Goal: Task Accomplishment & Management: Use online tool/utility

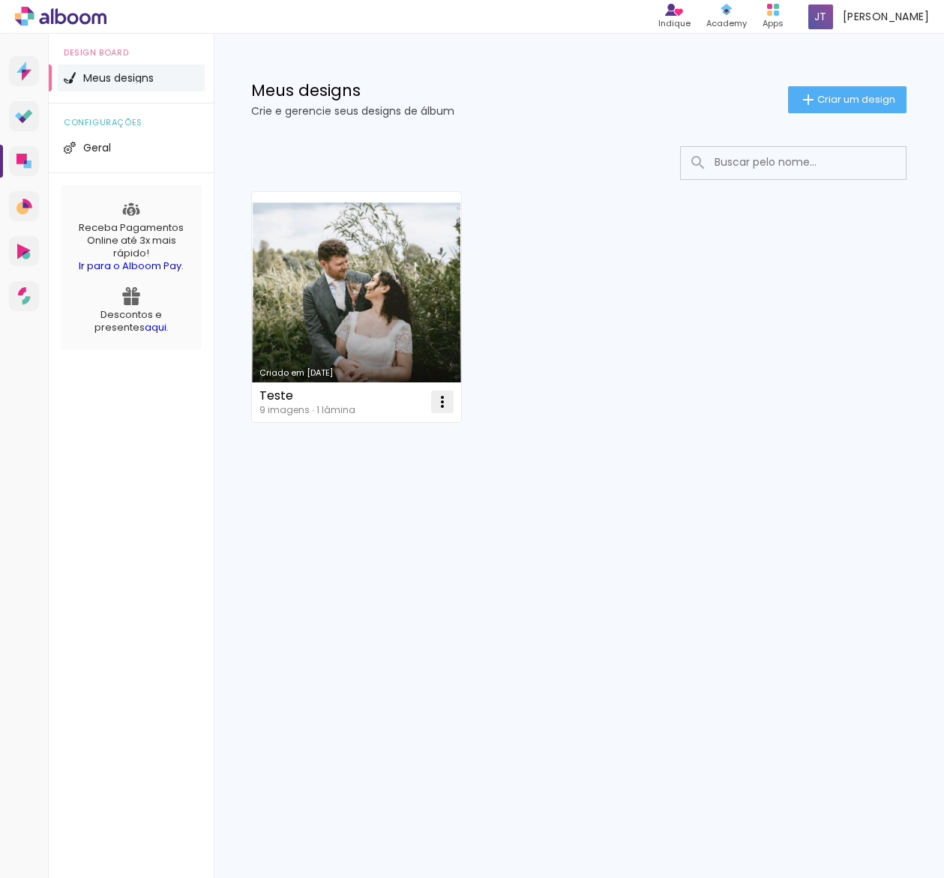
click at [444, 407] on iron-icon at bounding box center [443, 402] width 18 height 18
click at [383, 510] on paper-item "Excluir" at bounding box center [383, 501] width 148 height 30
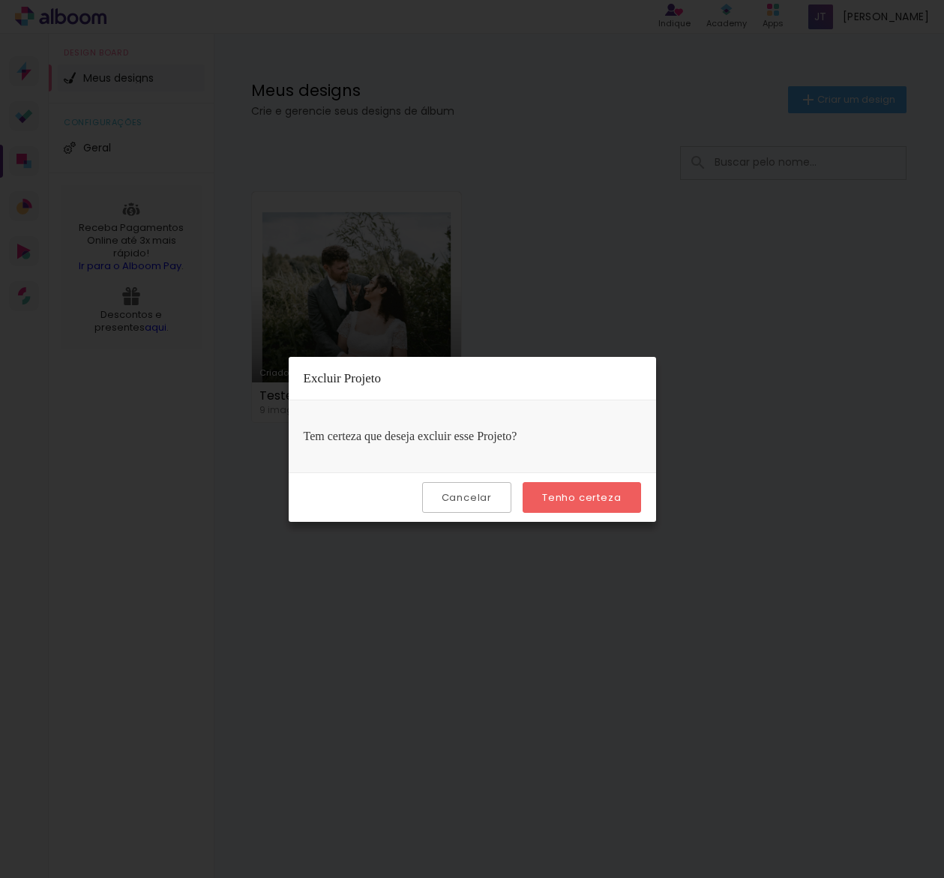
click at [0, 0] on slot "Tenho certeza" at bounding box center [0, 0] width 0 height 0
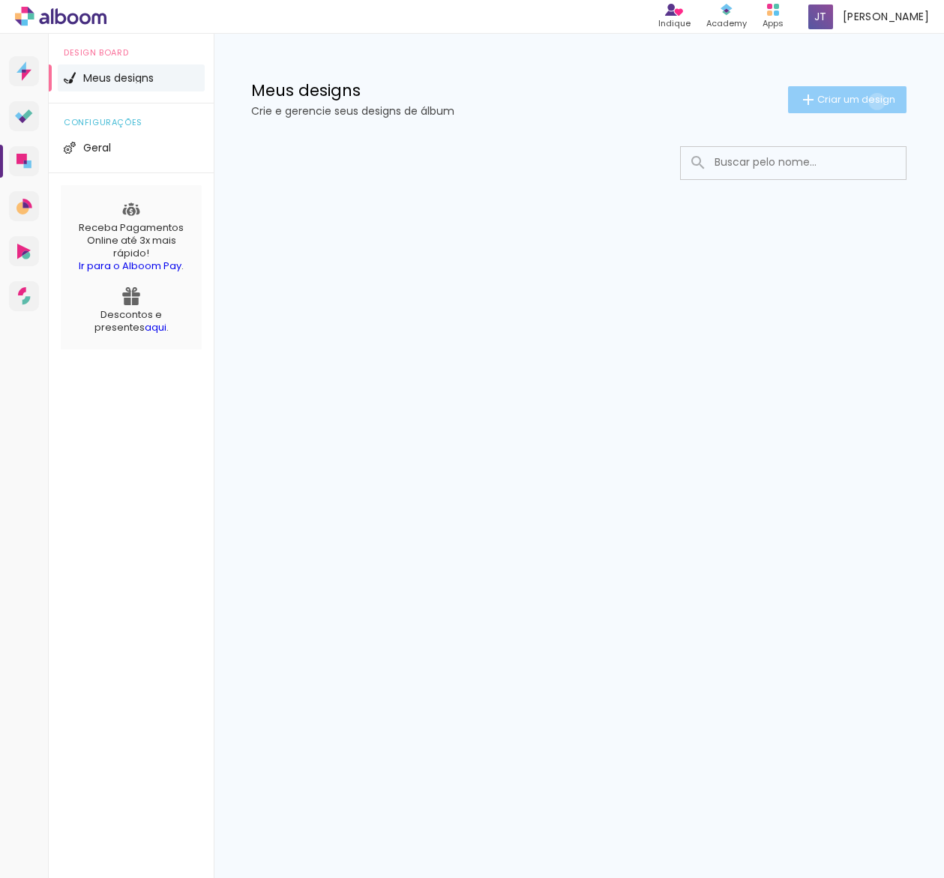
click at [875, 101] on span "Criar um design" at bounding box center [857, 100] width 78 height 10
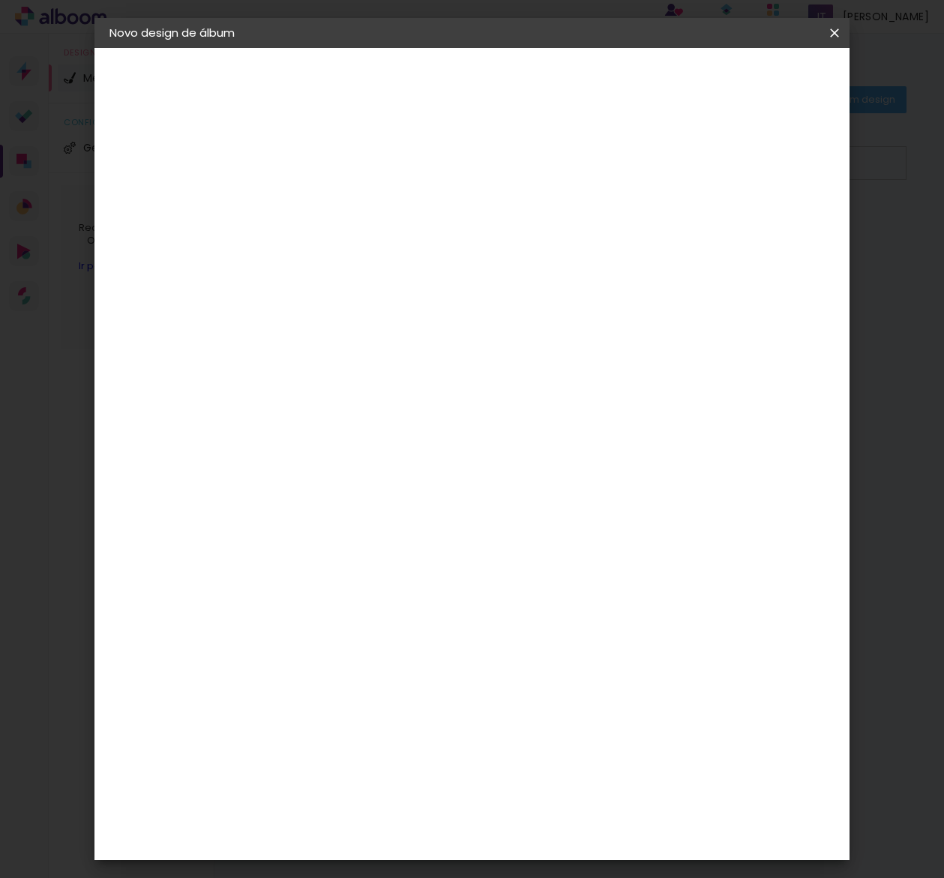
click at [355, 203] on input at bounding box center [355, 201] width 0 height 23
type input "Rebeca e [PERSON_NAME]"
type paper-input "Rebeca e [PERSON_NAME]"
click at [0, 0] on slot "Avançar" at bounding box center [0, 0] width 0 height 0
click at [425, 504] on div "AlfaFotoBook" at bounding box center [385, 503] width 80 height 12
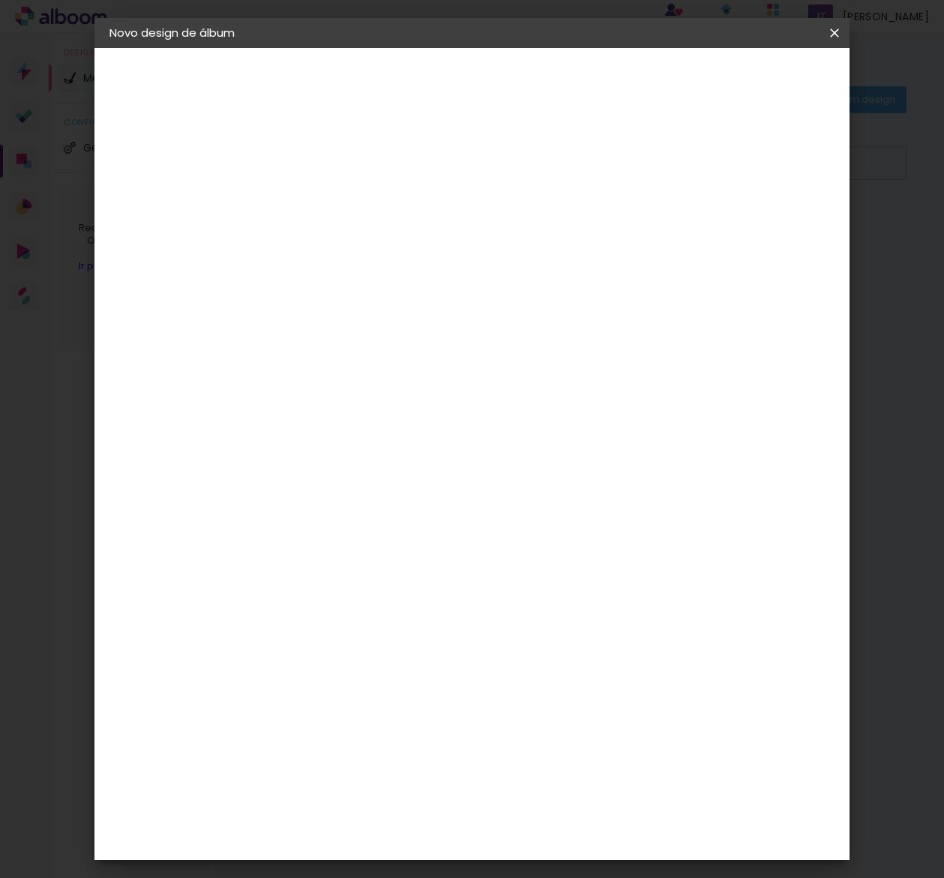
click at [0, 0] on slot "Avançar" at bounding box center [0, 0] width 0 height 0
click at [512, 768] on span "25 × 25 cm" at bounding box center [484, 788] width 56 height 40
click at [0, 0] on slot "Avançar" at bounding box center [0, 0] width 0 height 0
click at [668, 161] on div at bounding box center [661, 162] width 14 height 14
type paper-checkbox "on"
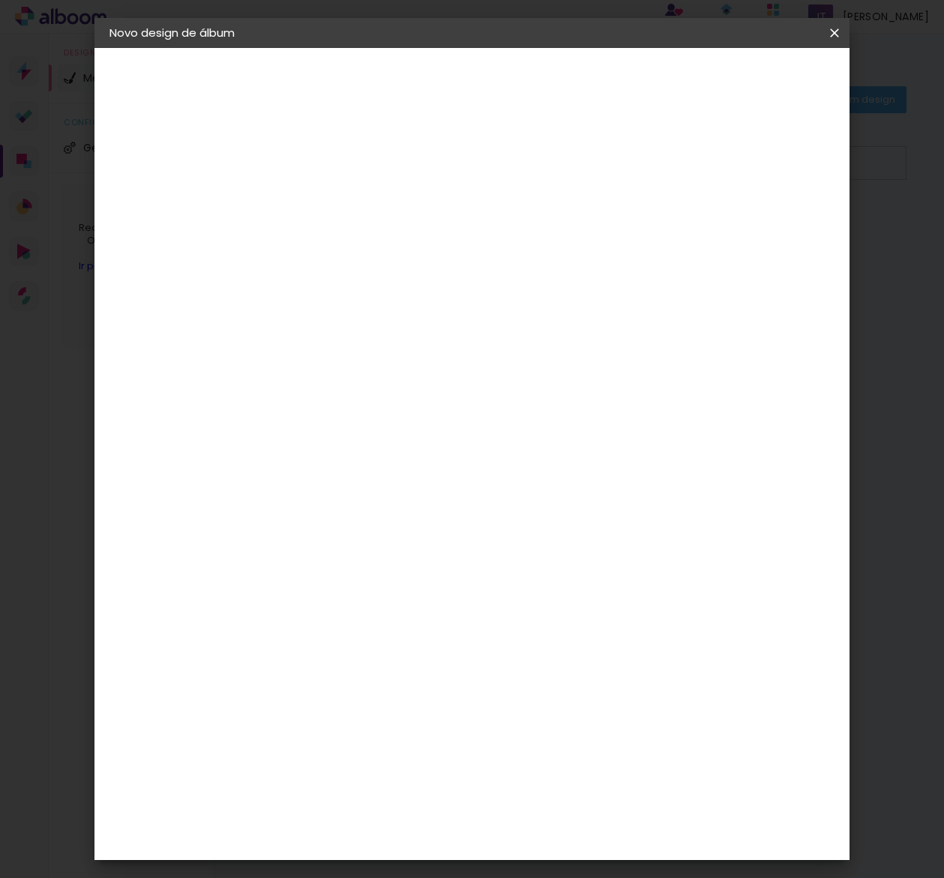
click at [752, 80] on span "Iniciar design" at bounding box center [718, 79] width 68 height 11
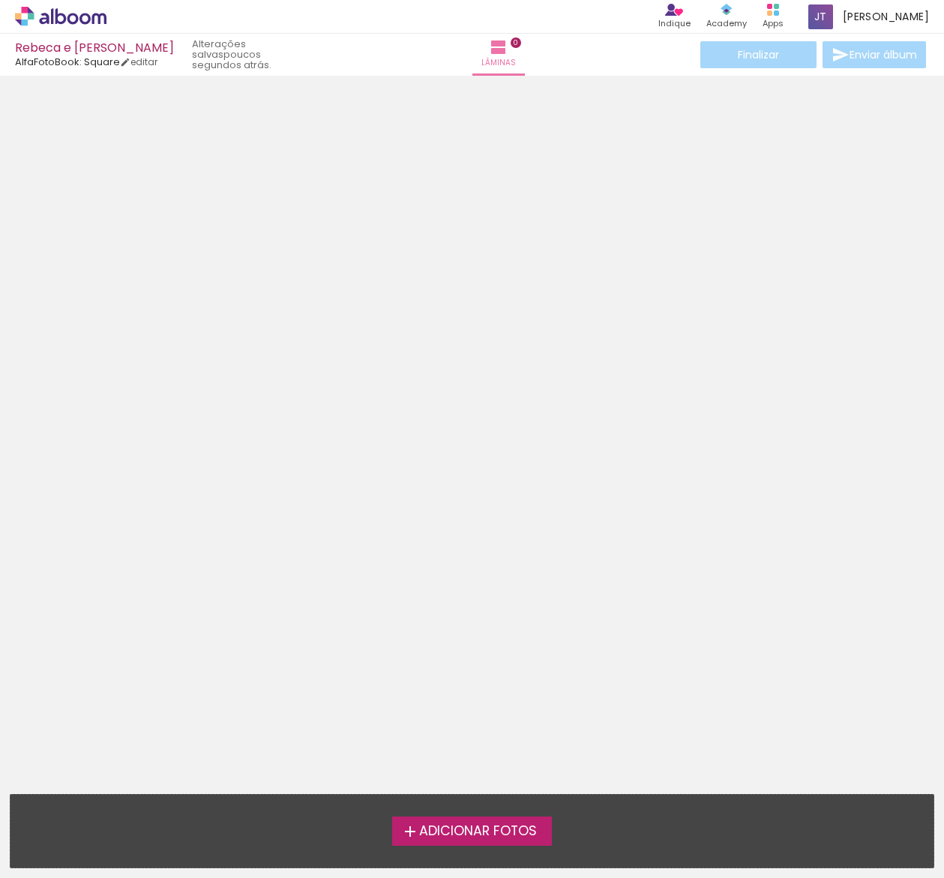
click at [493, 832] on span "Adicionar Fotos" at bounding box center [478, 832] width 118 height 14
click at [0, 0] on input "file" at bounding box center [0, 0] width 0 height 0
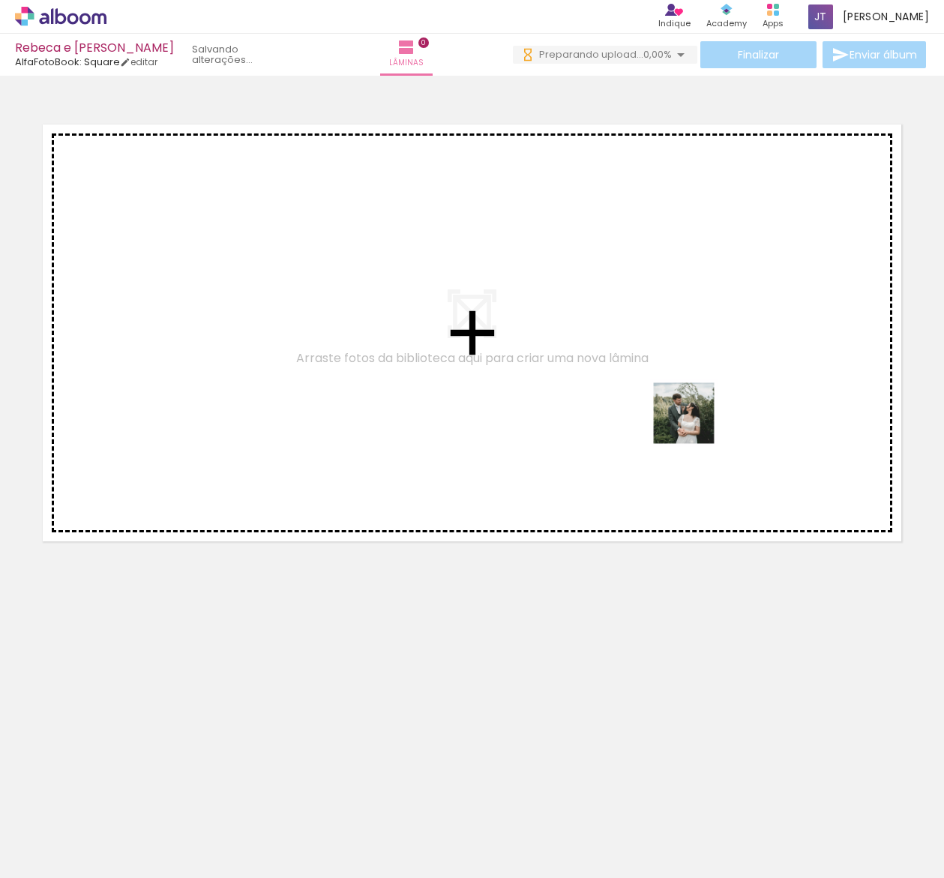
drag, startPoint x: 163, startPoint y: 824, endPoint x: 696, endPoint y: 424, distance: 666.5
click at [696, 424] on quentale-workspace at bounding box center [472, 439] width 944 height 878
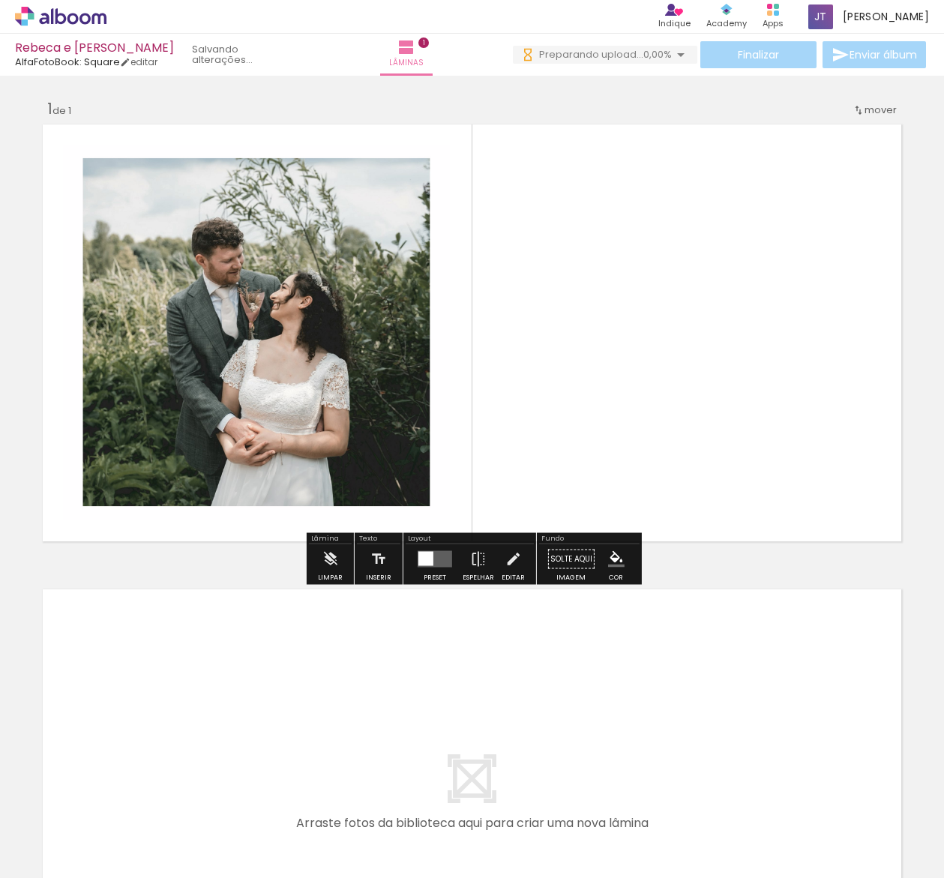
scroll to position [3, 0]
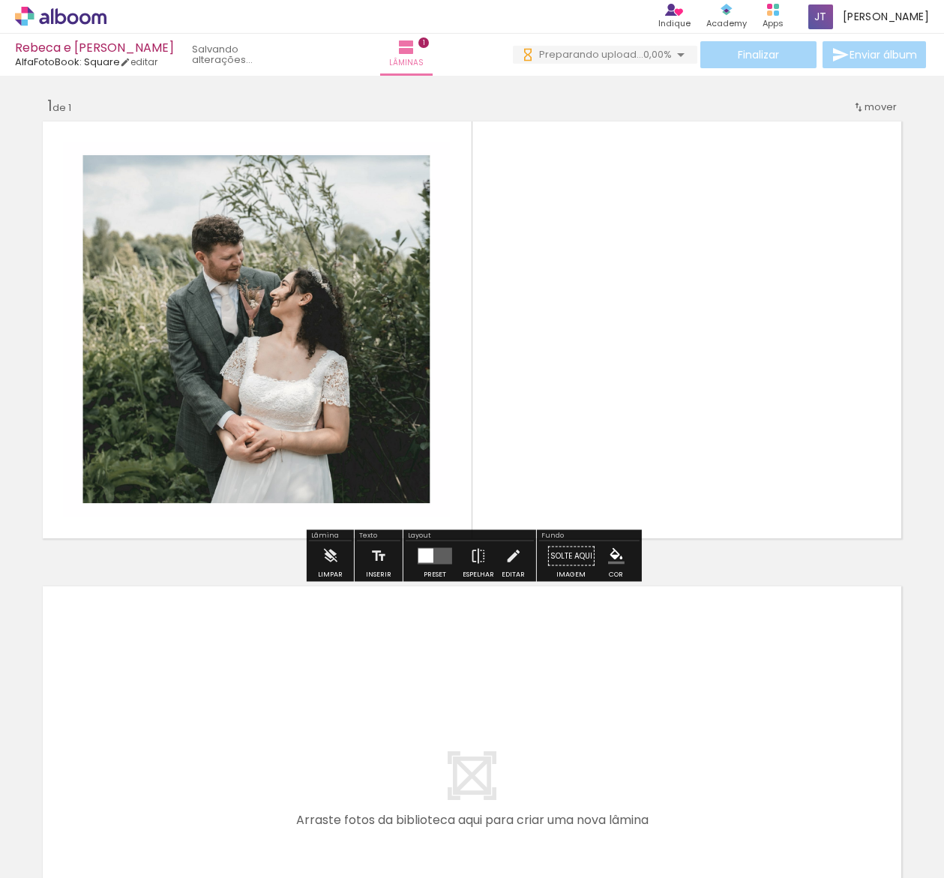
click at [440, 560] on quentale-layouter at bounding box center [435, 556] width 35 height 17
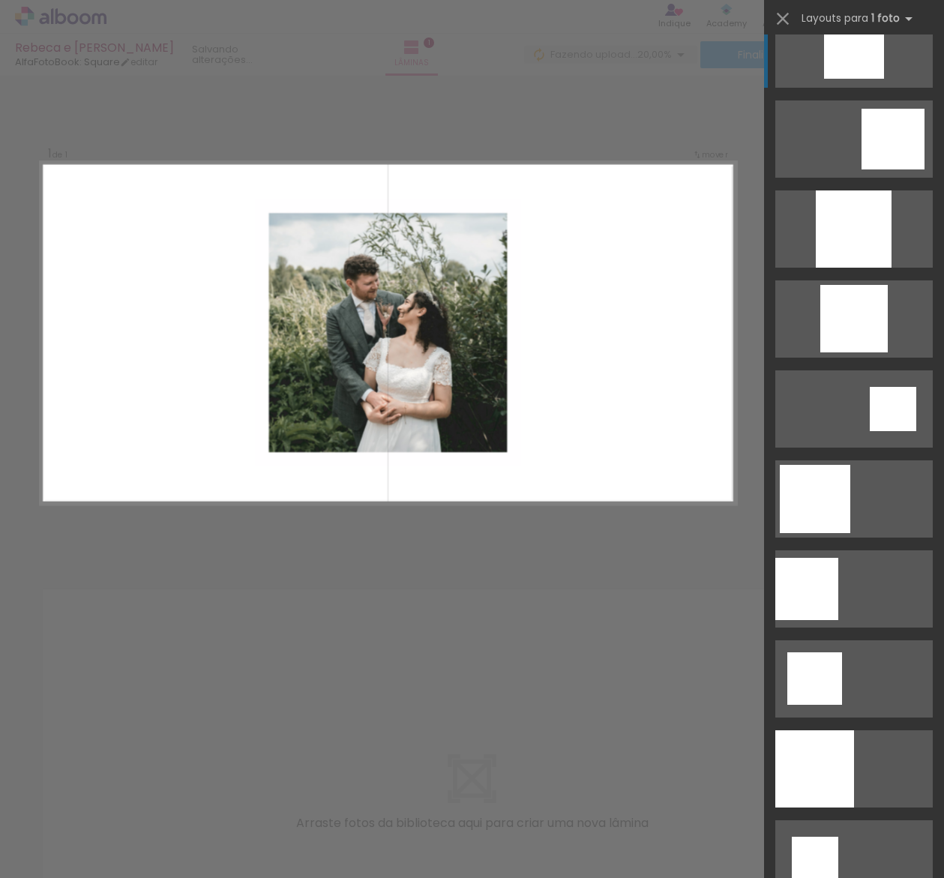
scroll to position [128, 0]
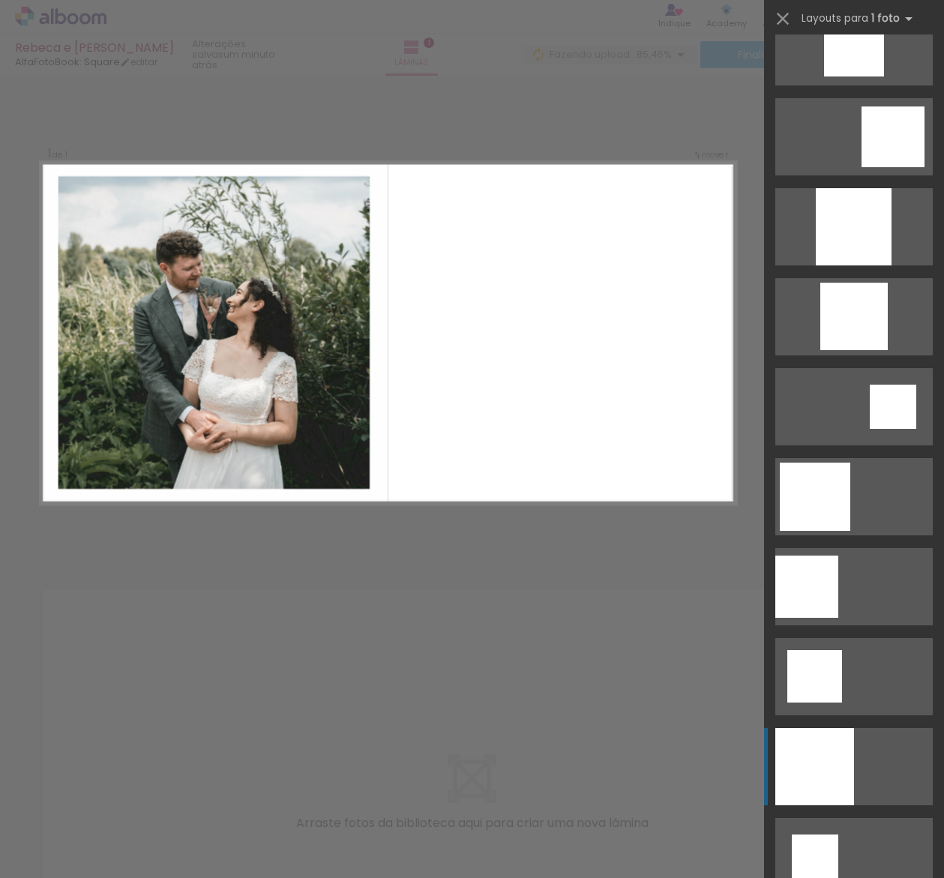
click at [833, 774] on div at bounding box center [815, 766] width 79 height 77
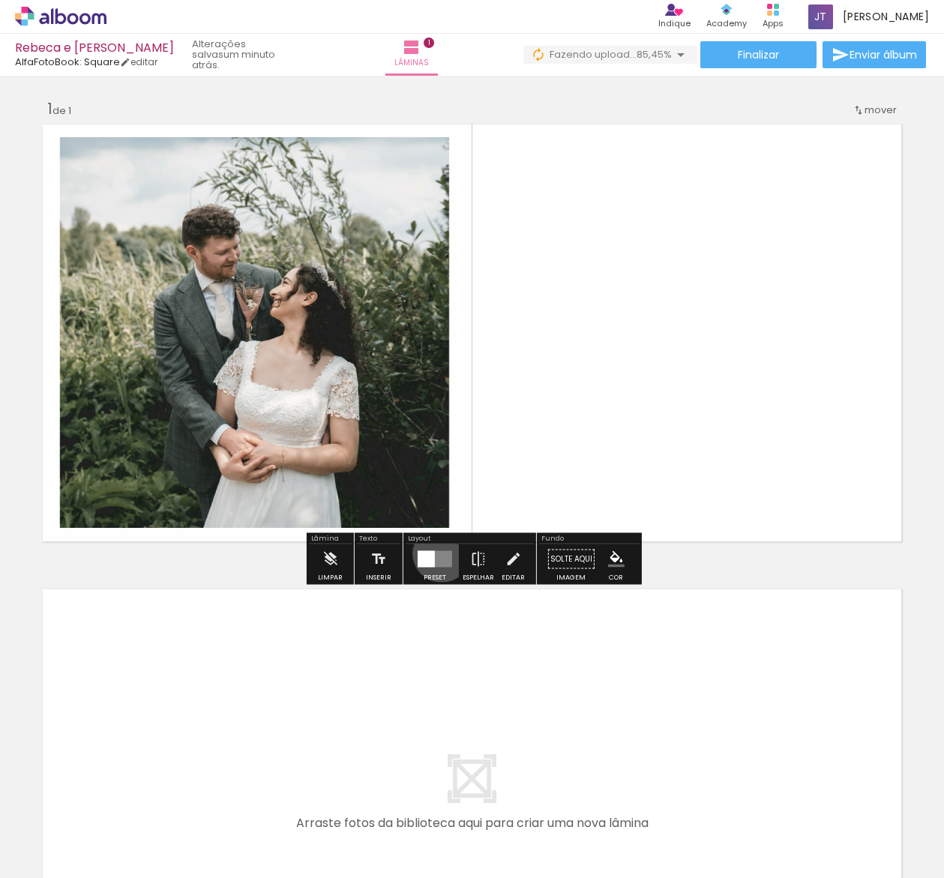
click at [438, 554] on quentale-layouter at bounding box center [435, 559] width 35 height 17
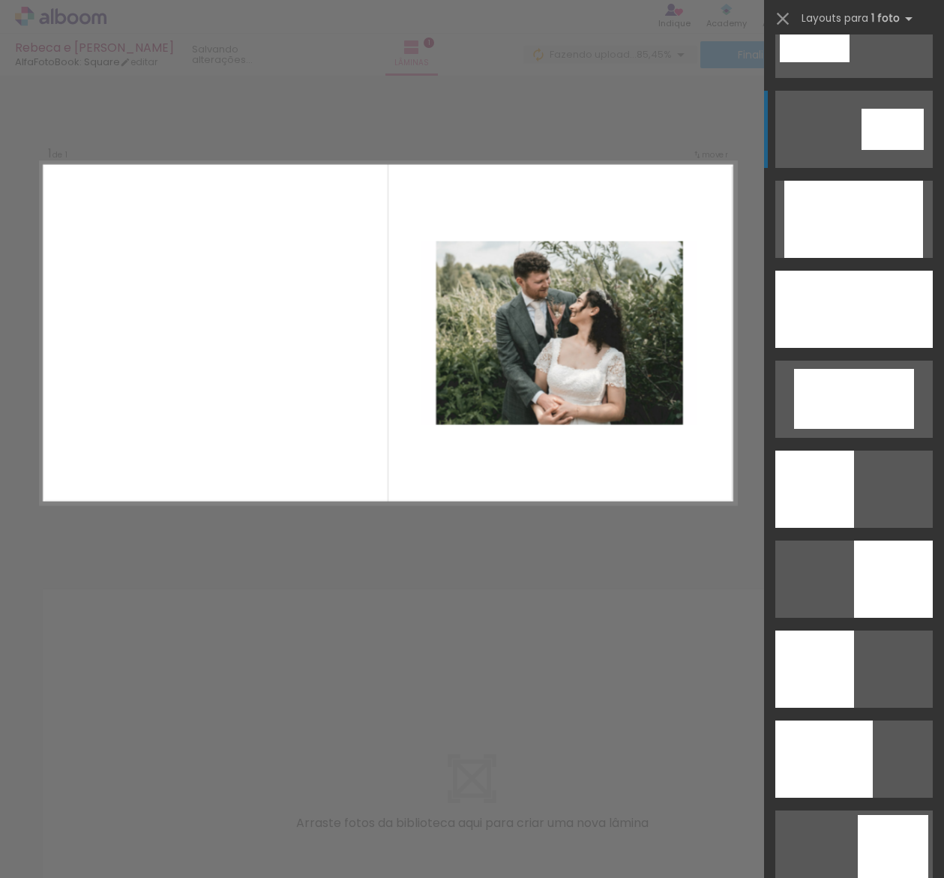
scroll to position [2934, 0]
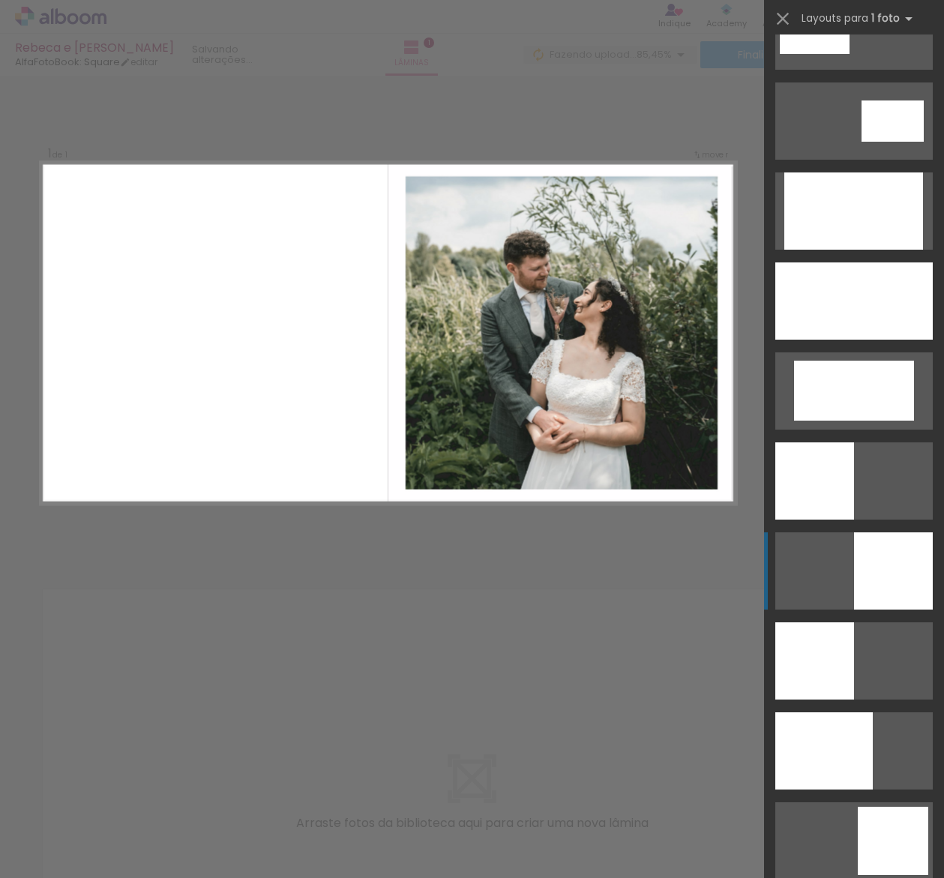
click at [903, 587] on div at bounding box center [893, 571] width 79 height 77
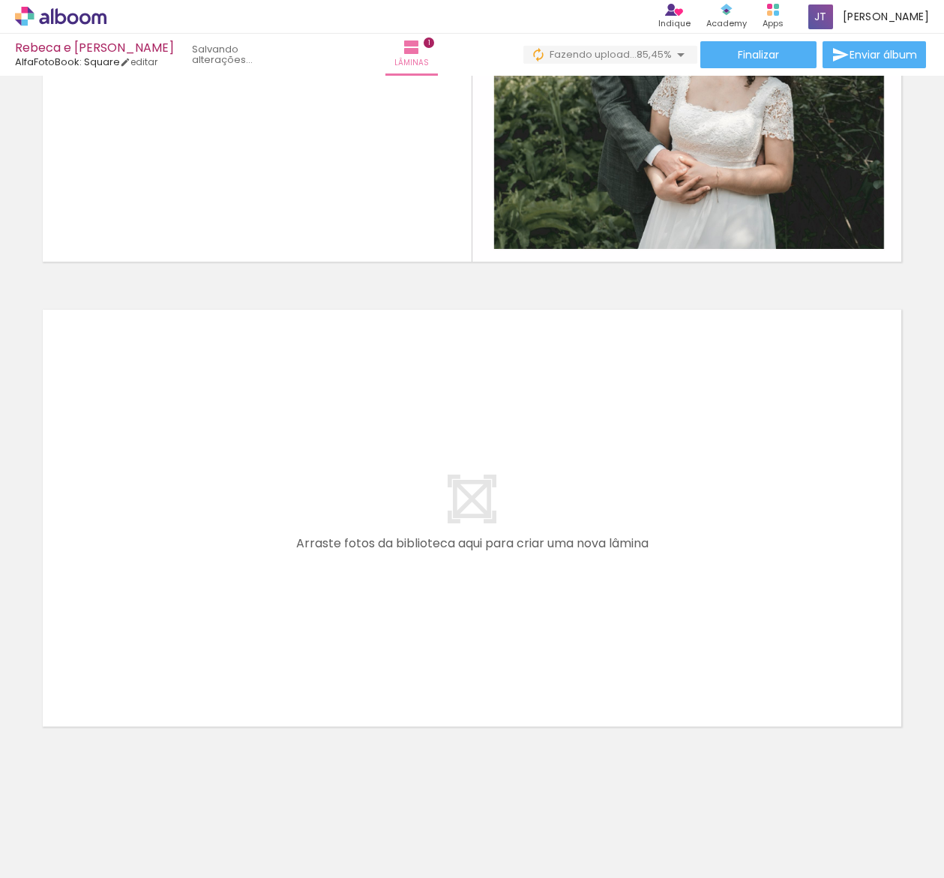
scroll to position [0, 0]
click at [244, 837] on div at bounding box center [234, 828] width 74 height 74
click at [326, 835] on div at bounding box center [318, 828] width 74 height 74
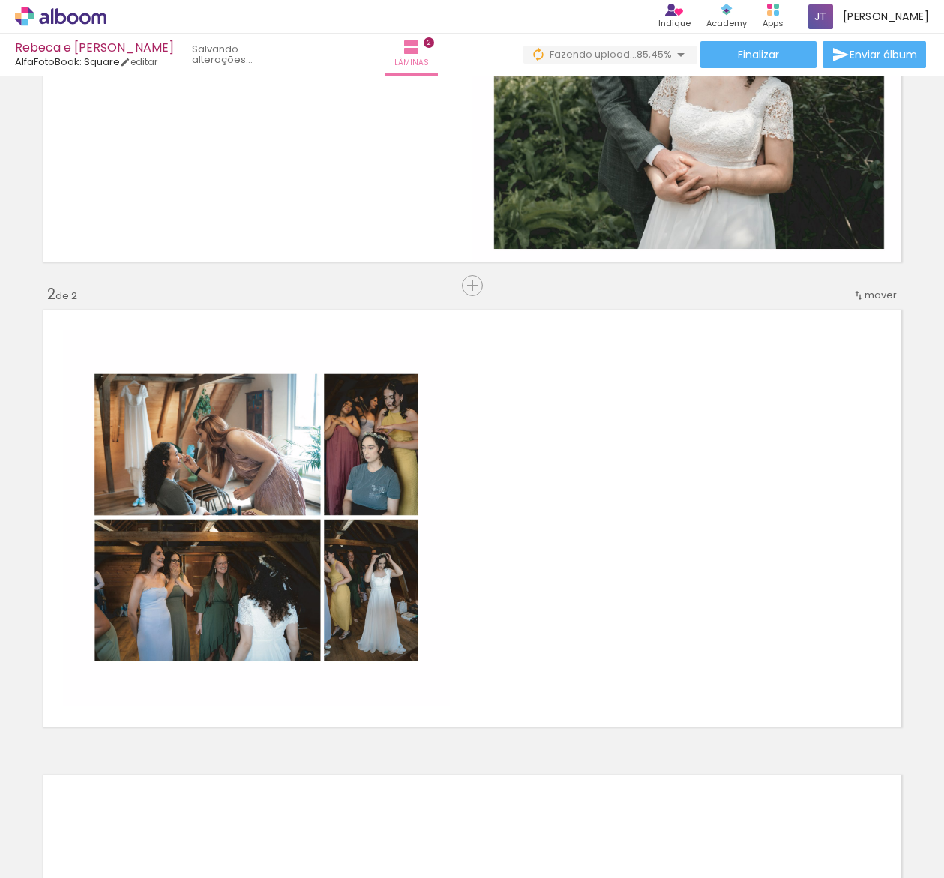
drag, startPoint x: 242, startPoint y: 829, endPoint x: 209, endPoint y: 535, distance: 296.0
click at [209, 535] on quentale-workspace at bounding box center [472, 439] width 944 height 878
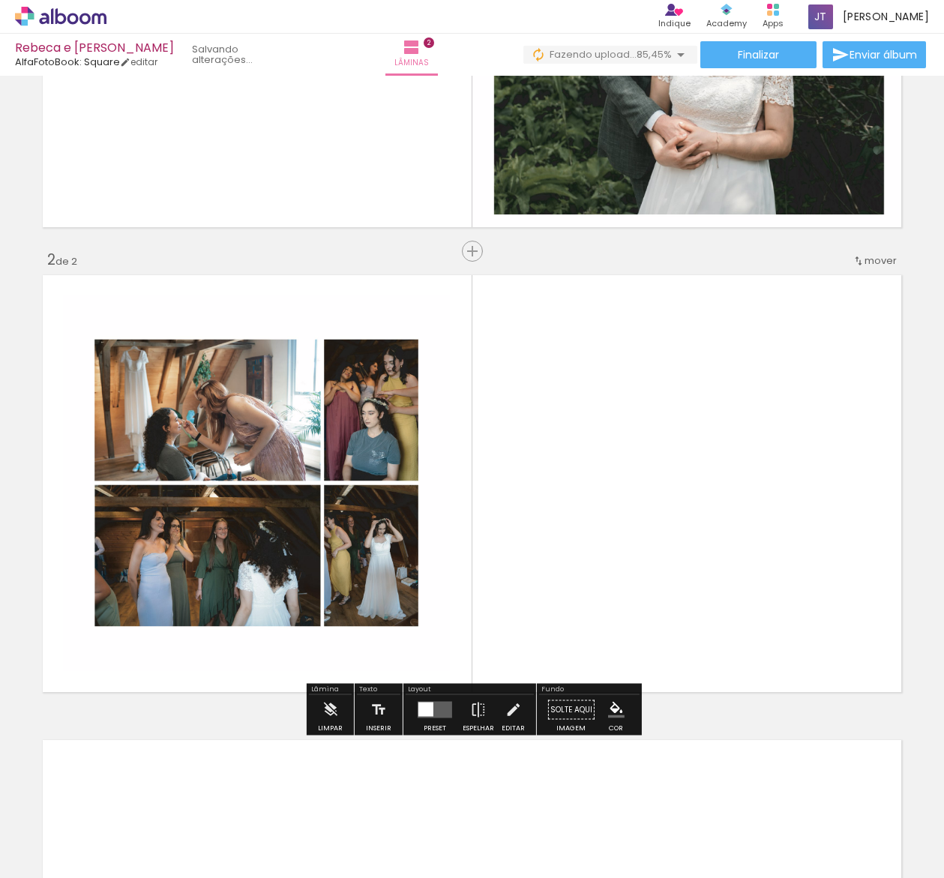
scroll to position [368, 0]
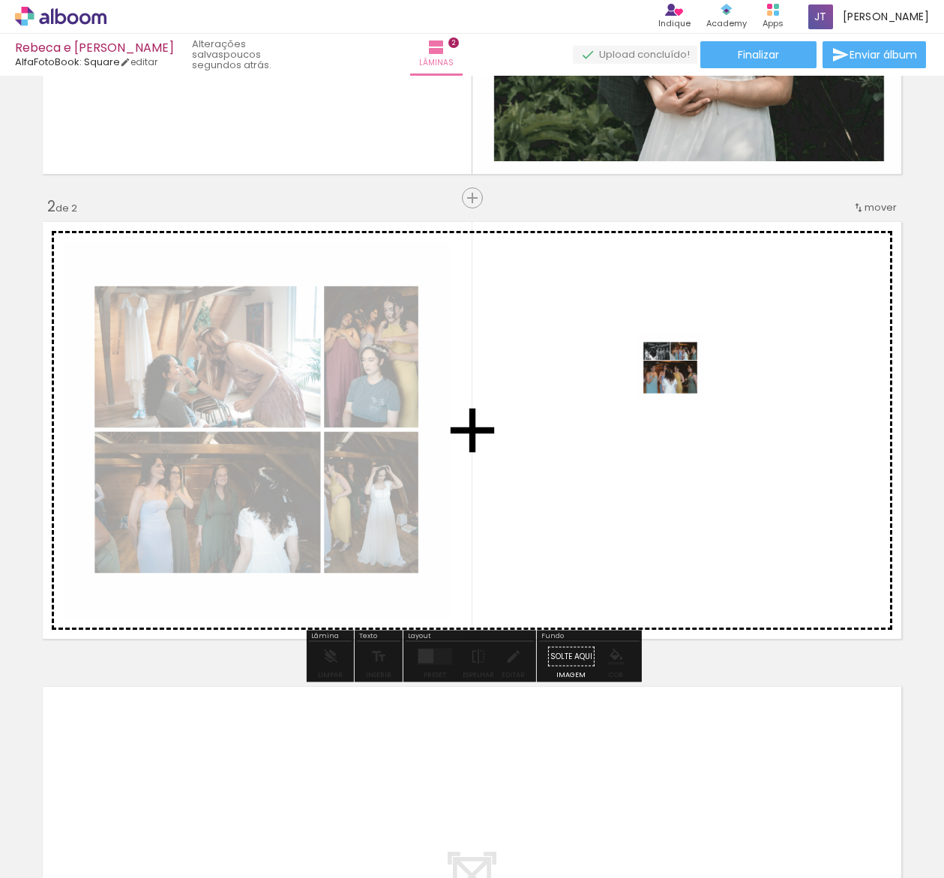
drag, startPoint x: 332, startPoint y: 839, endPoint x: 682, endPoint y: 379, distance: 578.2
click at [682, 379] on quentale-workspace at bounding box center [472, 439] width 944 height 878
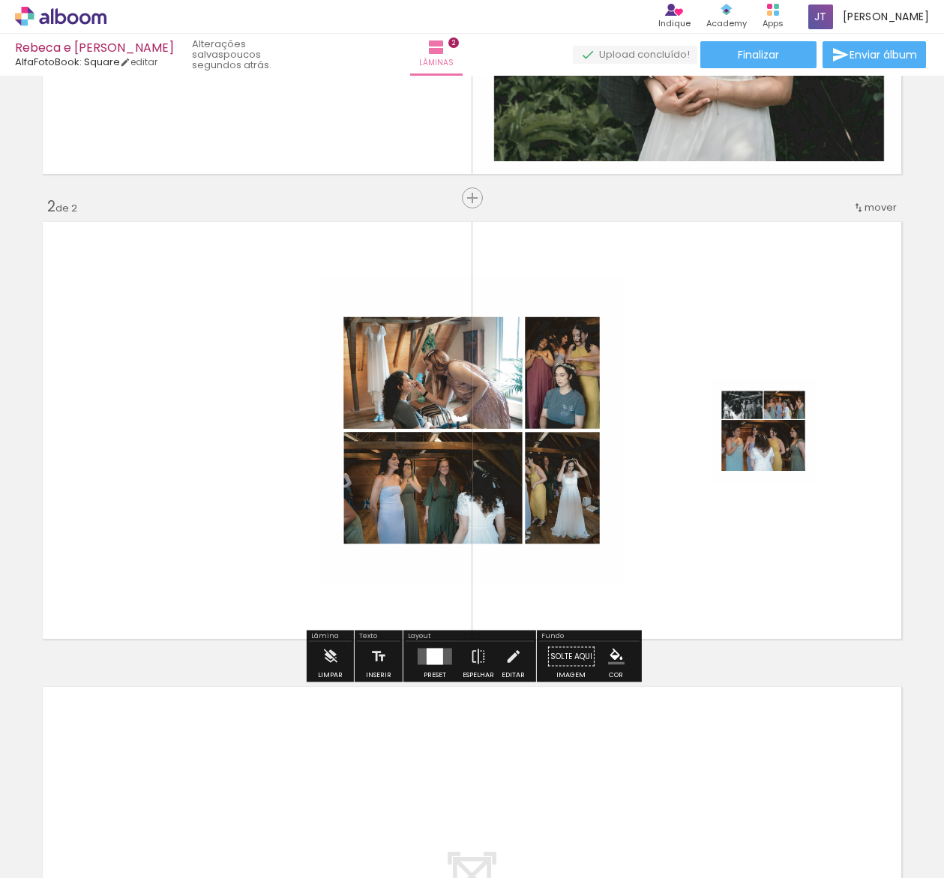
click at [434, 659] on div at bounding box center [435, 657] width 17 height 17
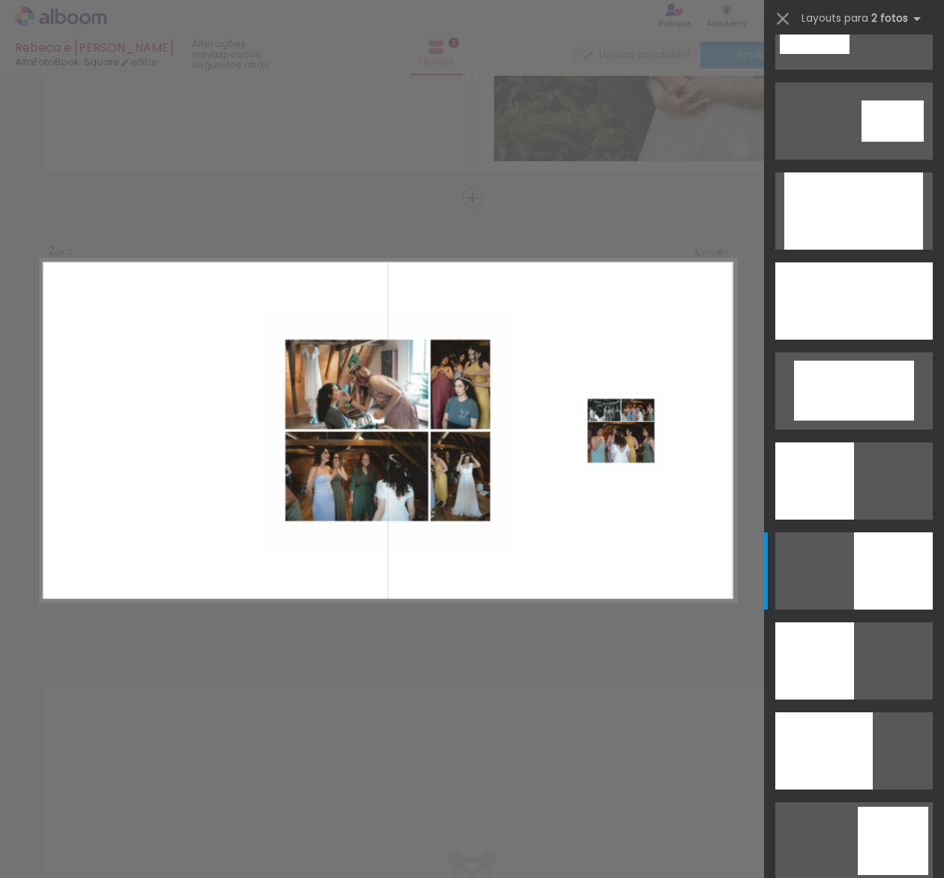
scroll to position [0, 0]
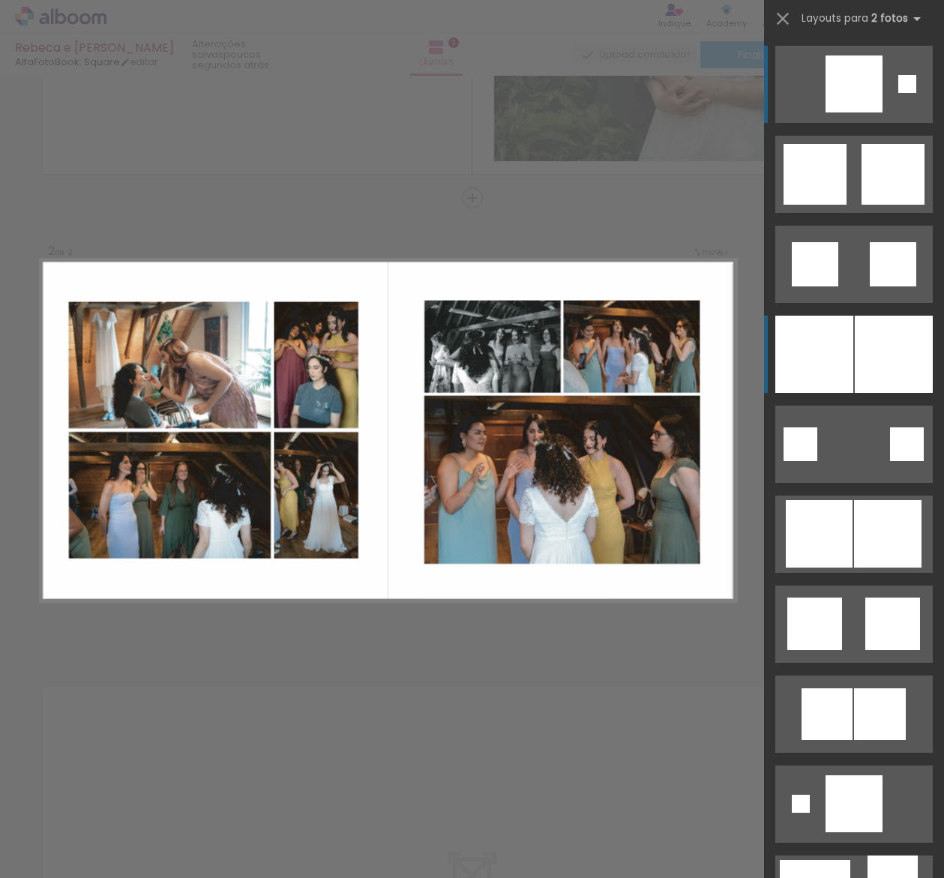
click at [875, 360] on div at bounding box center [894, 354] width 78 height 77
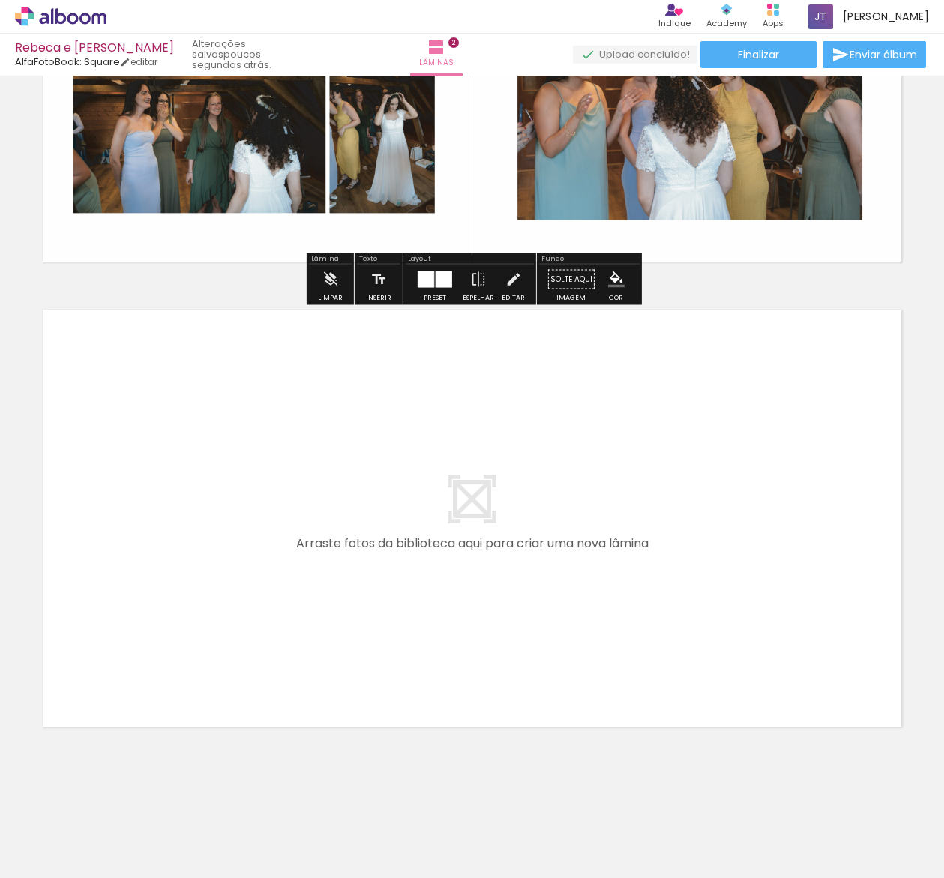
scroll to position [745, 0]
click at [409, 840] on div at bounding box center [402, 828] width 74 height 74
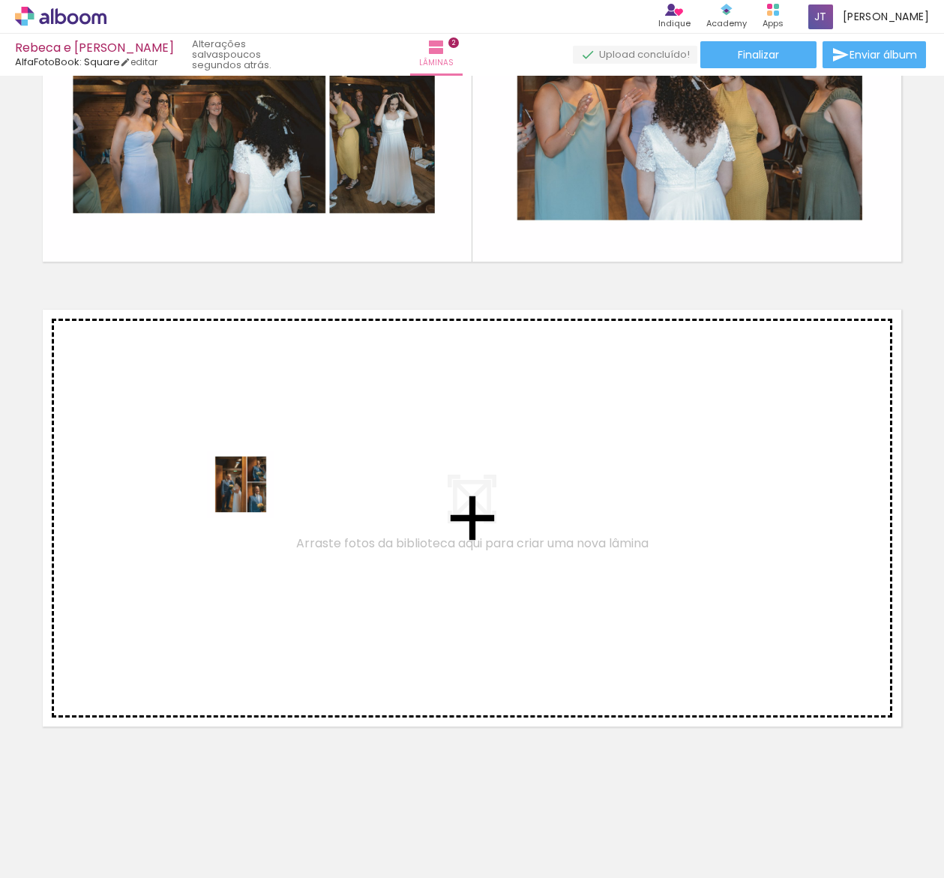
drag, startPoint x: 409, startPoint y: 840, endPoint x: 251, endPoint y: 496, distance: 378.6
click at [251, 496] on quentale-workspace at bounding box center [472, 439] width 944 height 878
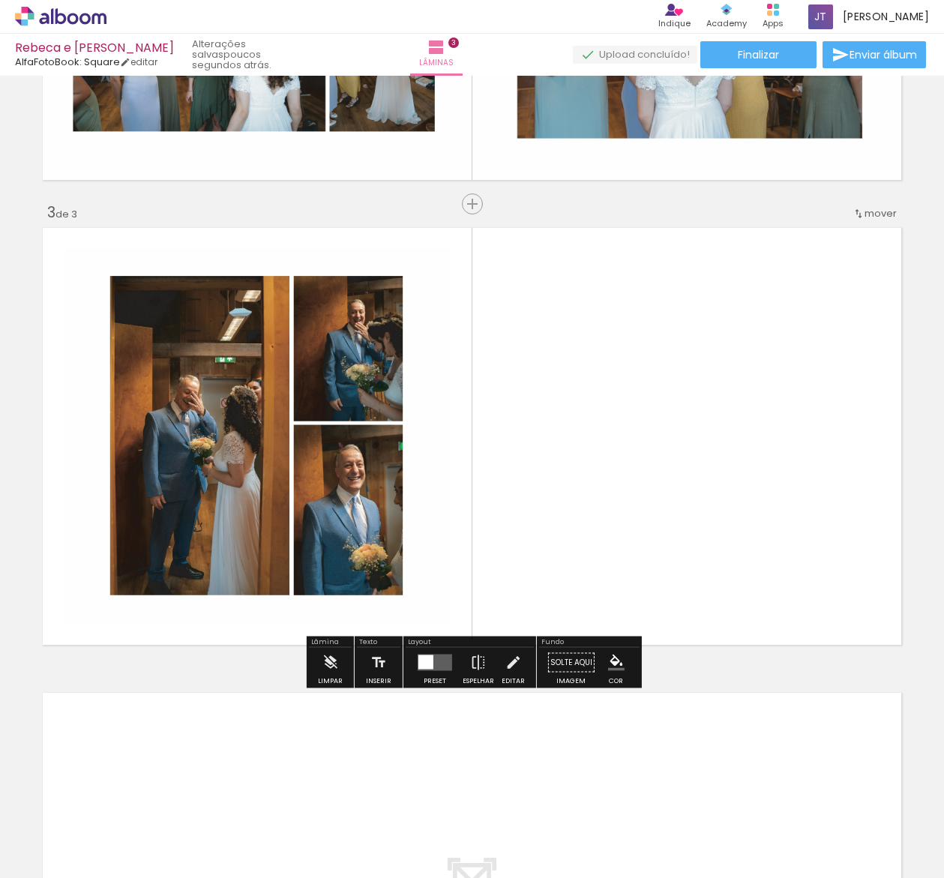
scroll to position [833, 0]
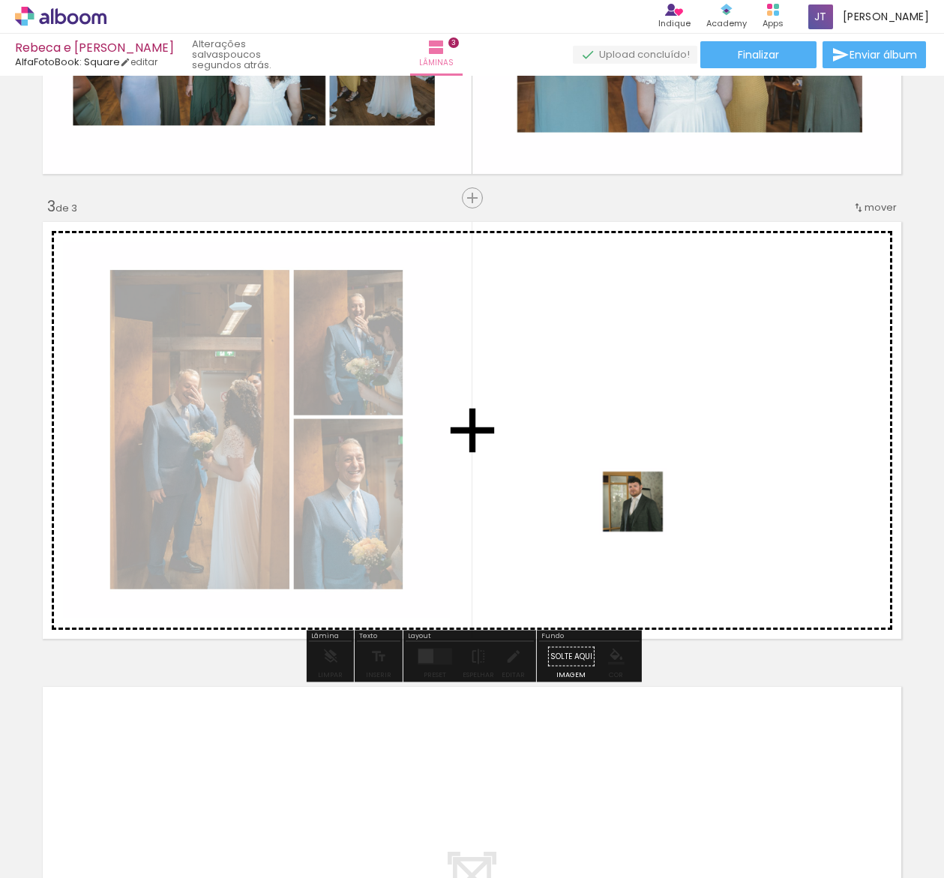
drag, startPoint x: 488, startPoint y: 836, endPoint x: 644, endPoint y: 513, distance: 359.3
click at [644, 513] on quentale-workspace at bounding box center [472, 439] width 944 height 878
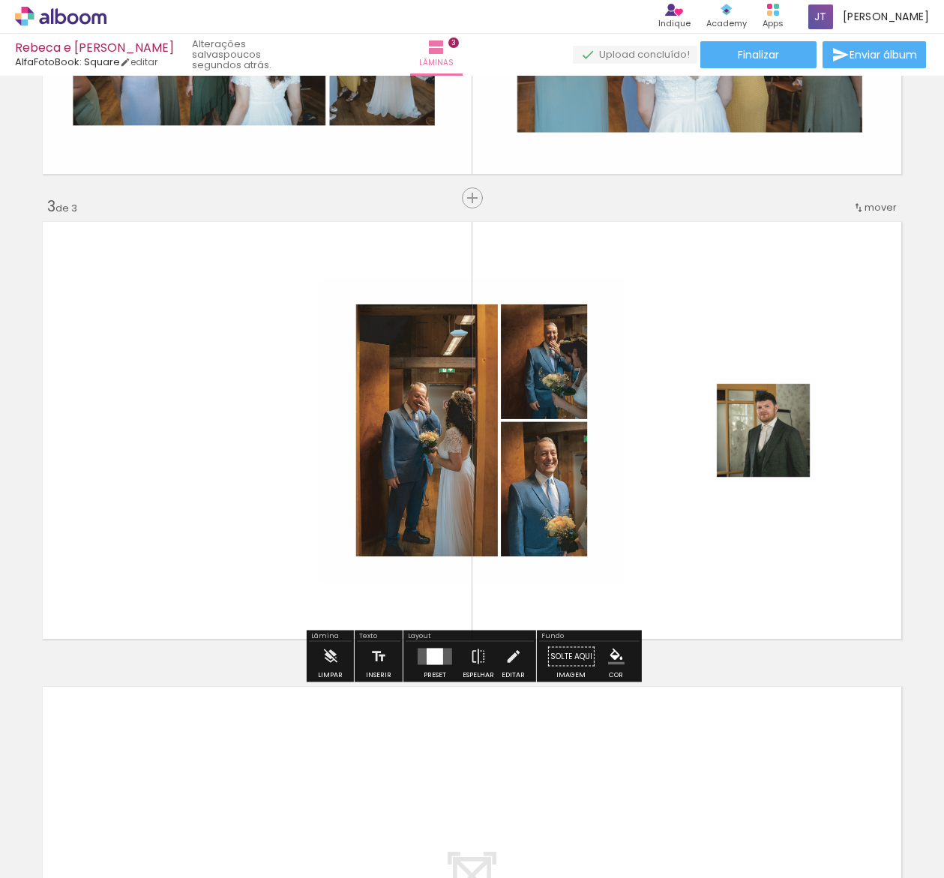
click at [431, 662] on div at bounding box center [435, 657] width 17 height 17
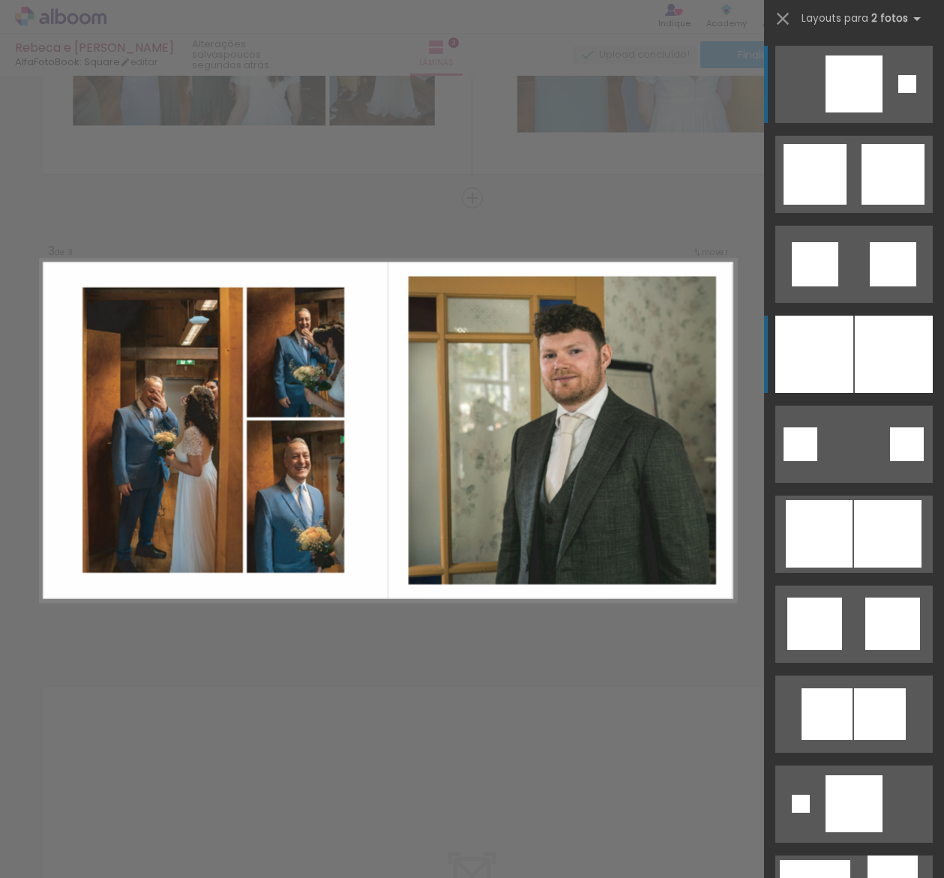
click at [885, 356] on div at bounding box center [894, 354] width 78 height 77
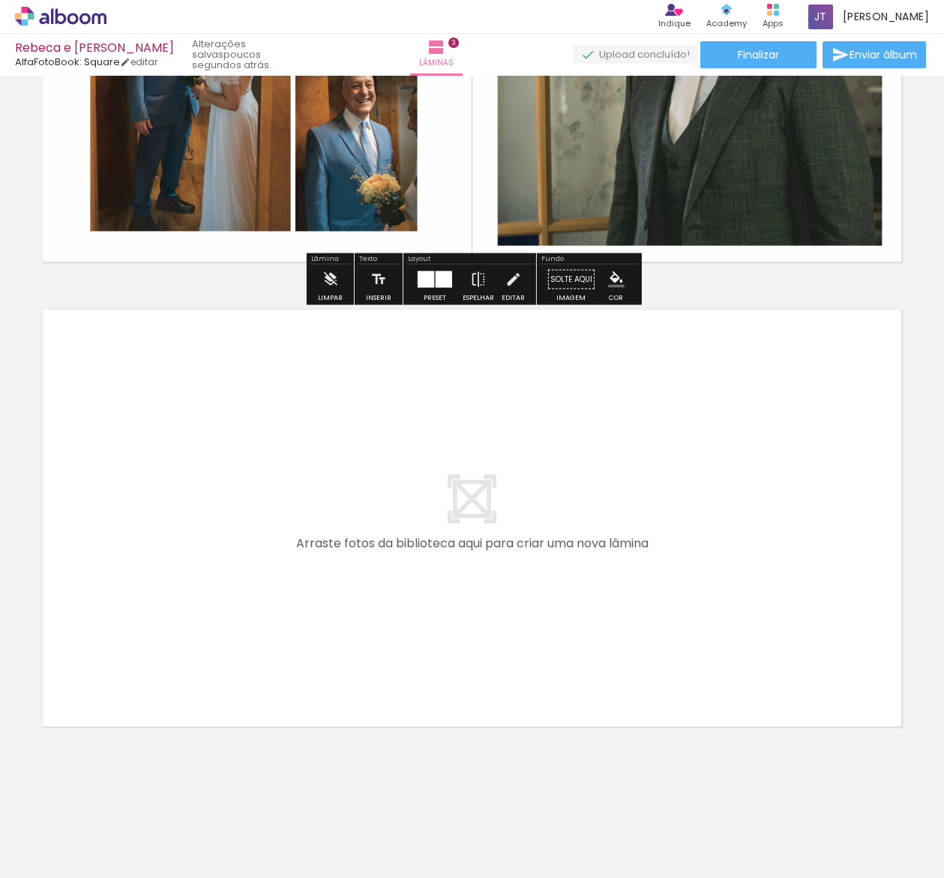
scroll to position [1210, 0]
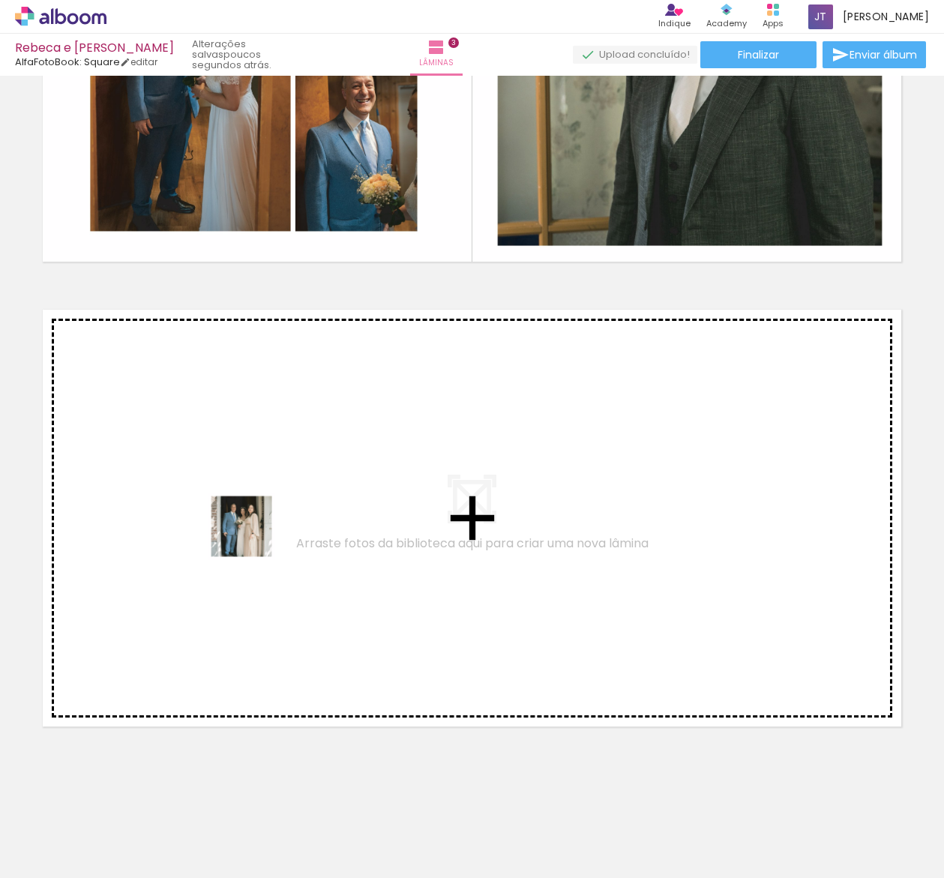
drag, startPoint x: 580, startPoint y: 835, endPoint x: 249, endPoint y: 536, distance: 446.1
click at [249, 536] on quentale-workspace at bounding box center [472, 439] width 944 height 878
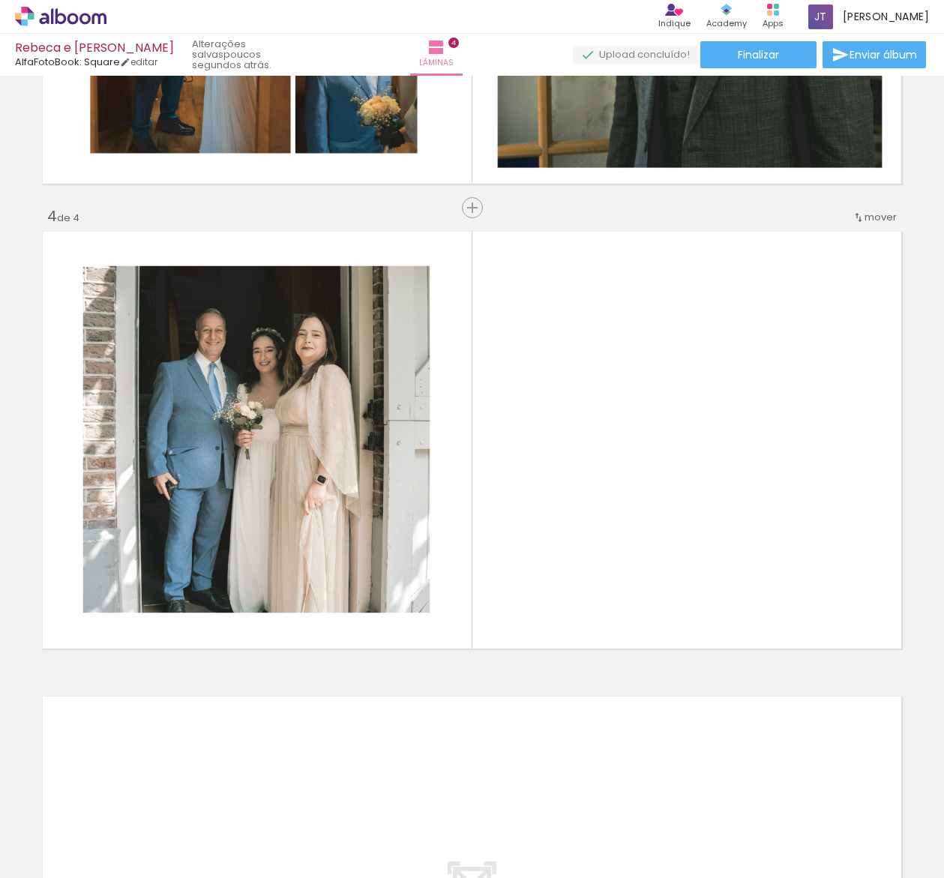
scroll to position [1298, 0]
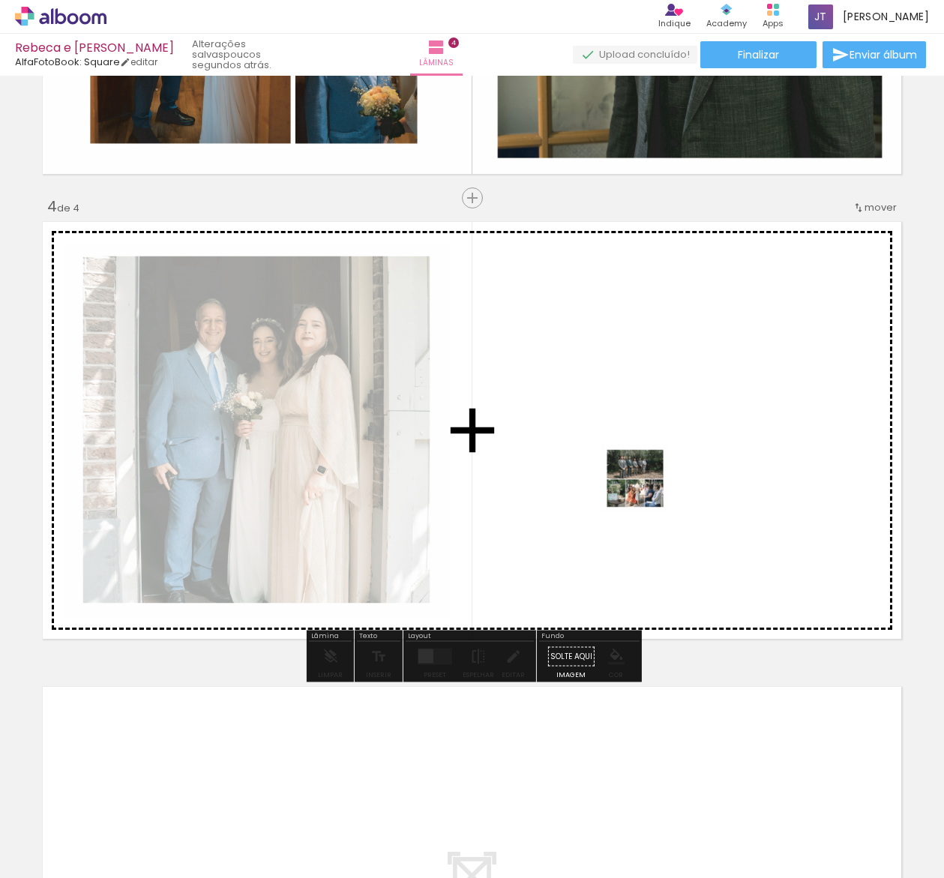
drag, startPoint x: 651, startPoint y: 830, endPoint x: 647, endPoint y: 488, distance: 342.1
click at [647, 488] on quentale-workspace at bounding box center [472, 439] width 944 height 878
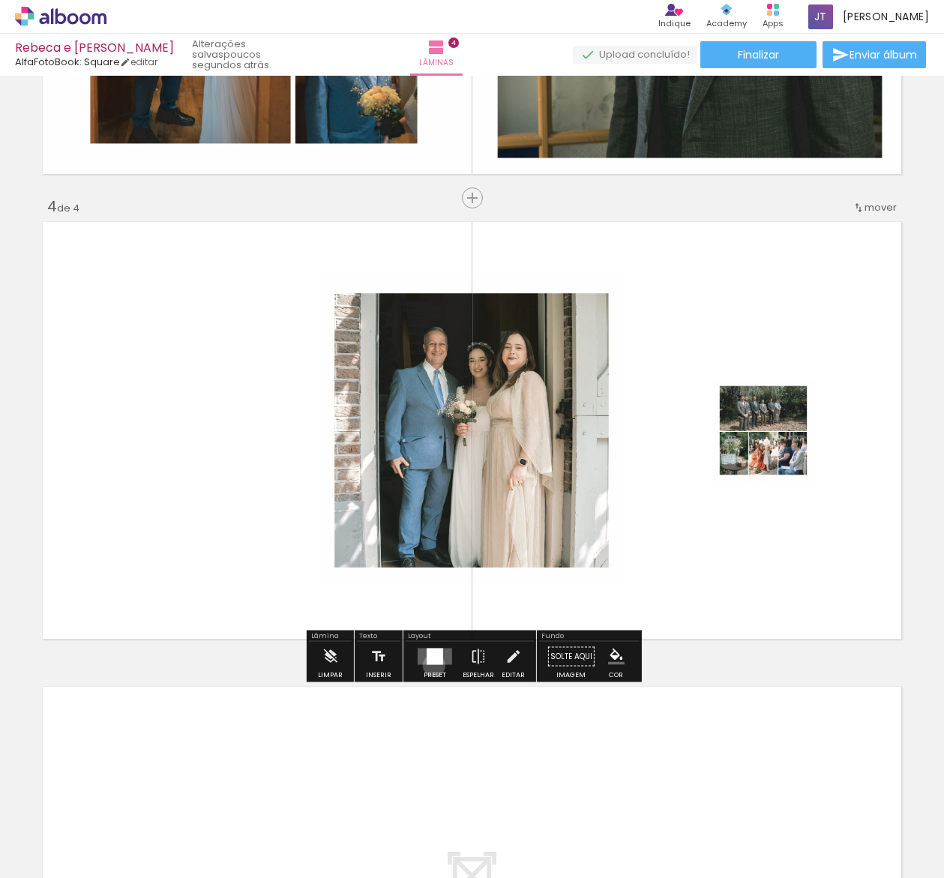
click at [431, 665] on div at bounding box center [435, 657] width 41 height 30
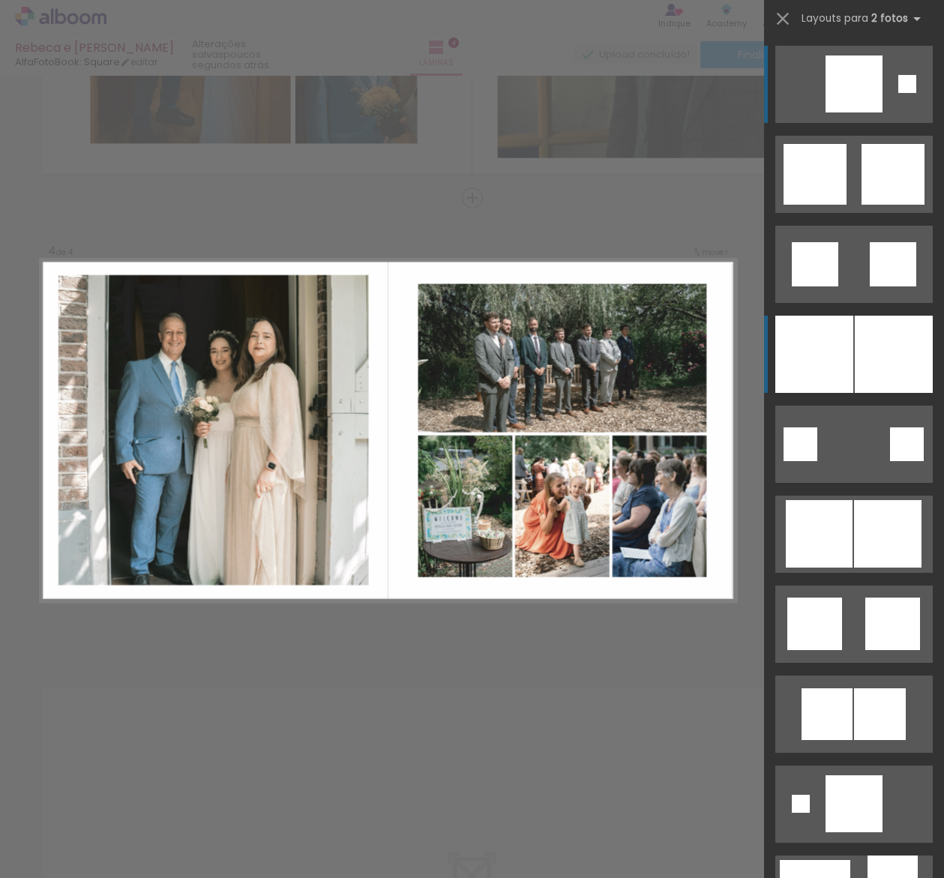
click at [873, 363] on div at bounding box center [894, 354] width 78 height 77
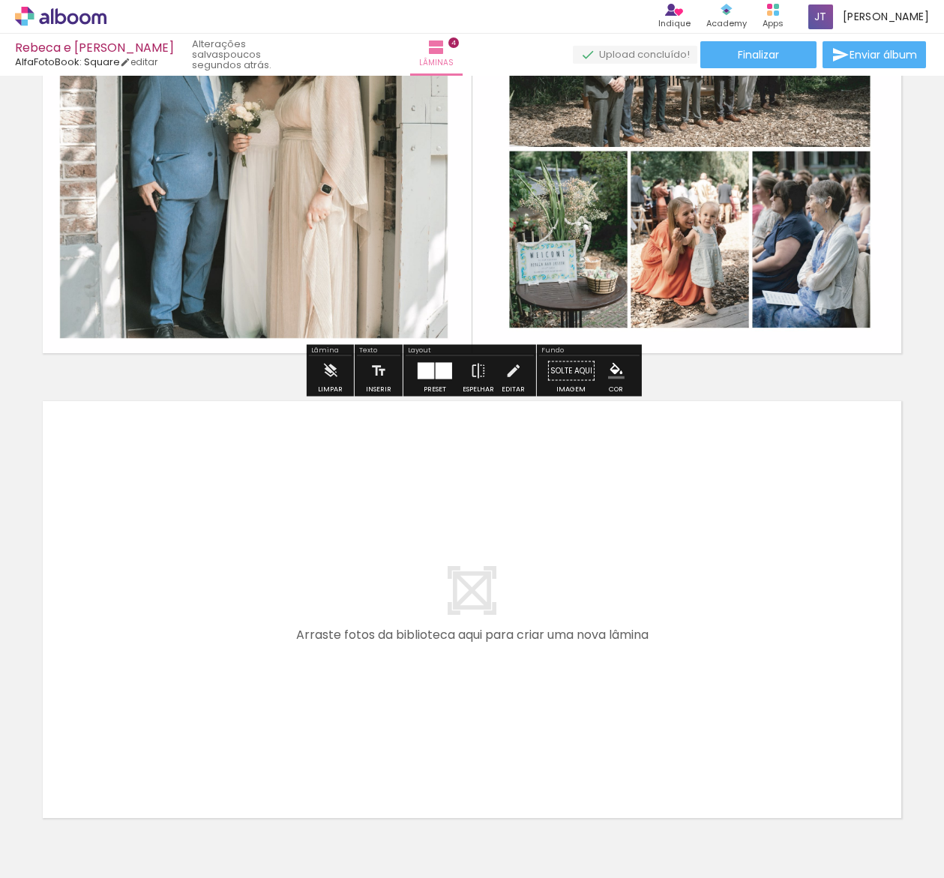
scroll to position [1584, 0]
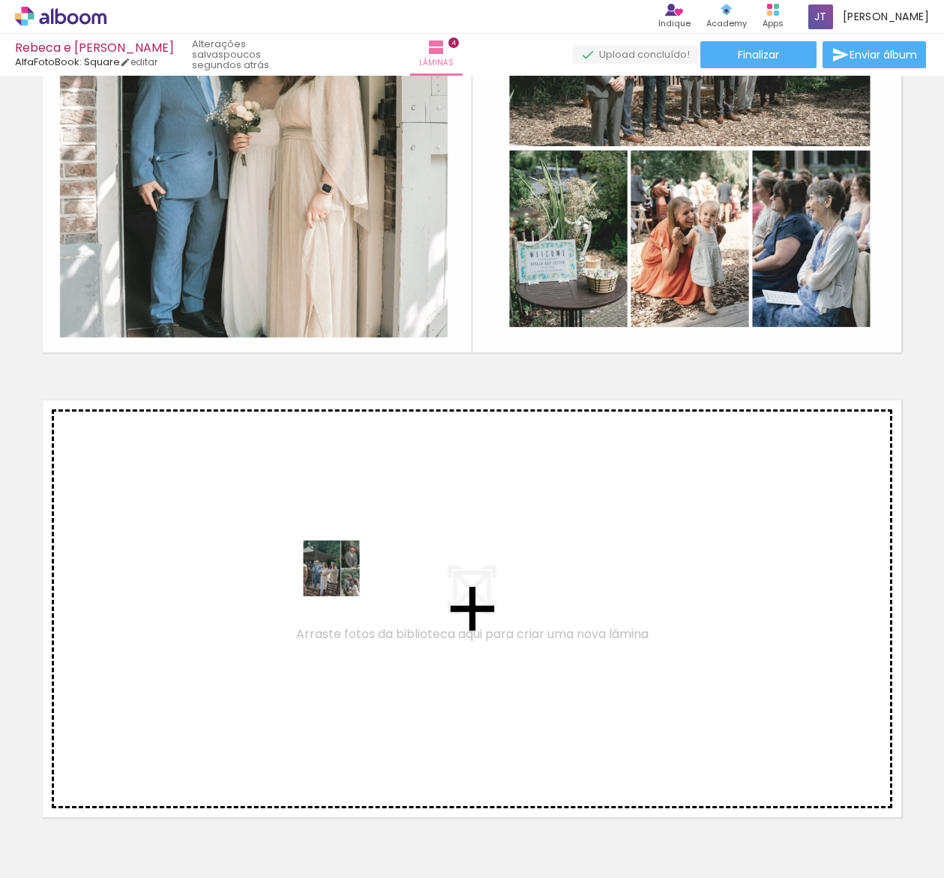
drag, startPoint x: 747, startPoint y: 830, endPoint x: 339, endPoint y: 578, distance: 479.2
click at [339, 578] on quentale-workspace at bounding box center [472, 439] width 944 height 878
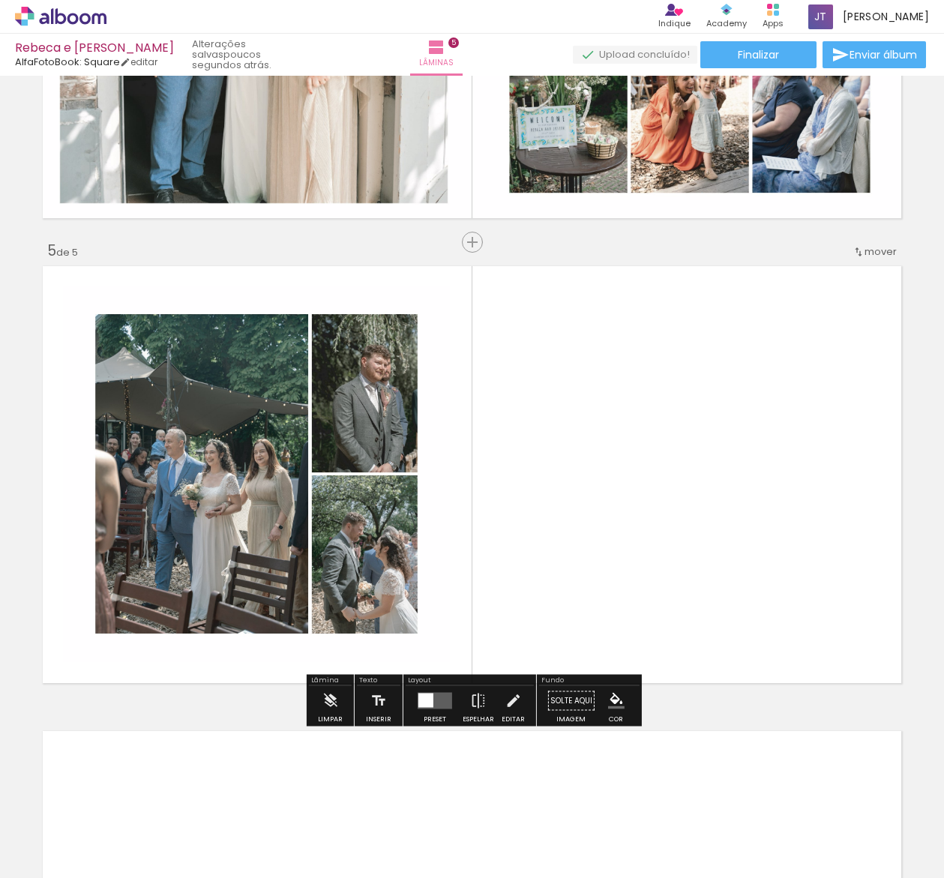
scroll to position [1763, 0]
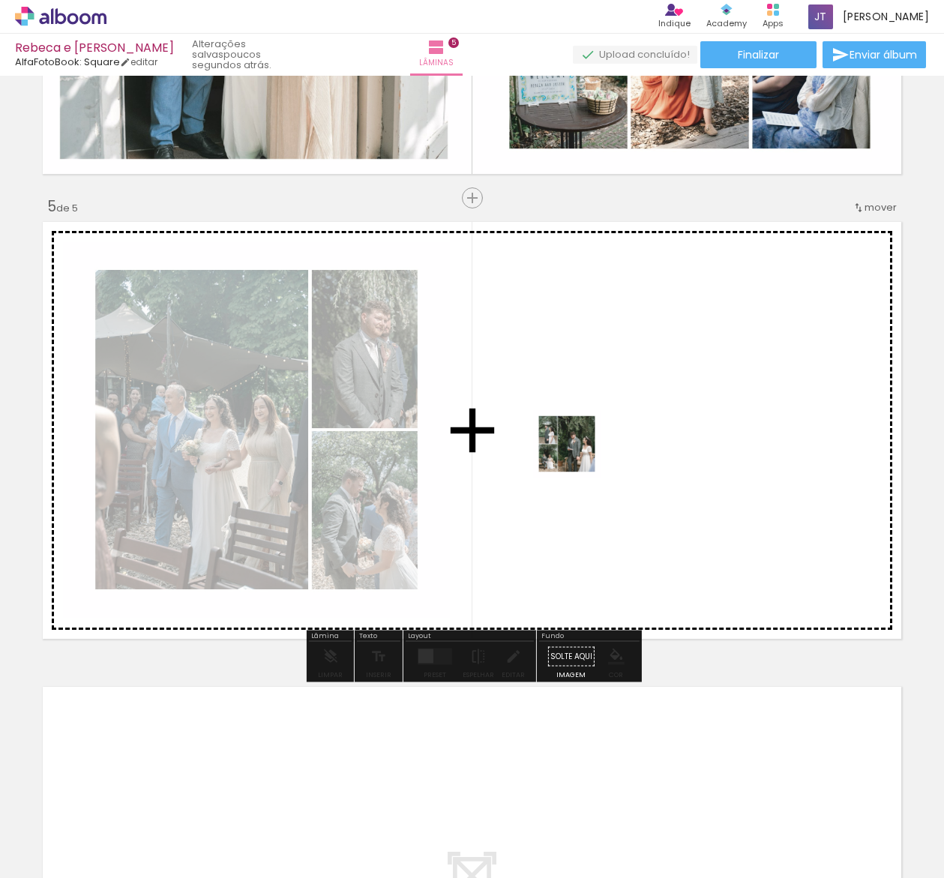
drag, startPoint x: 828, startPoint y: 833, endPoint x: 578, endPoint y: 455, distance: 452.5
click at [578, 455] on quentale-workspace at bounding box center [472, 439] width 944 height 878
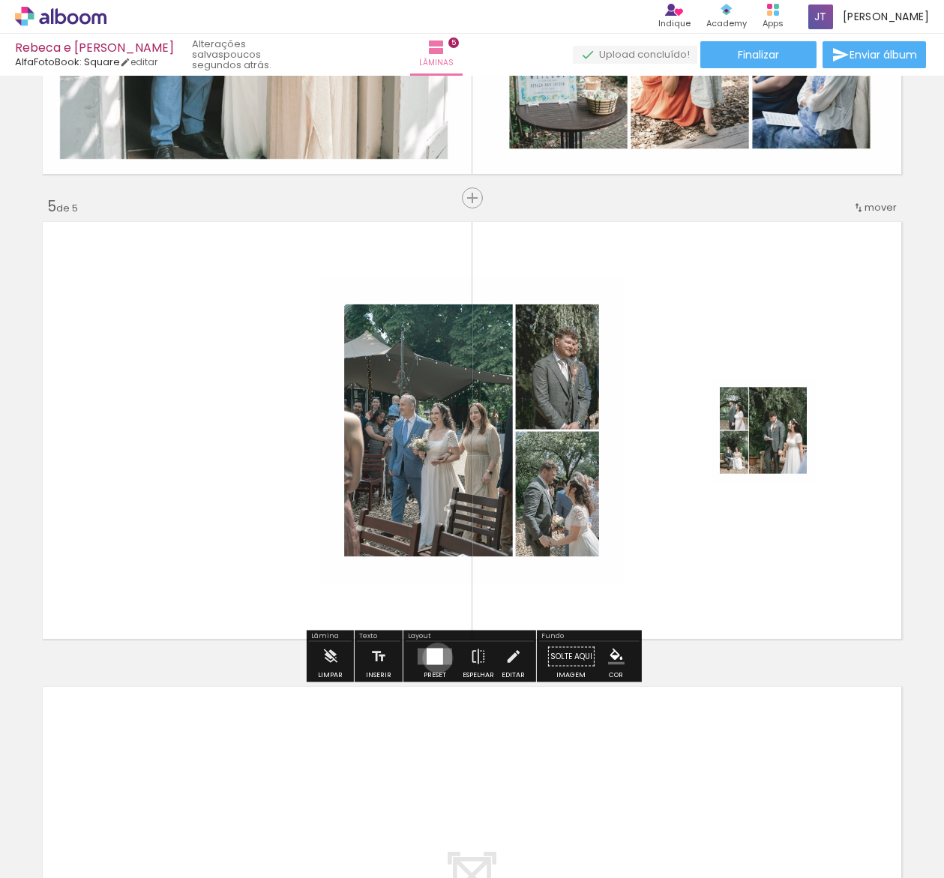
click at [434, 658] on div at bounding box center [435, 657] width 17 height 17
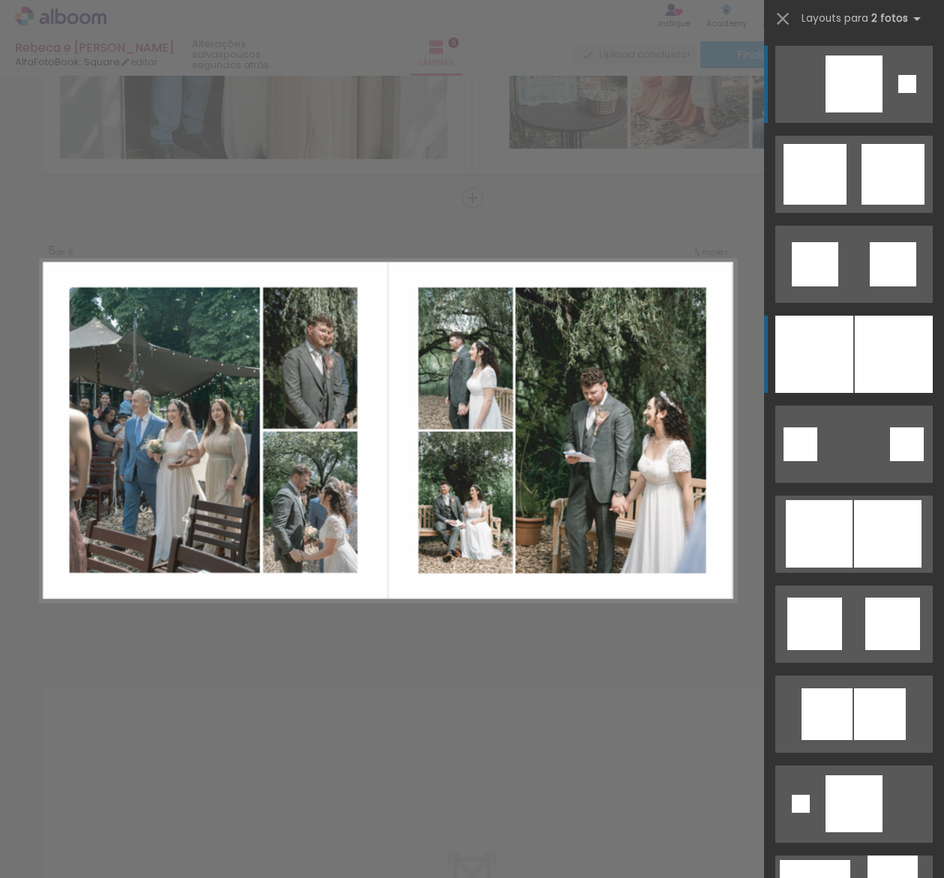
click at [875, 367] on div at bounding box center [894, 354] width 78 height 77
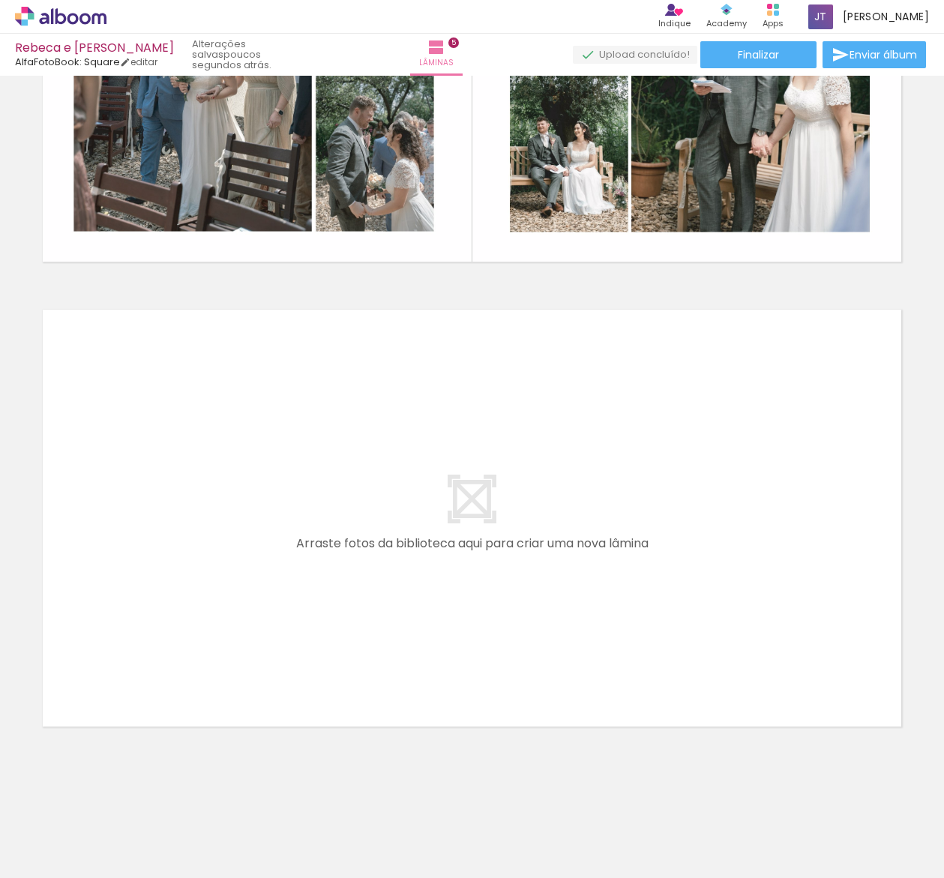
scroll to position [0, 704]
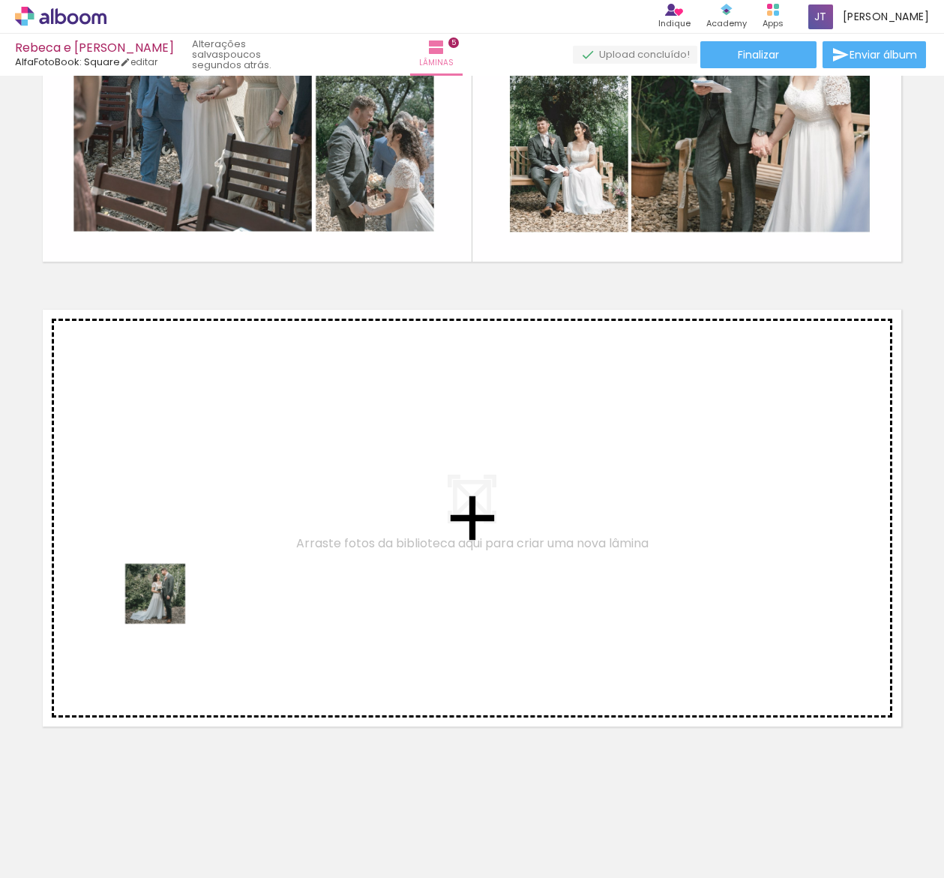
drag, startPoint x: 207, startPoint y: 827, endPoint x: 167, endPoint y: 605, distance: 225.7
click at [167, 605] on quentale-workspace at bounding box center [472, 439] width 944 height 878
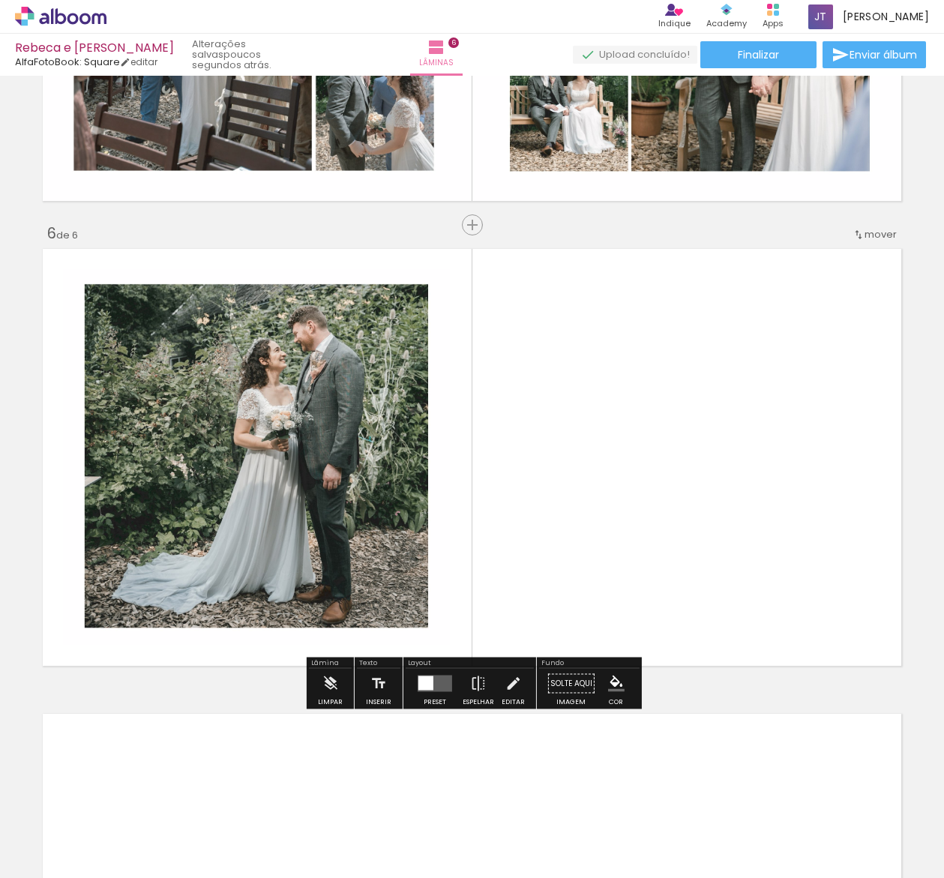
scroll to position [2228, 0]
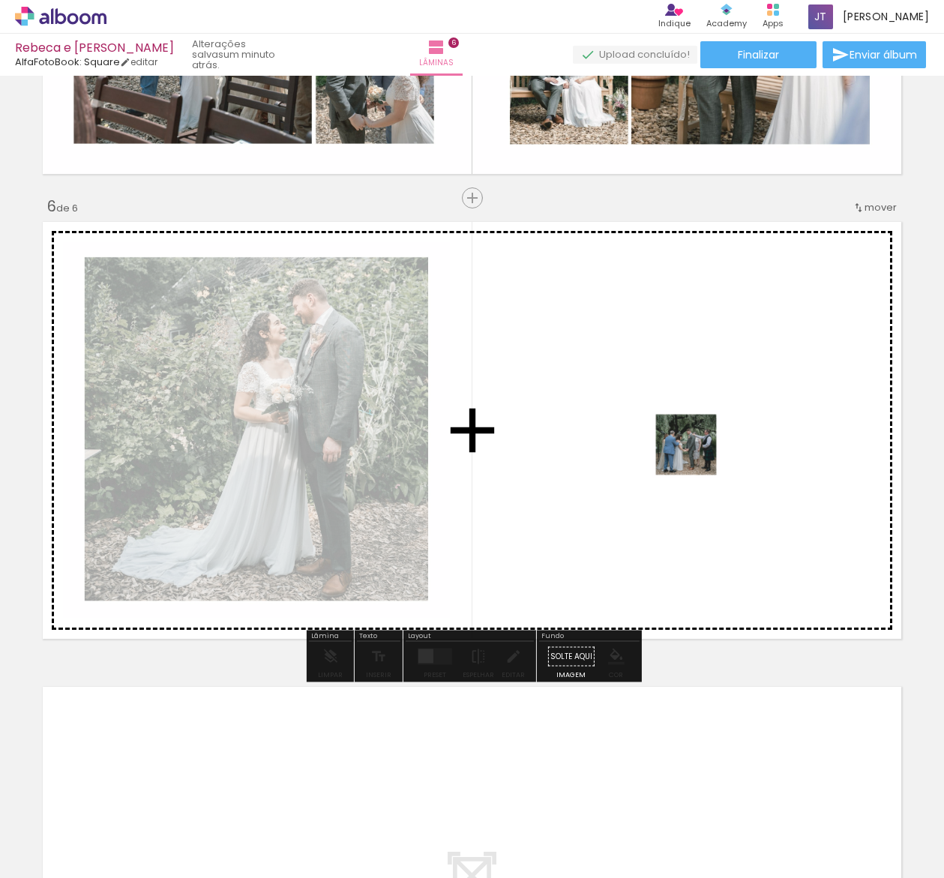
drag, startPoint x: 285, startPoint y: 833, endPoint x: 698, endPoint y: 455, distance: 559.1
click at [698, 455] on quentale-workspace at bounding box center [472, 439] width 944 height 878
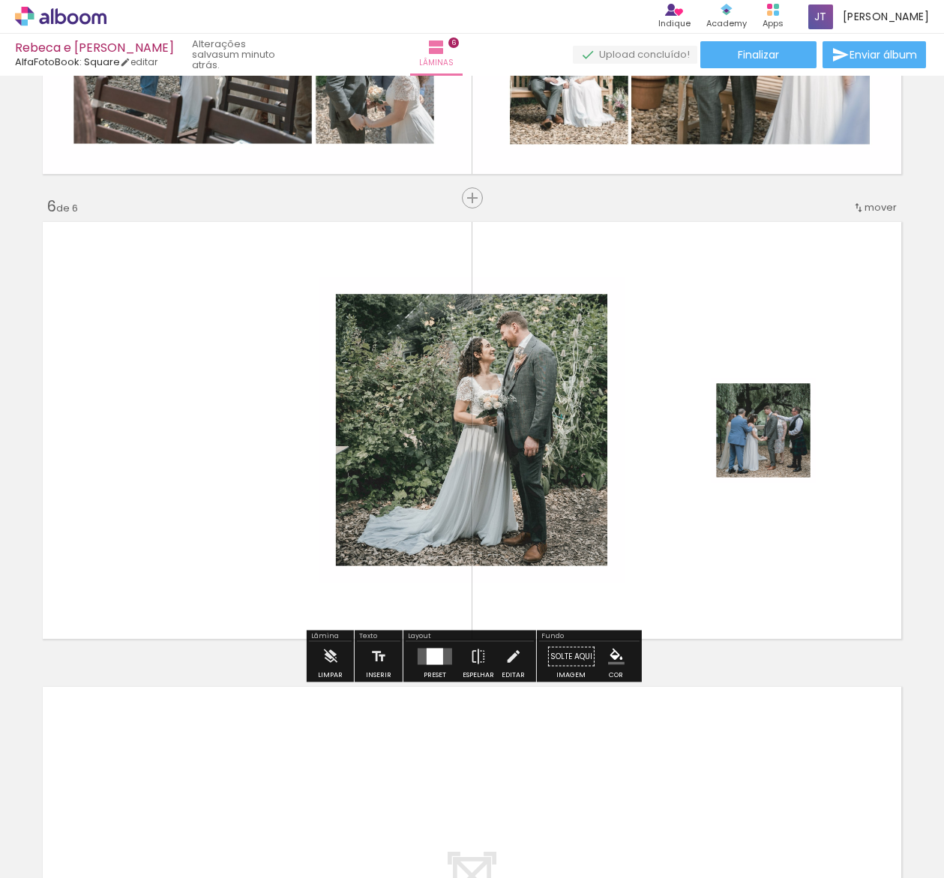
click at [435, 659] on div at bounding box center [435, 657] width 17 height 17
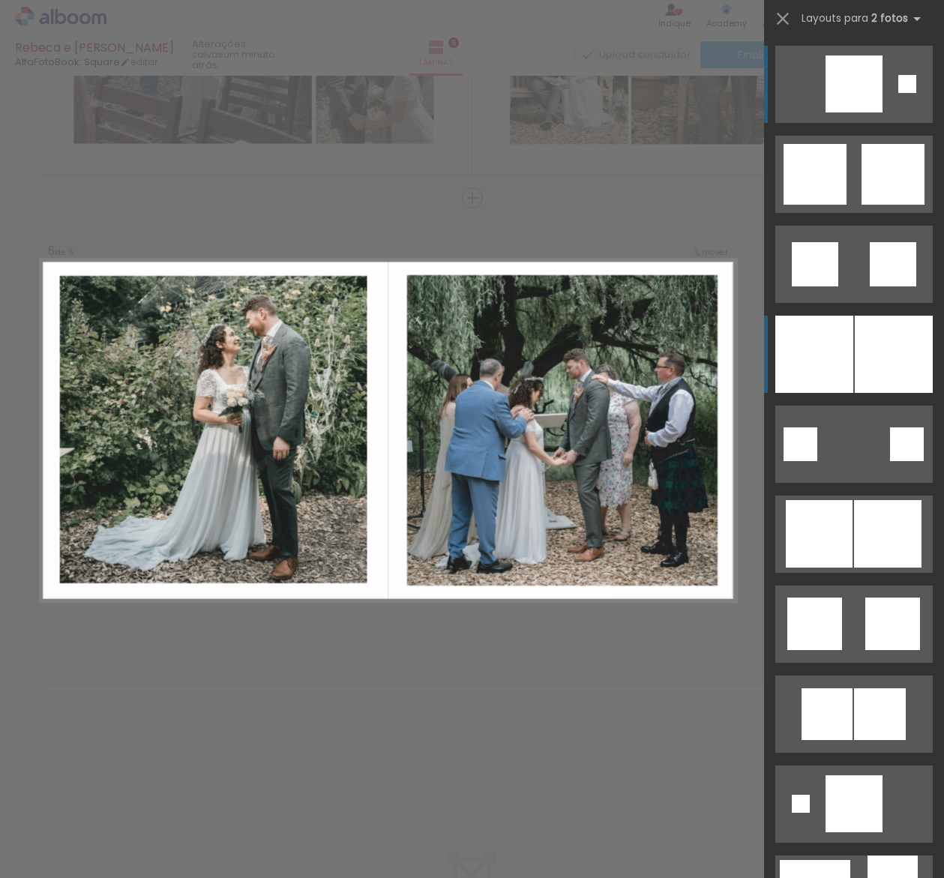
click at [848, 356] on div at bounding box center [815, 354] width 78 height 77
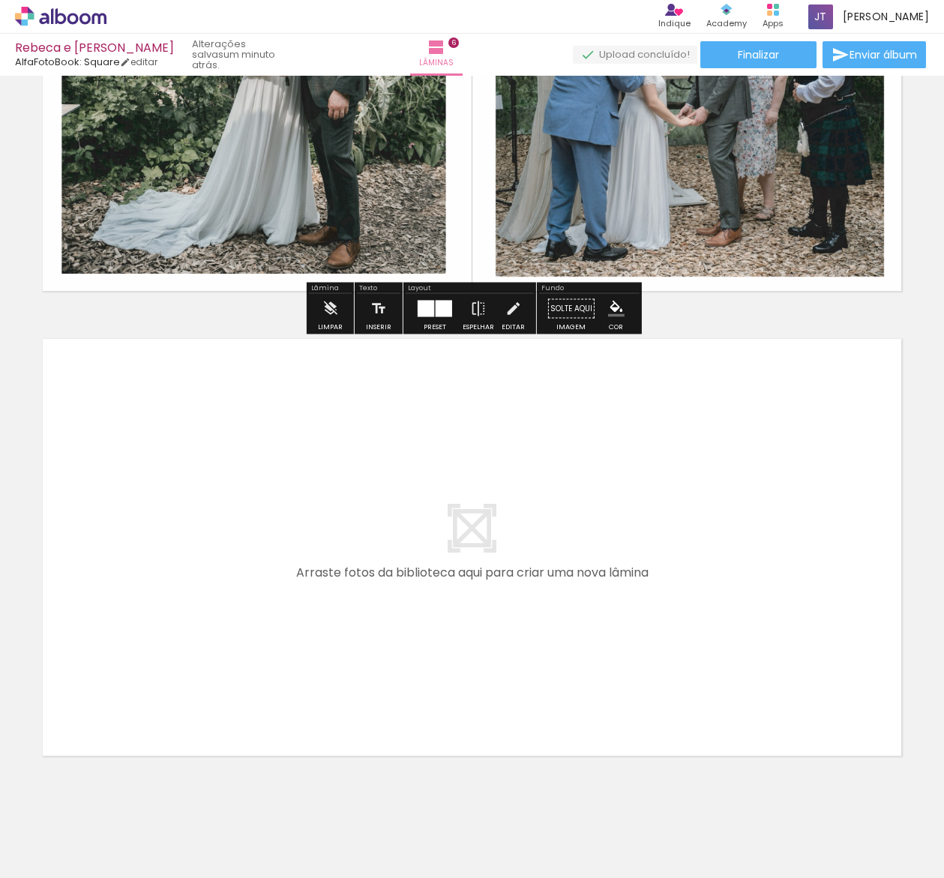
scroll to position [2577, 0]
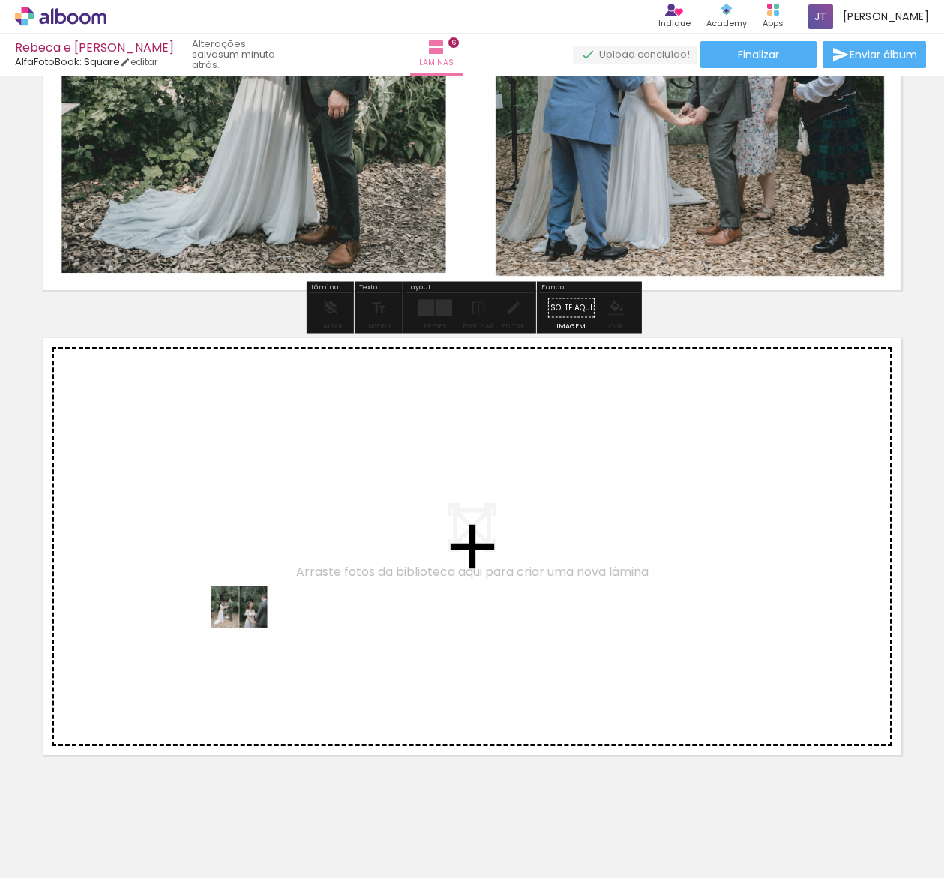
drag, startPoint x: 386, startPoint y: 836, endPoint x: 251, endPoint y: 618, distance: 256.4
click at [251, 618] on quentale-workspace at bounding box center [472, 439] width 944 height 878
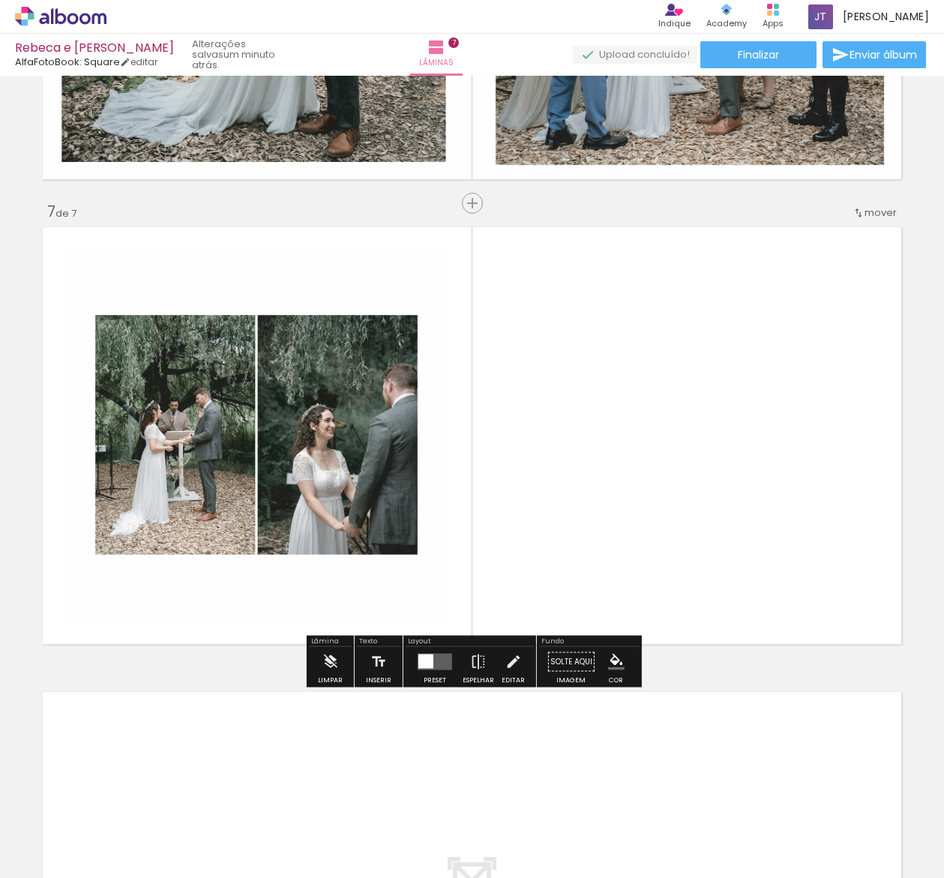
scroll to position [2693, 0]
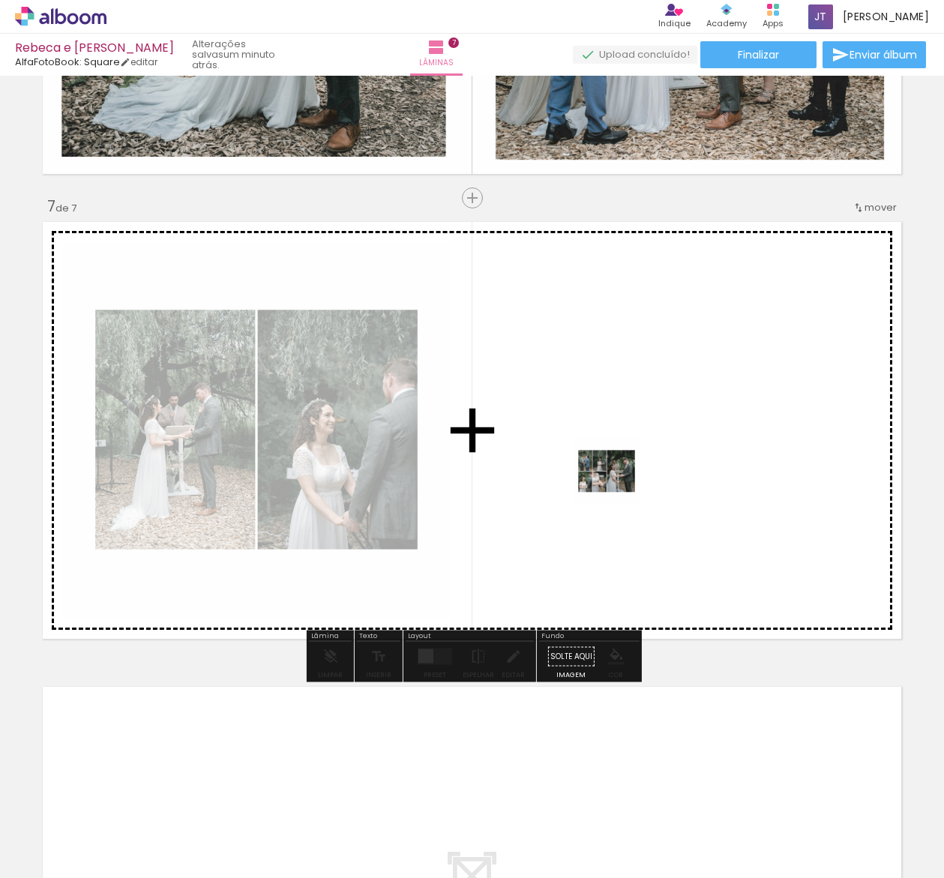
drag, startPoint x: 458, startPoint y: 837, endPoint x: 618, endPoint y: 481, distance: 390.8
click at [618, 481] on quentale-workspace at bounding box center [472, 439] width 944 height 878
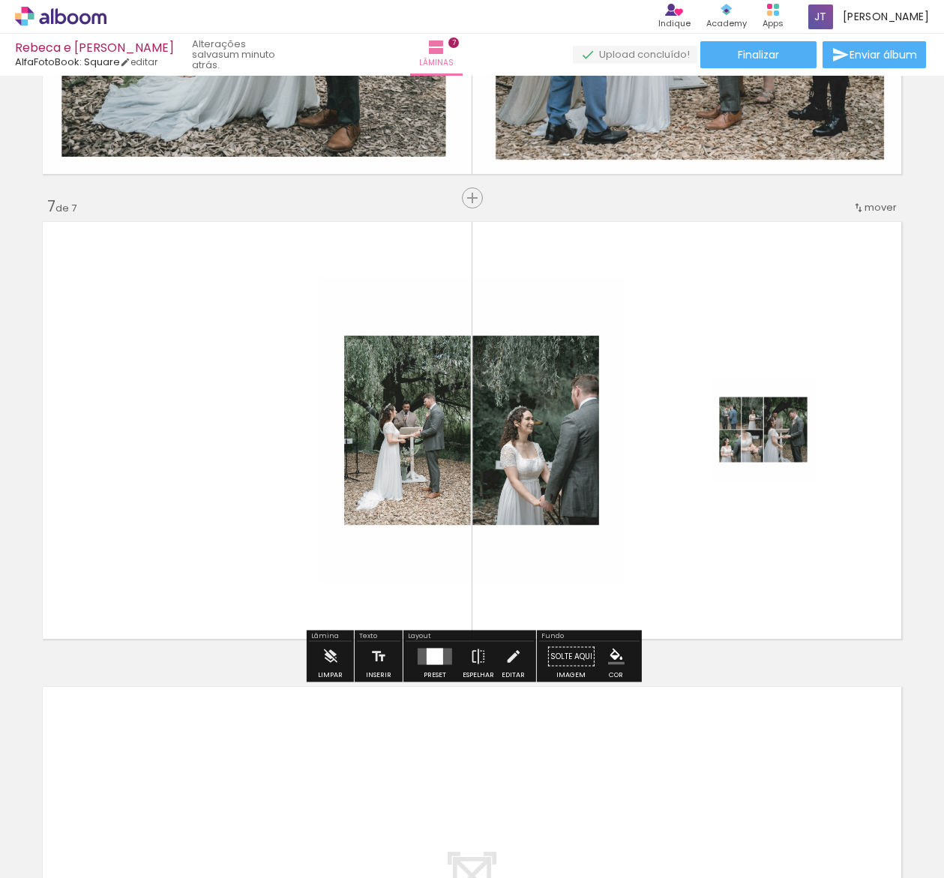
click at [429, 661] on div at bounding box center [435, 657] width 17 height 17
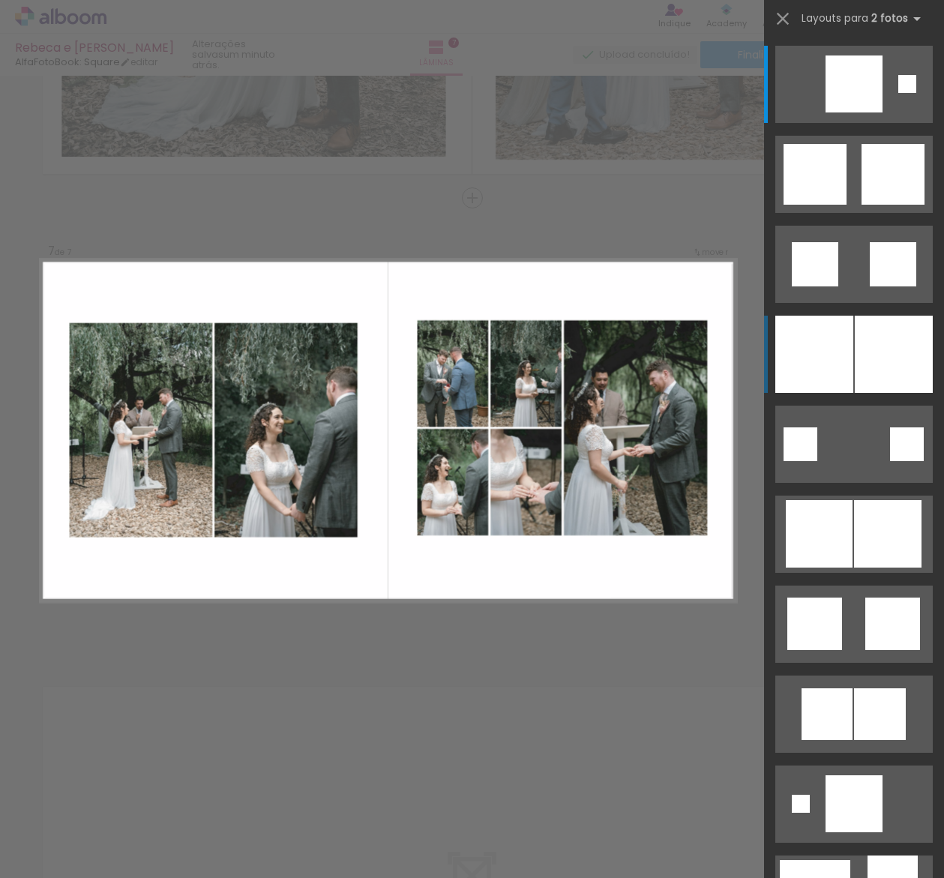
click at [872, 362] on div at bounding box center [894, 354] width 78 height 77
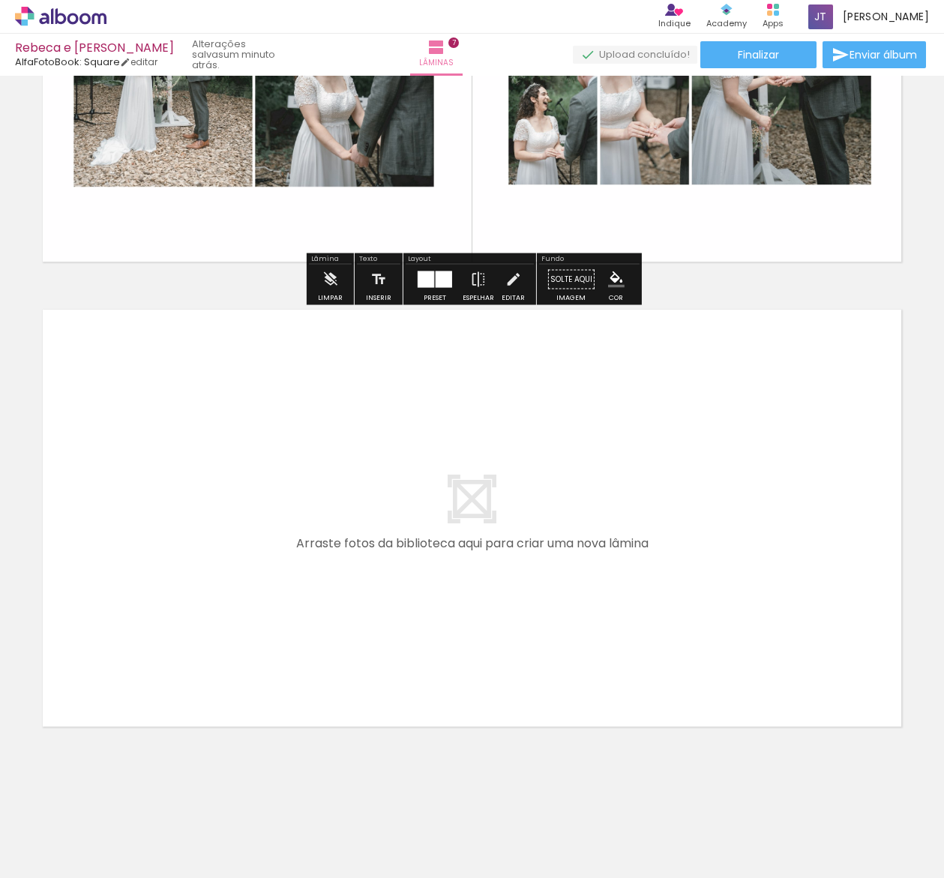
scroll to position [3070, 0]
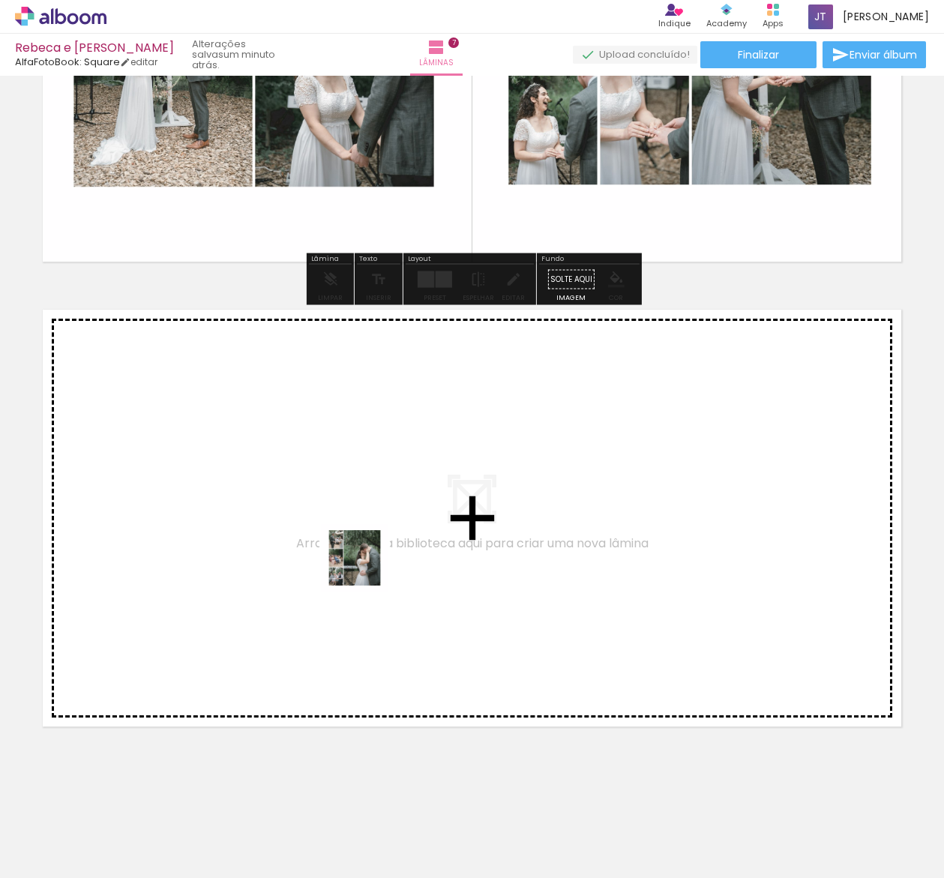
drag, startPoint x: 547, startPoint y: 823, endPoint x: 365, endPoint y: 569, distance: 312.4
click at [365, 569] on quentale-workspace at bounding box center [472, 439] width 944 height 878
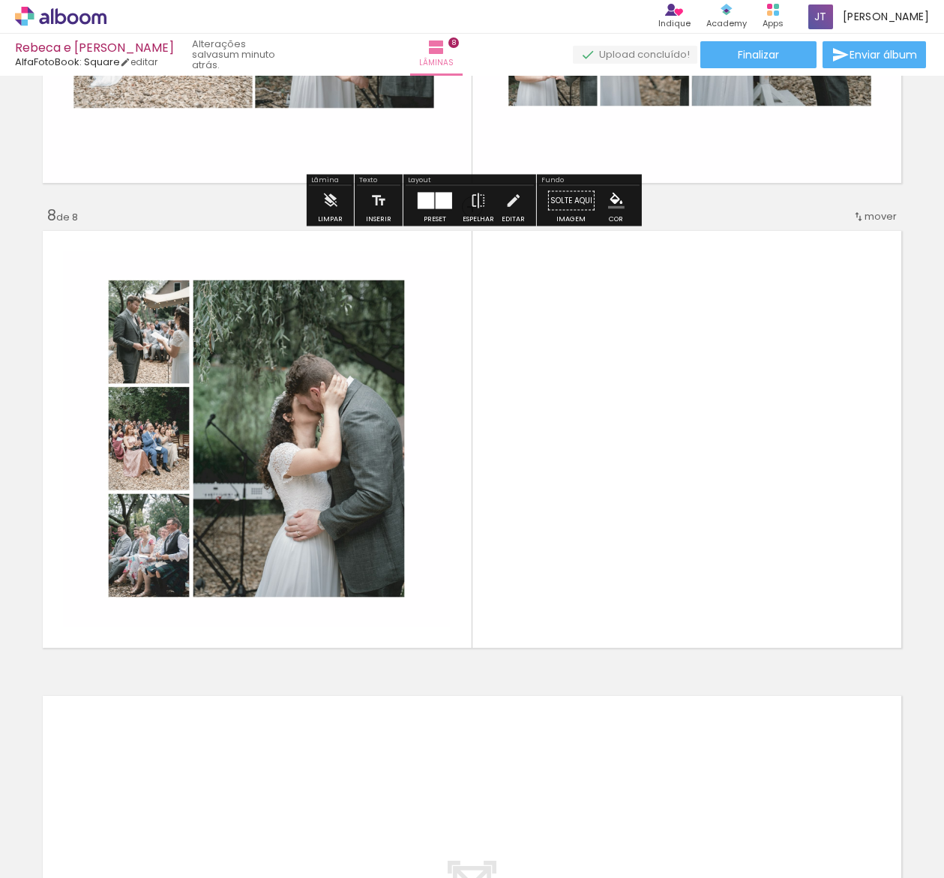
scroll to position [3157, 0]
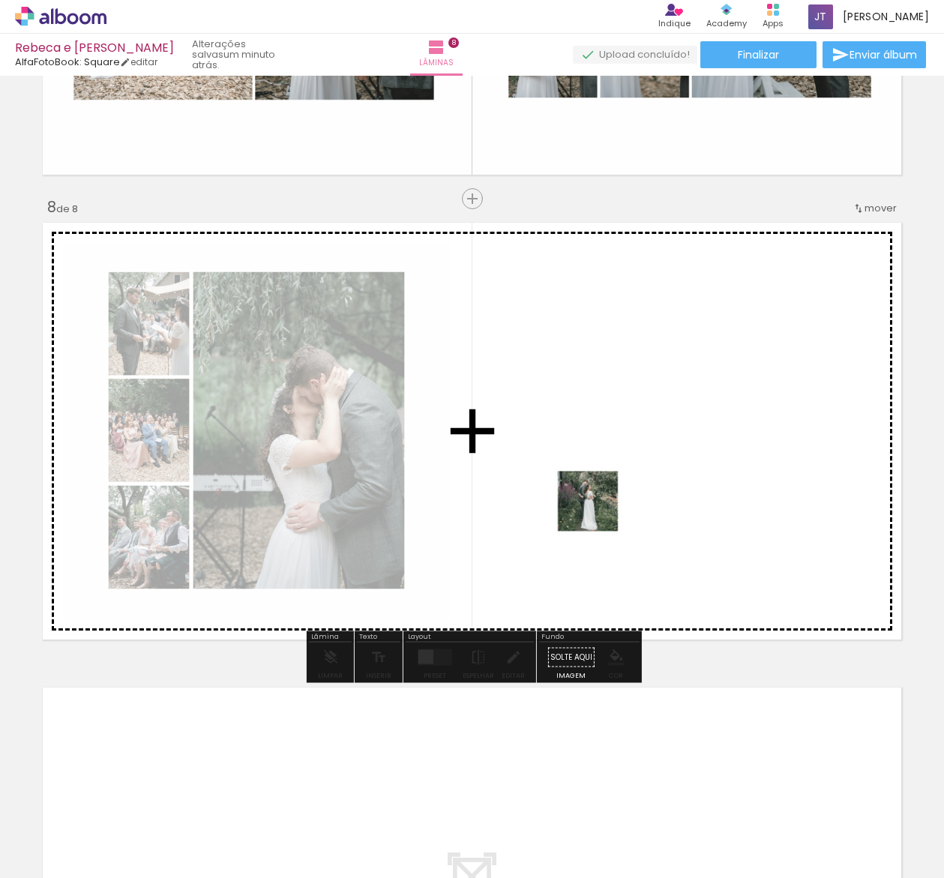
drag, startPoint x: 632, startPoint y: 836, endPoint x: 599, endPoint y: 512, distance: 325.7
click at [599, 512] on quentale-workspace at bounding box center [472, 439] width 944 height 878
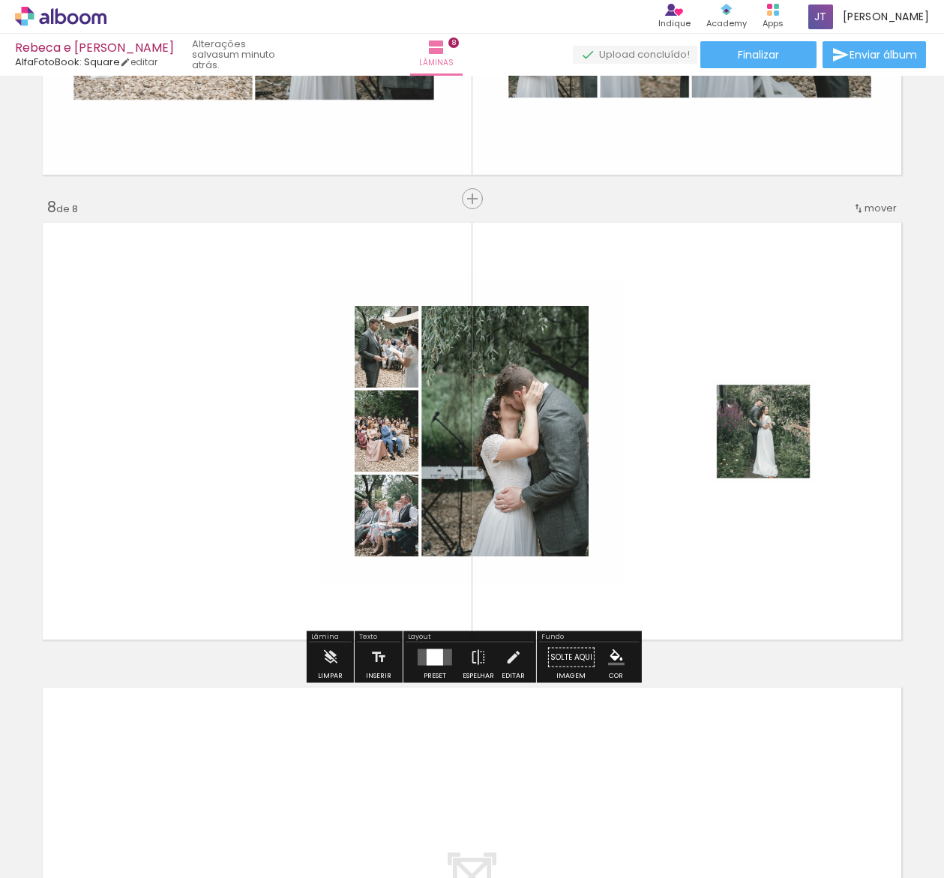
click at [432, 659] on div at bounding box center [435, 658] width 17 height 17
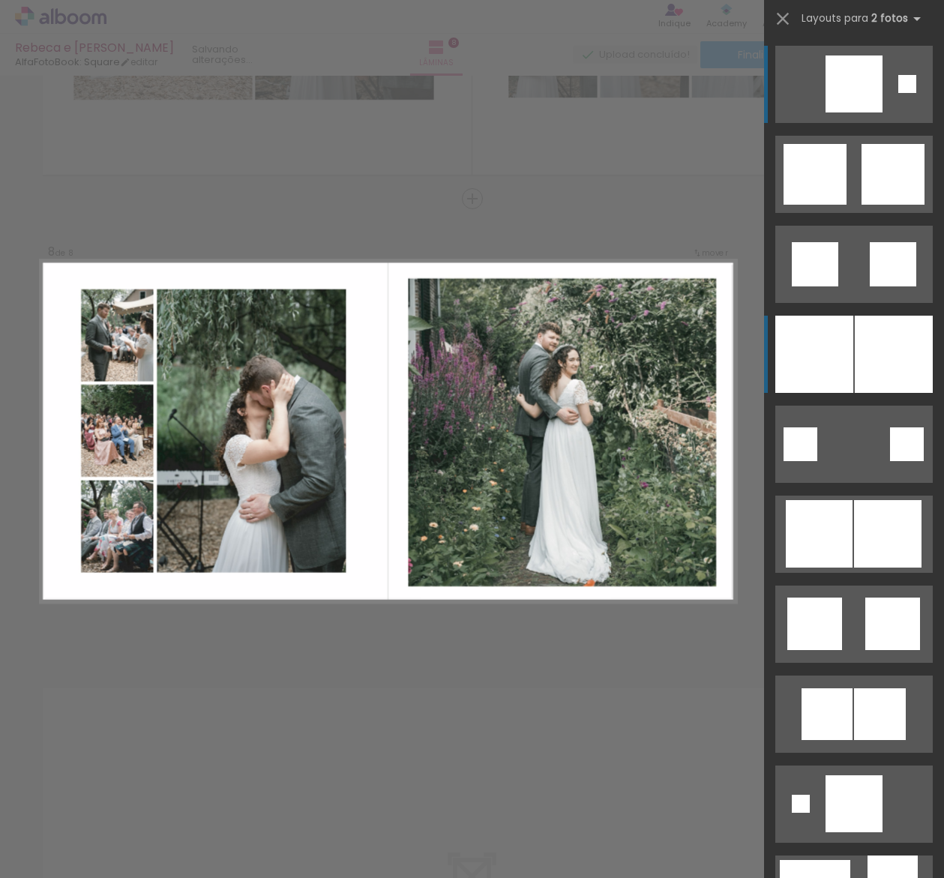
scroll to position [3158, 0]
click at [881, 372] on div at bounding box center [894, 354] width 78 height 77
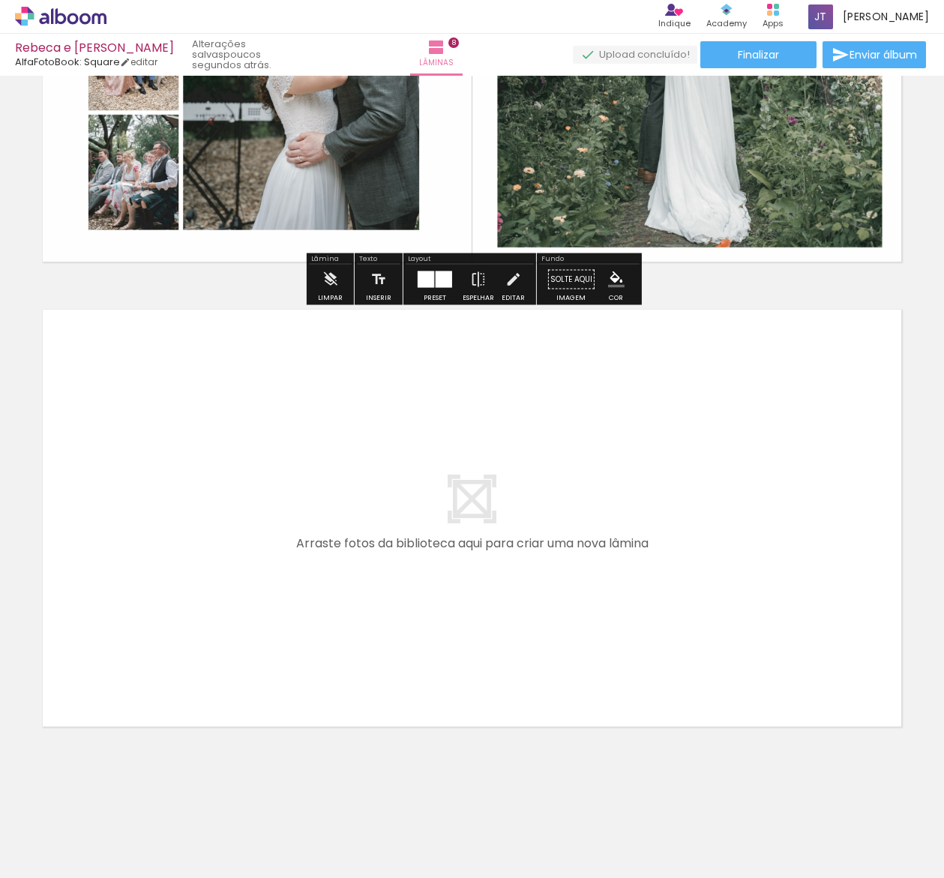
scroll to position [0, 0]
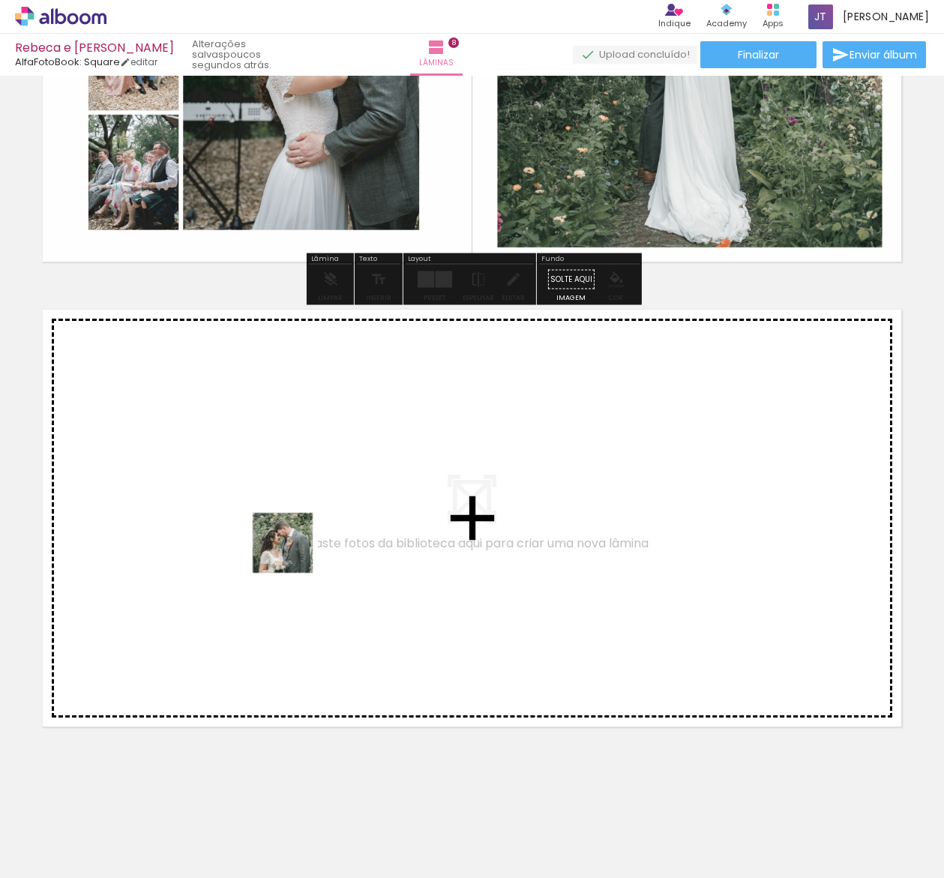
drag, startPoint x: 722, startPoint y: 835, endPoint x: 293, endPoint y: 554, distance: 512.4
click at [293, 554] on quentale-workspace at bounding box center [472, 439] width 944 height 878
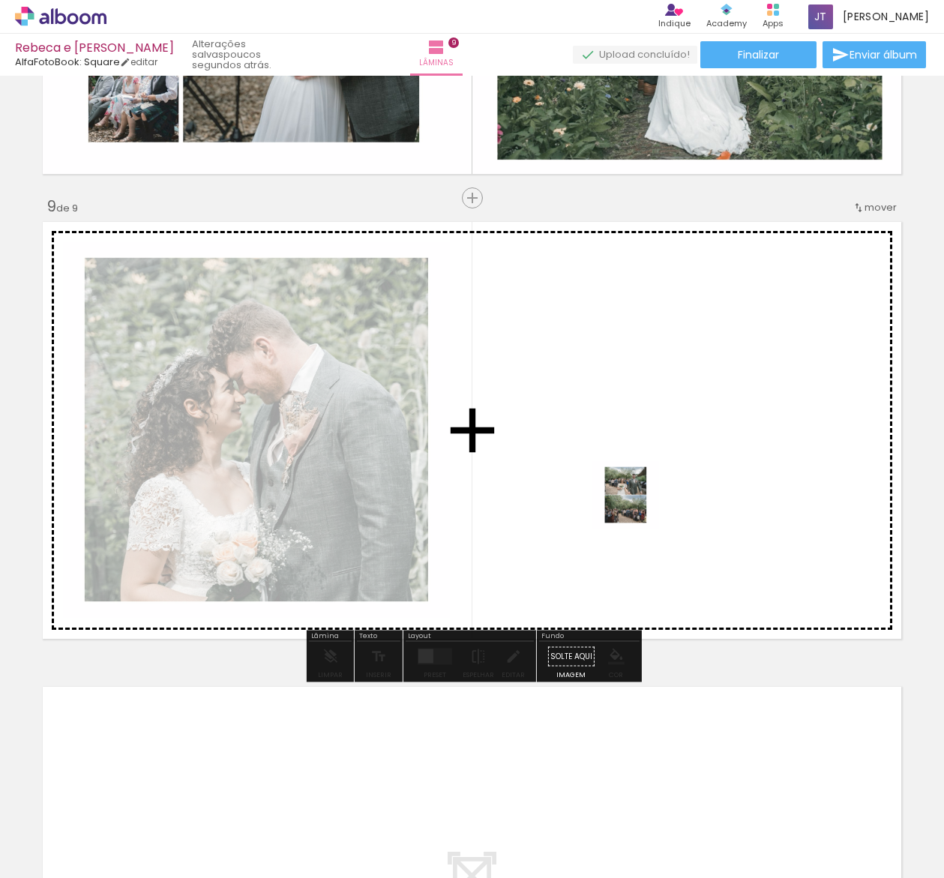
scroll to position [3624, 0]
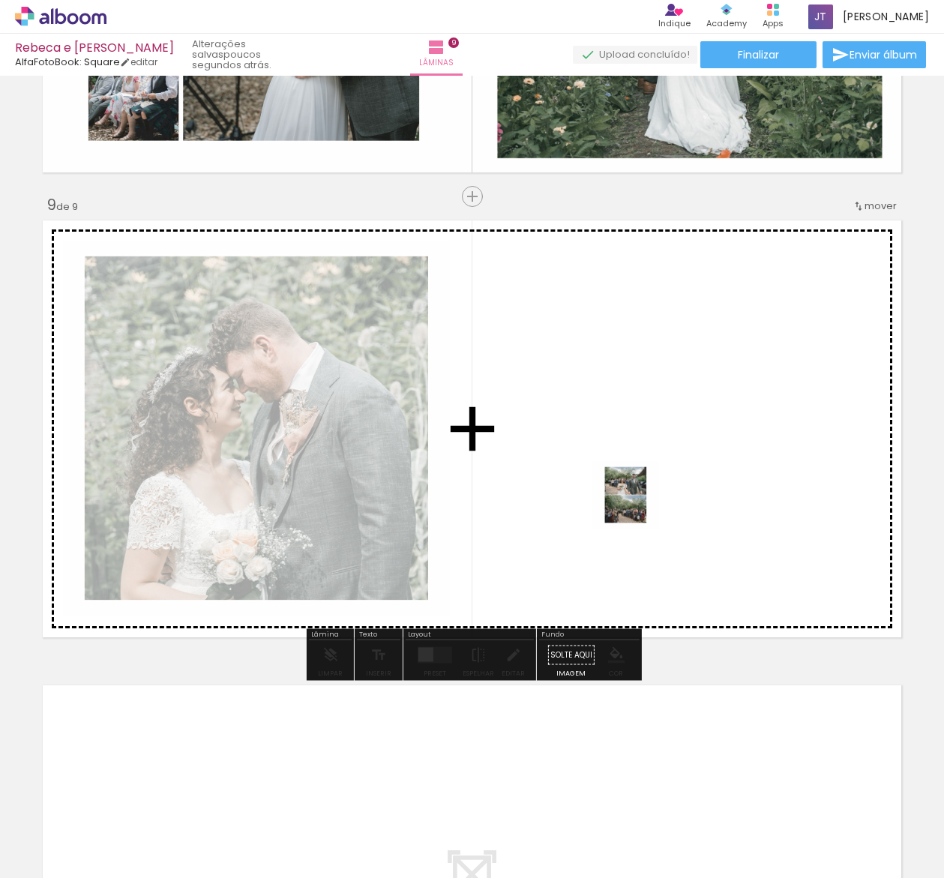
drag, startPoint x: 785, startPoint y: 835, endPoint x: 637, endPoint y: 506, distance: 360.2
click at [637, 506] on quentale-workspace at bounding box center [472, 439] width 944 height 878
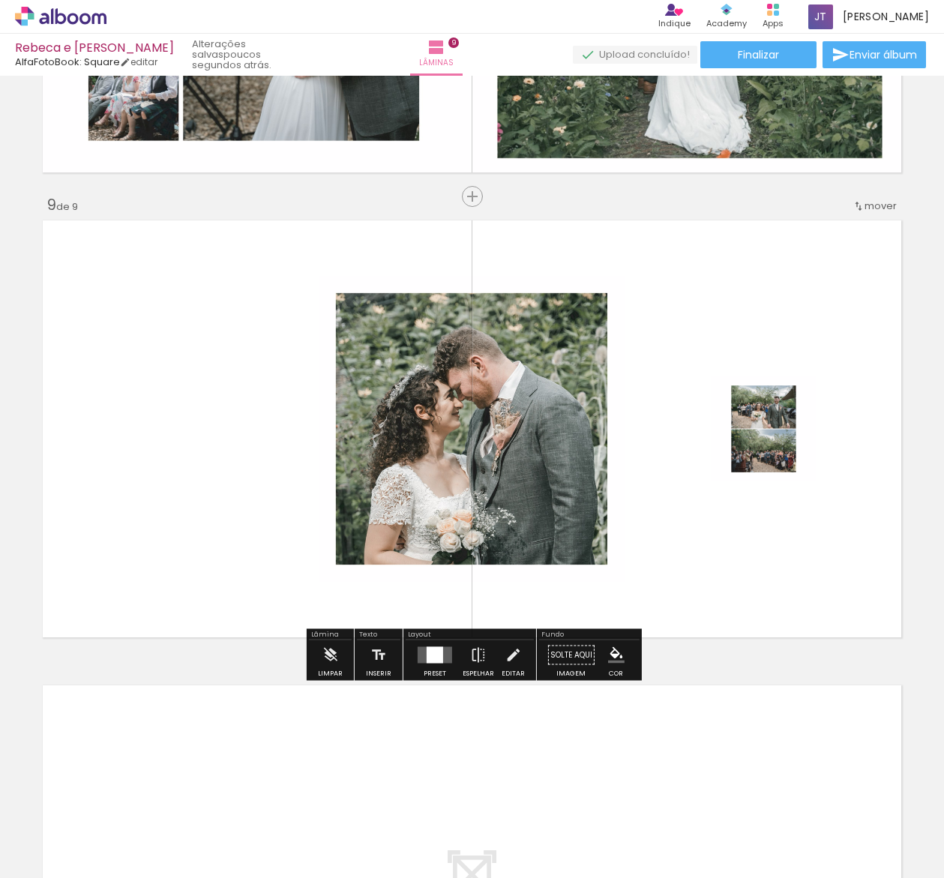
click at [433, 652] on div at bounding box center [435, 655] width 17 height 17
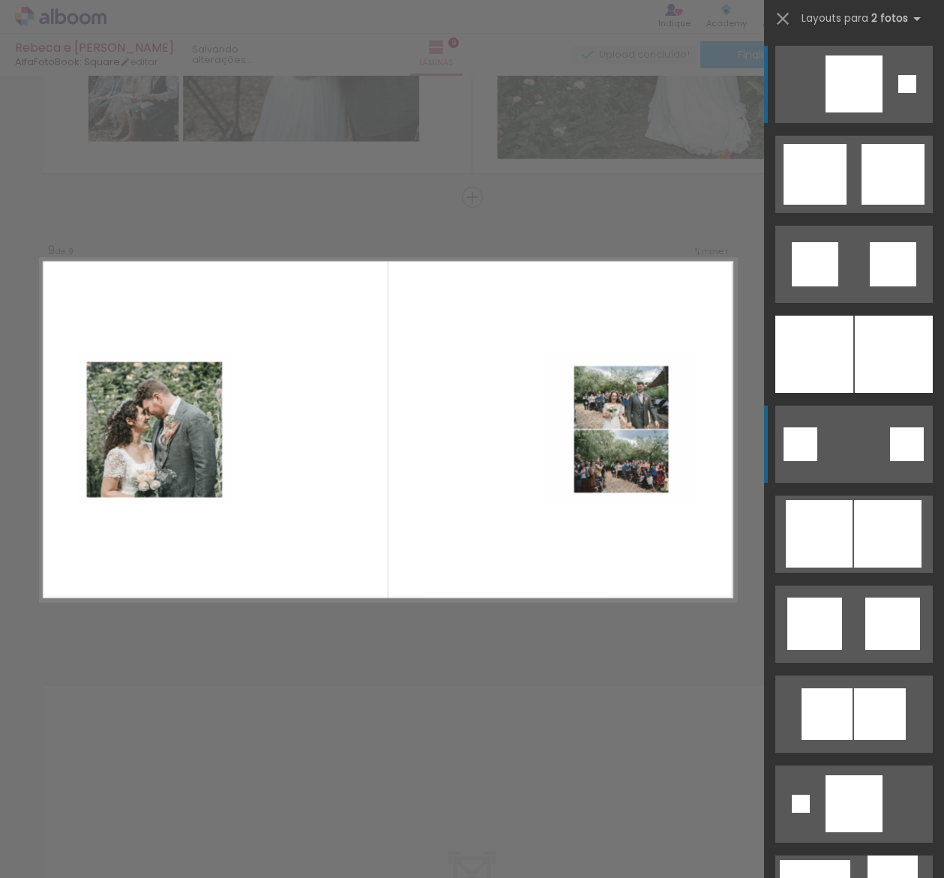
scroll to position [3623, 0]
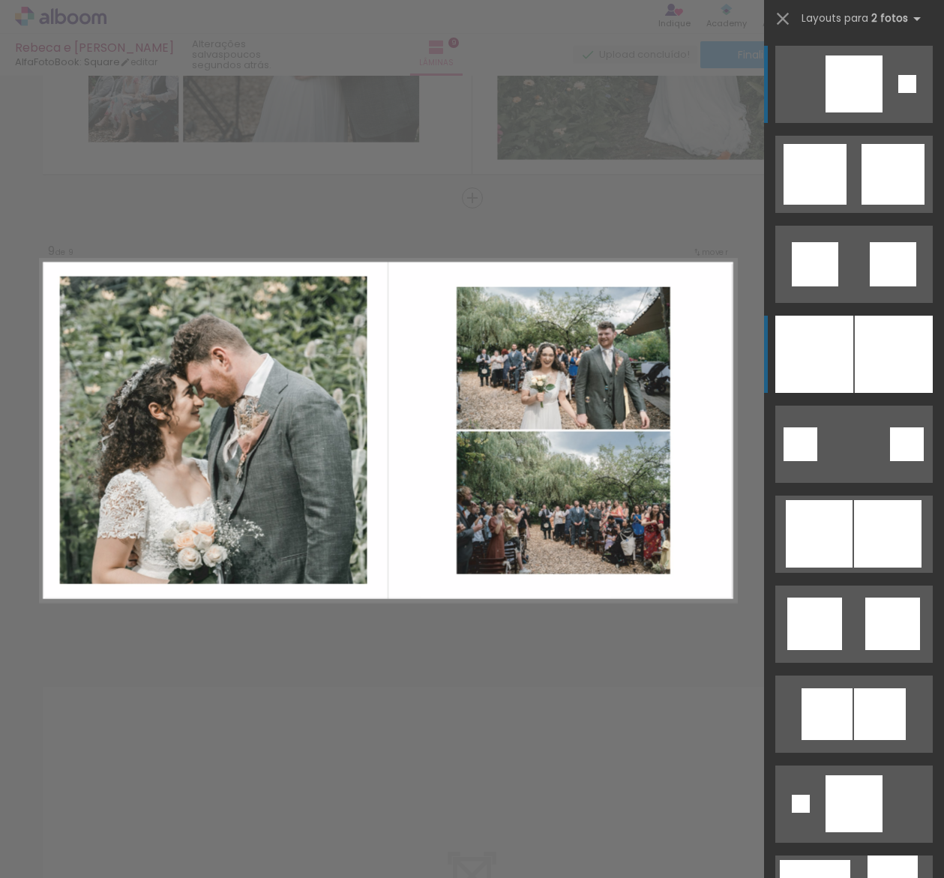
click at [869, 383] on div at bounding box center [894, 354] width 78 height 77
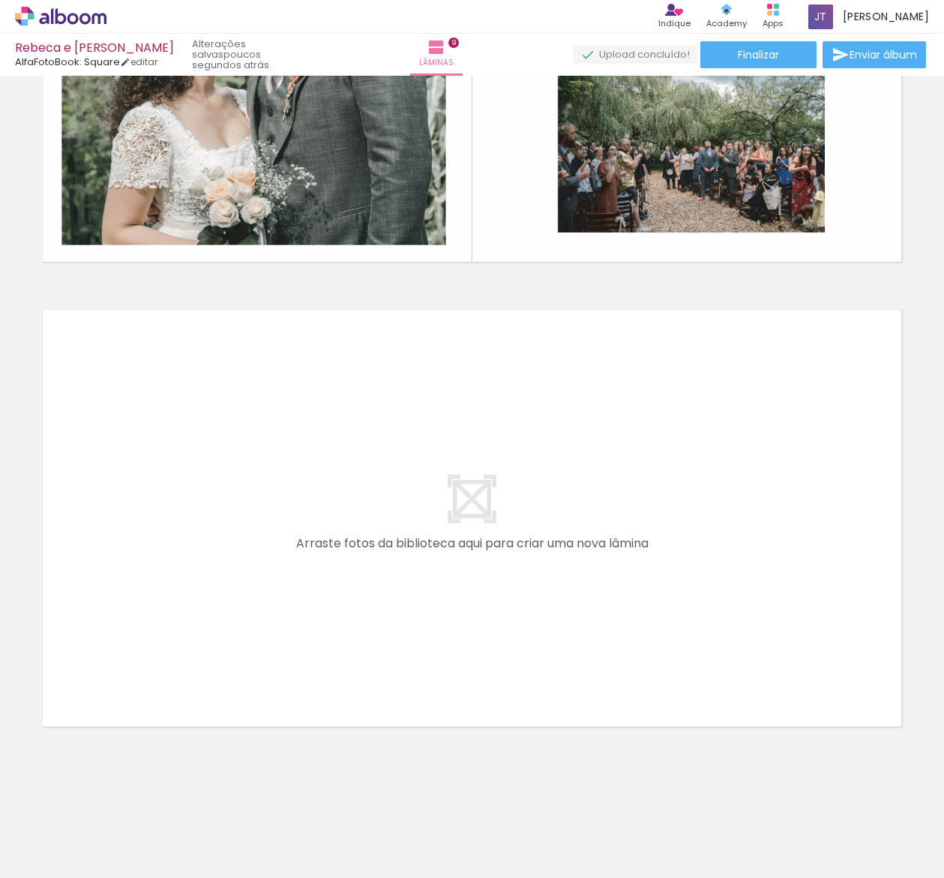
scroll to position [0, 1258]
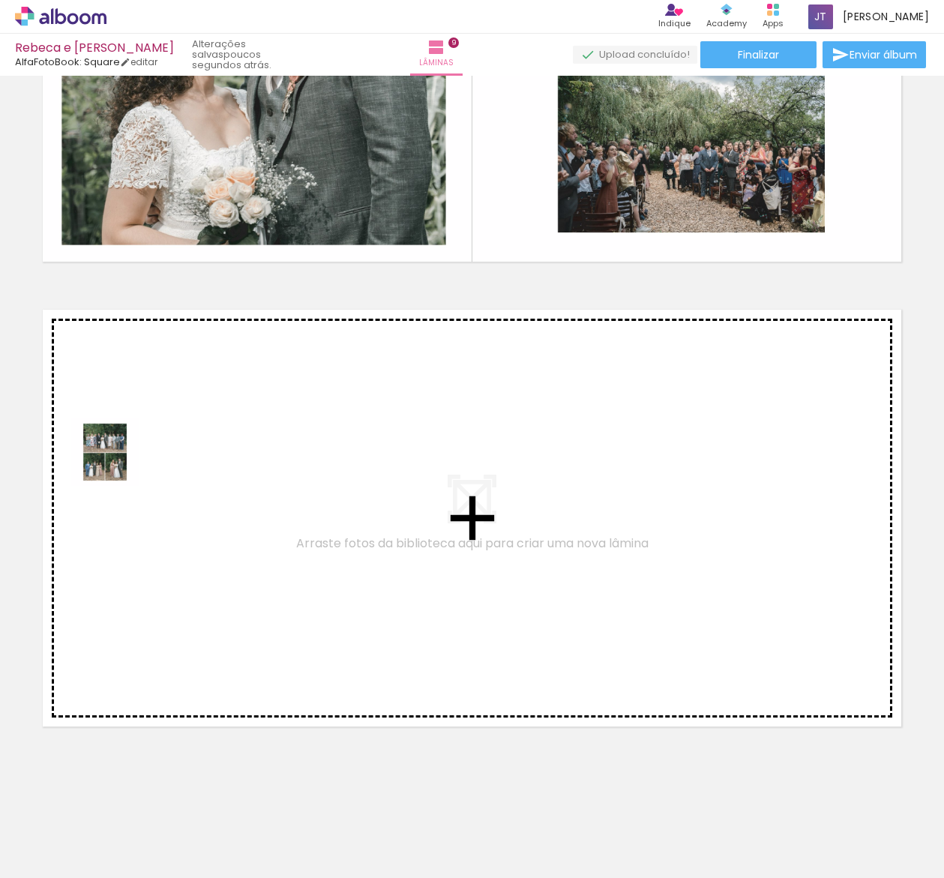
drag, startPoint x: 316, startPoint y: 843, endPoint x: 116, endPoint y: 464, distance: 428.8
click at [116, 464] on quentale-workspace at bounding box center [472, 439] width 944 height 878
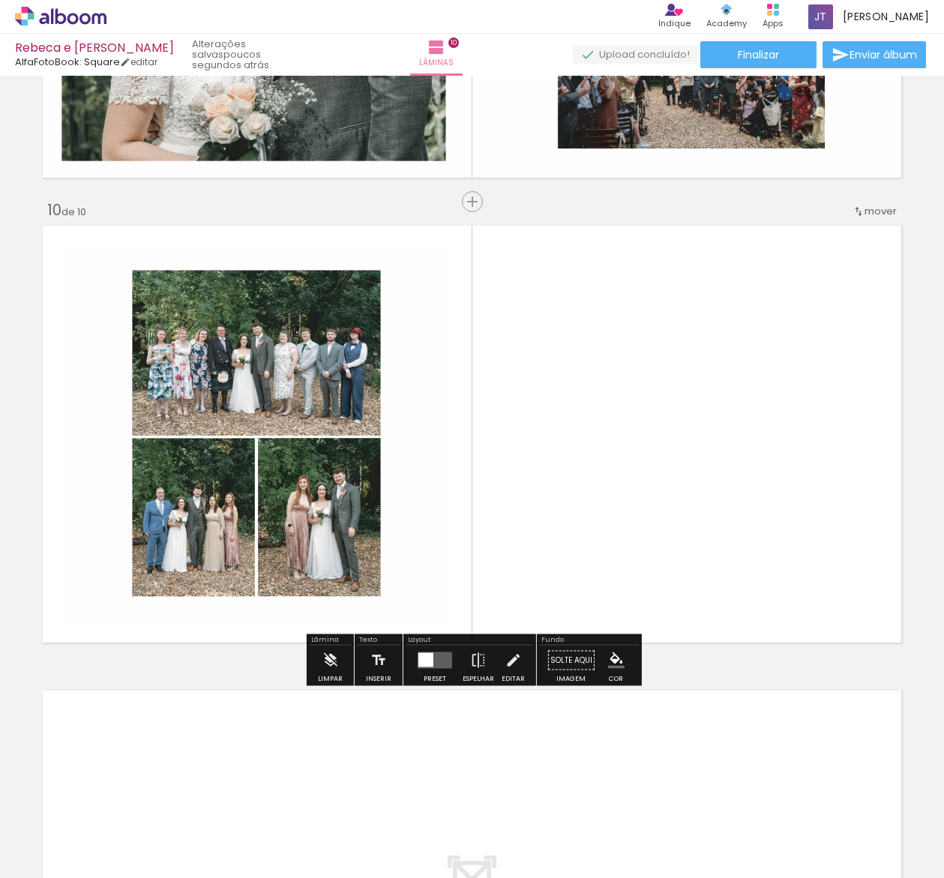
scroll to position [4088, 0]
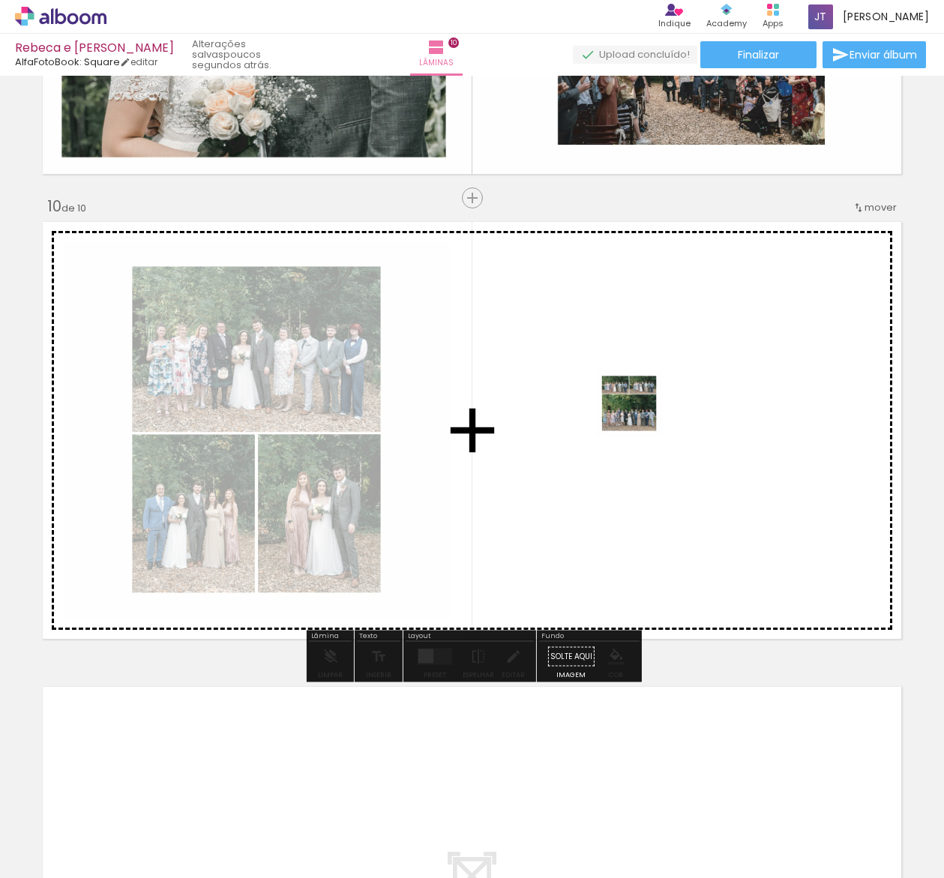
drag, startPoint x: 415, startPoint y: 833, endPoint x: 641, endPoint y: 414, distance: 476.2
click at [641, 414] on quentale-workspace at bounding box center [472, 439] width 944 height 878
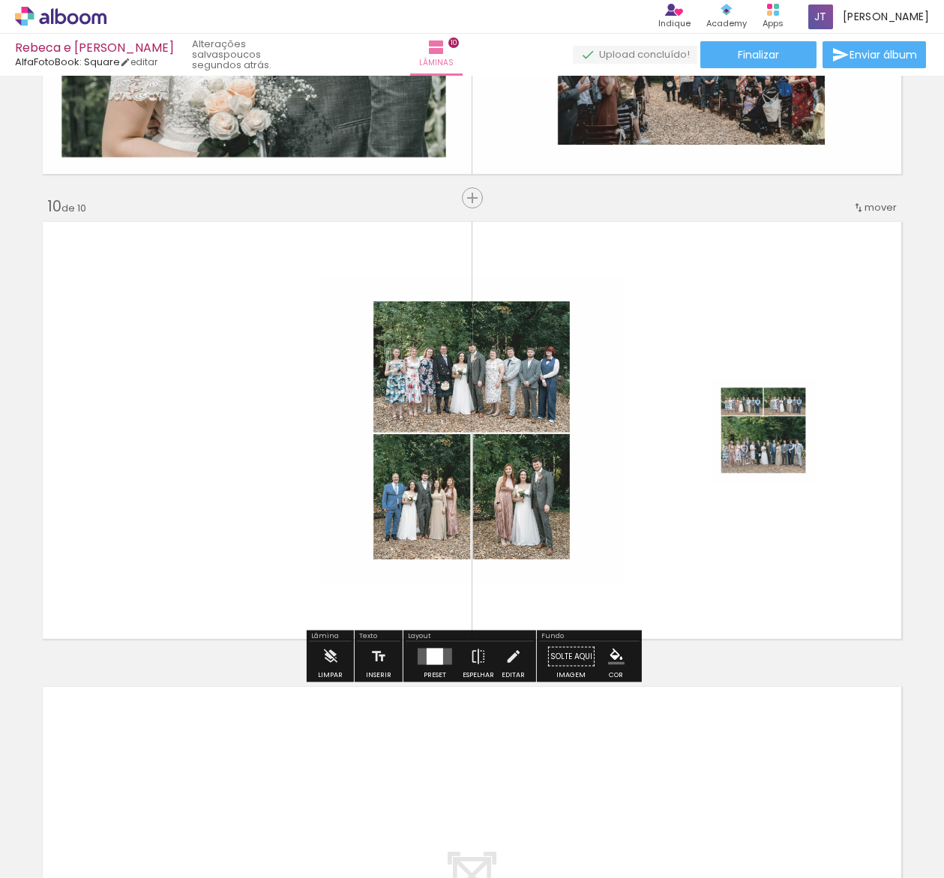
click at [433, 661] on div at bounding box center [435, 657] width 17 height 17
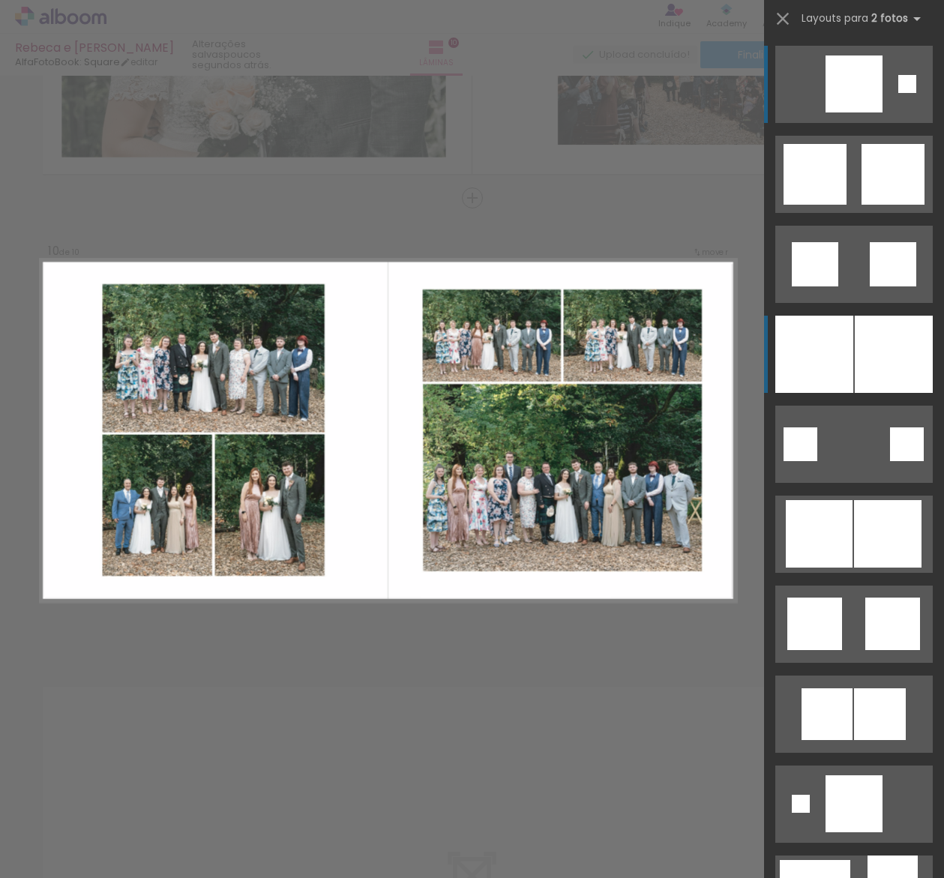
click at [855, 359] on div at bounding box center [894, 354] width 78 height 77
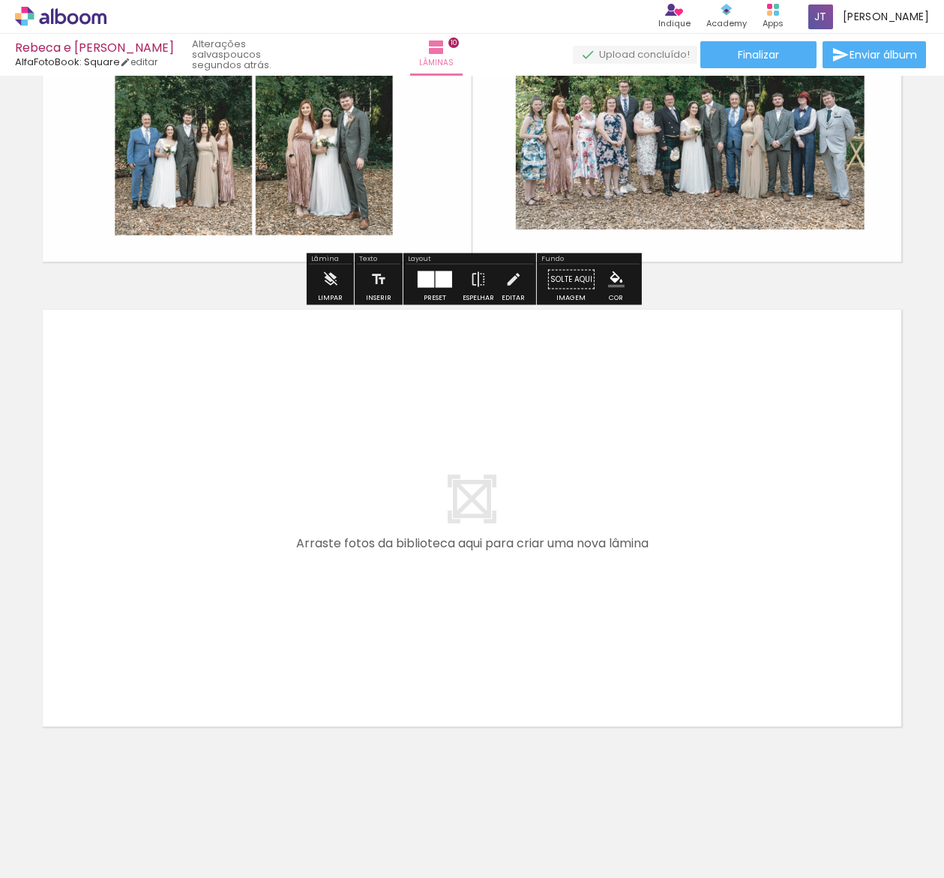
scroll to position [4465, 0]
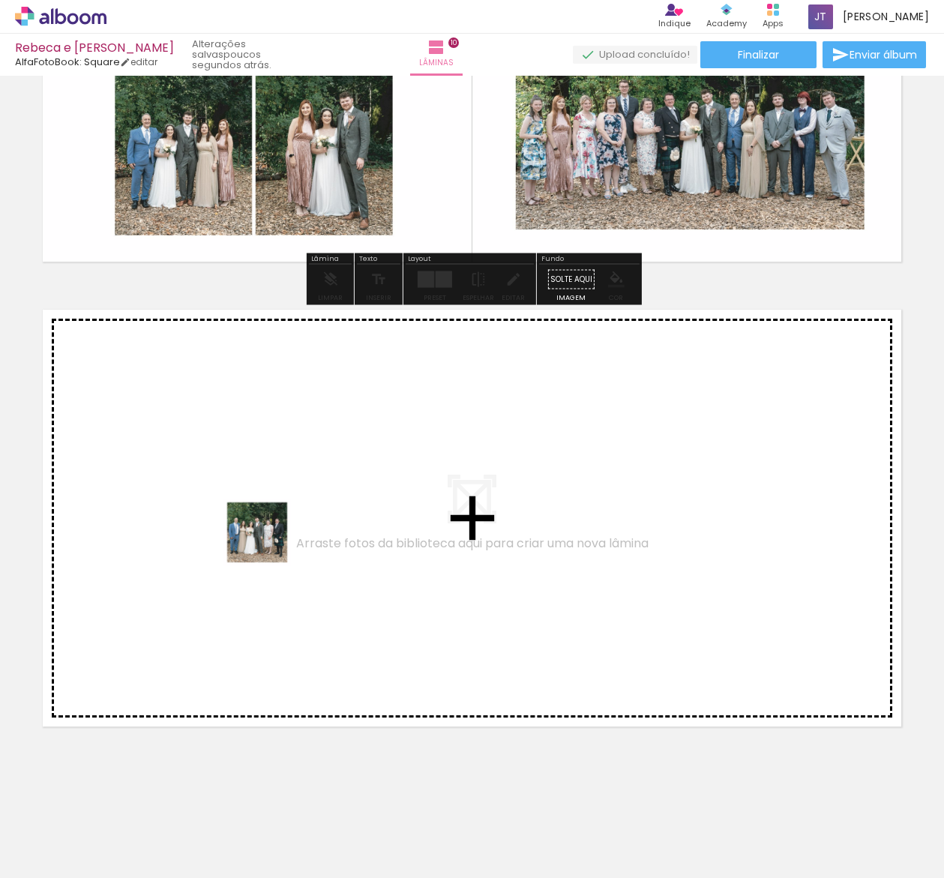
drag, startPoint x: 485, startPoint y: 840, endPoint x: 268, endPoint y: 544, distance: 367.6
click at [268, 544] on quentale-workspace at bounding box center [472, 439] width 944 height 878
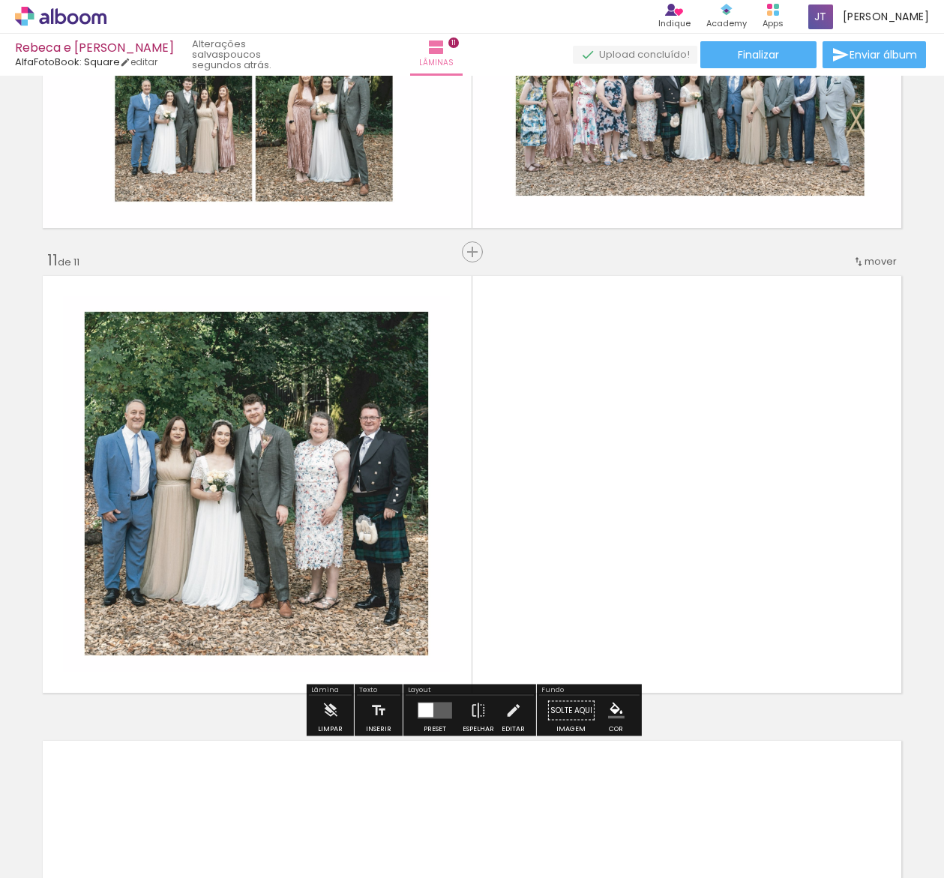
scroll to position [4553, 0]
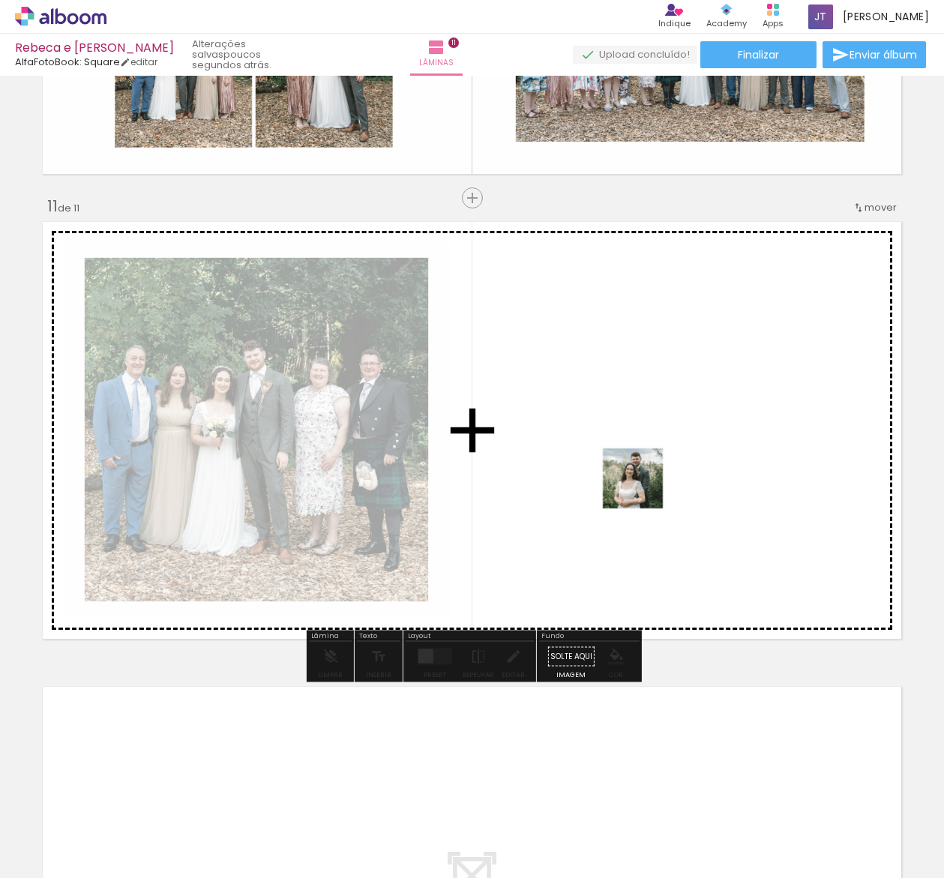
drag, startPoint x: 570, startPoint y: 852, endPoint x: 644, endPoint y: 490, distance: 369.8
click at [644, 490] on quentale-workspace at bounding box center [472, 439] width 944 height 878
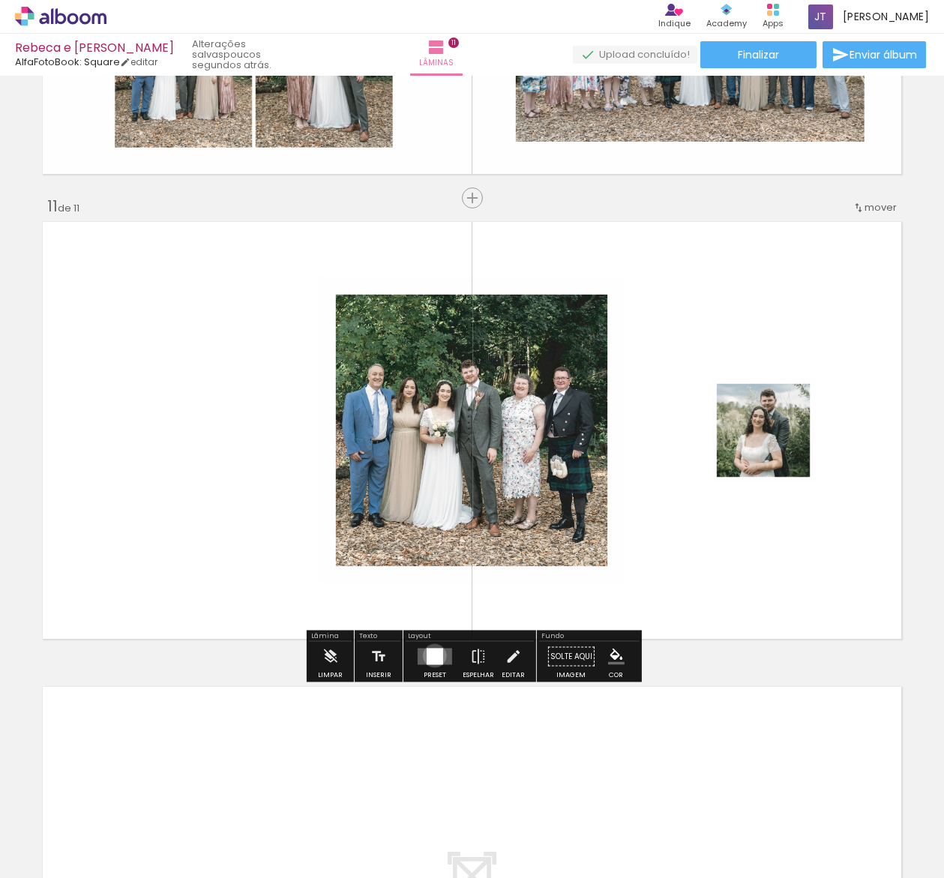
click at [431, 656] on div at bounding box center [435, 657] width 17 height 17
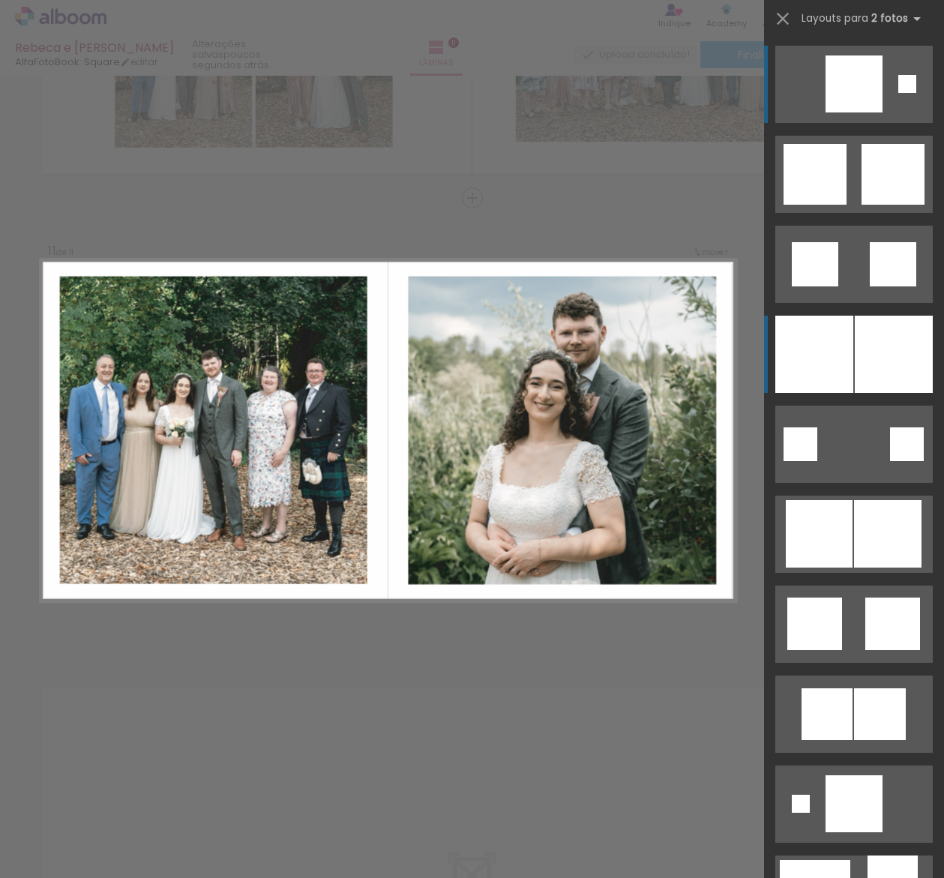
click at [885, 369] on div at bounding box center [894, 354] width 78 height 77
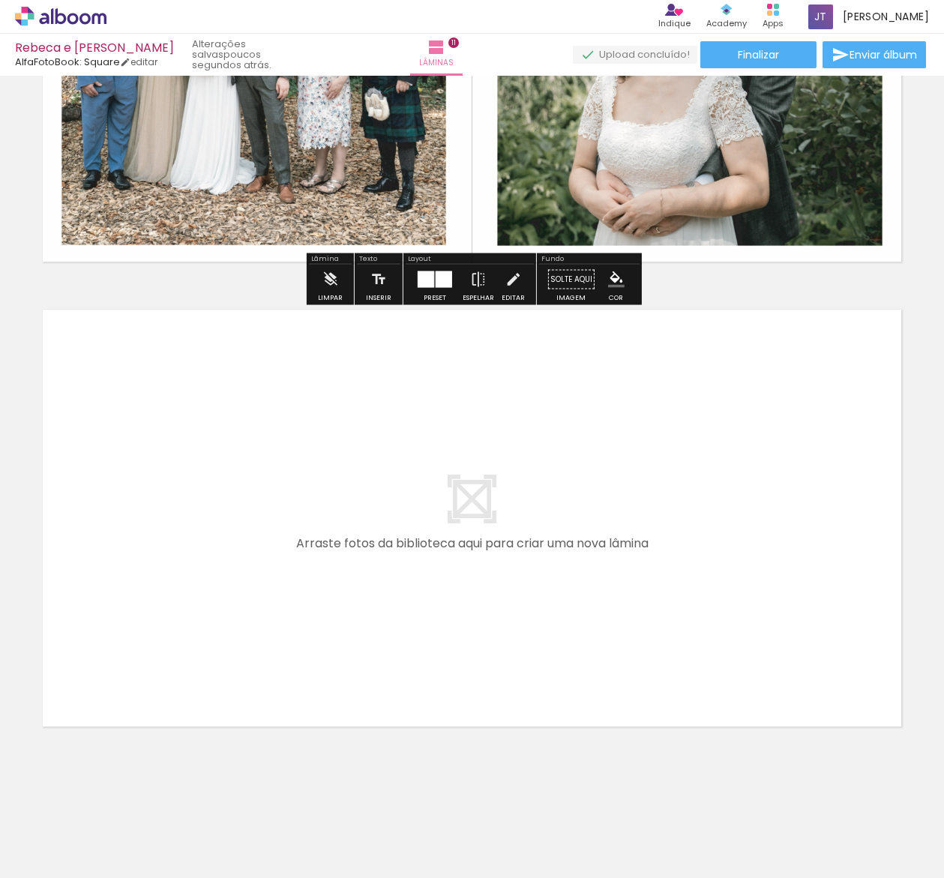
scroll to position [4930, 0]
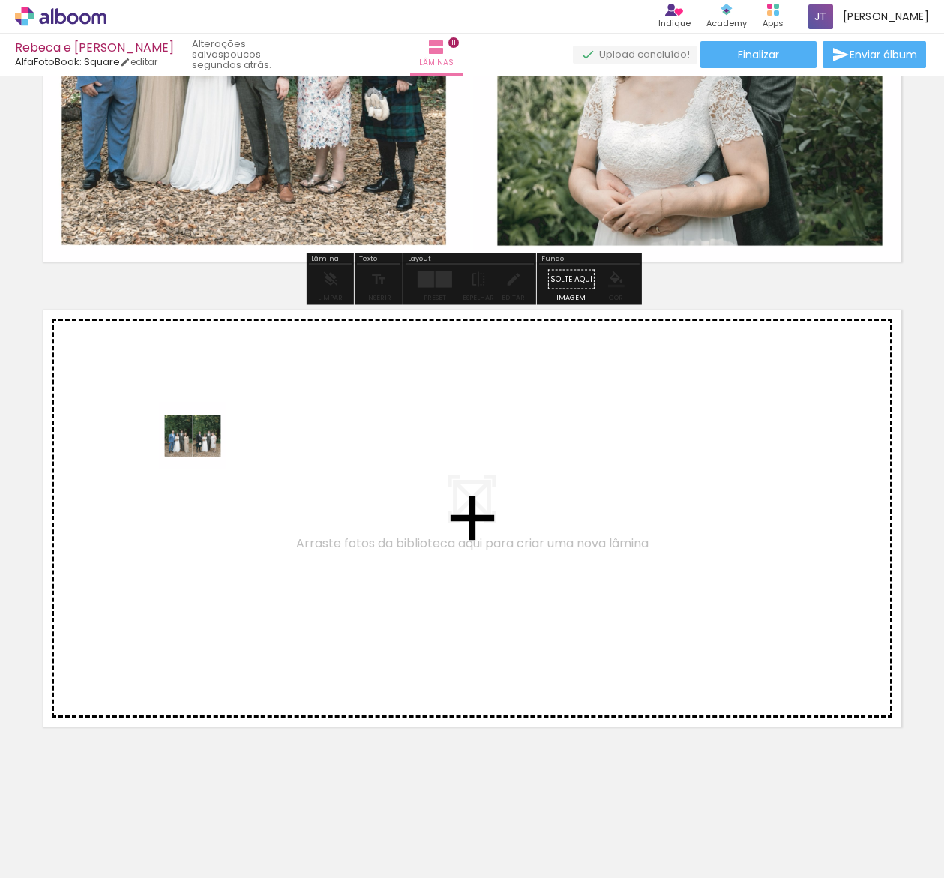
drag, startPoint x: 650, startPoint y: 825, endPoint x: 203, endPoint y: 447, distance: 585.5
click at [203, 447] on quentale-workspace at bounding box center [472, 439] width 944 height 878
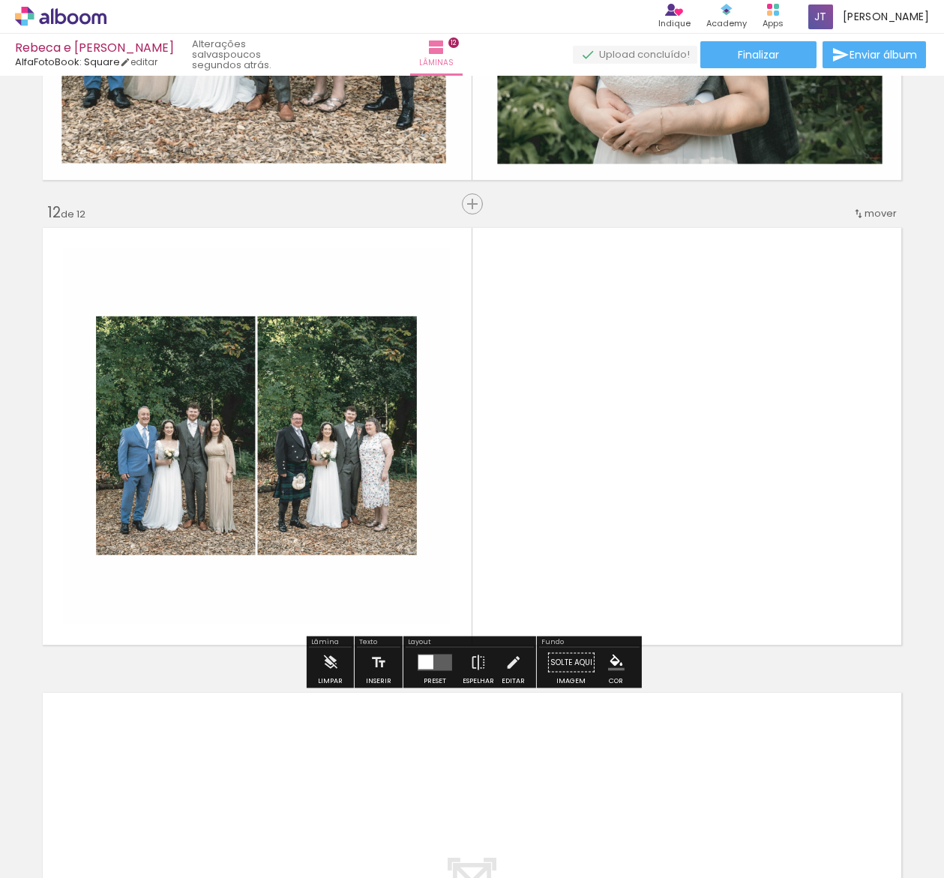
scroll to position [5018, 0]
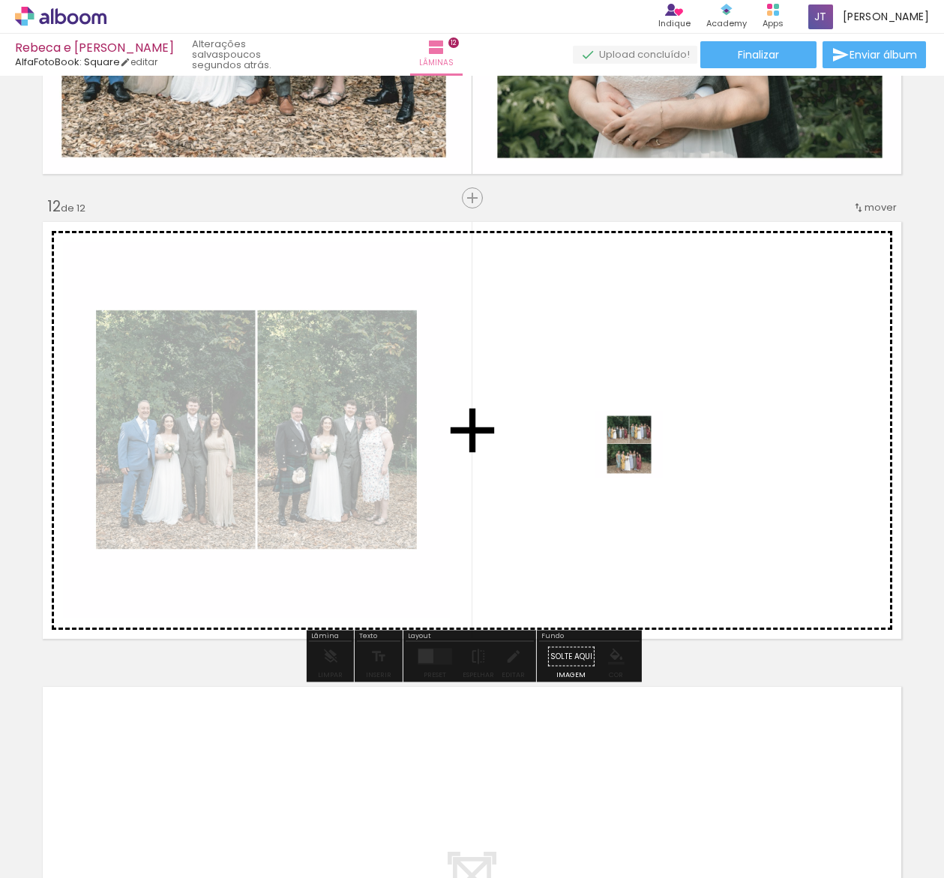
drag, startPoint x: 743, startPoint y: 833, endPoint x: 641, endPoint y: 455, distance: 391.6
click at [641, 455] on quentale-workspace at bounding box center [472, 439] width 944 height 878
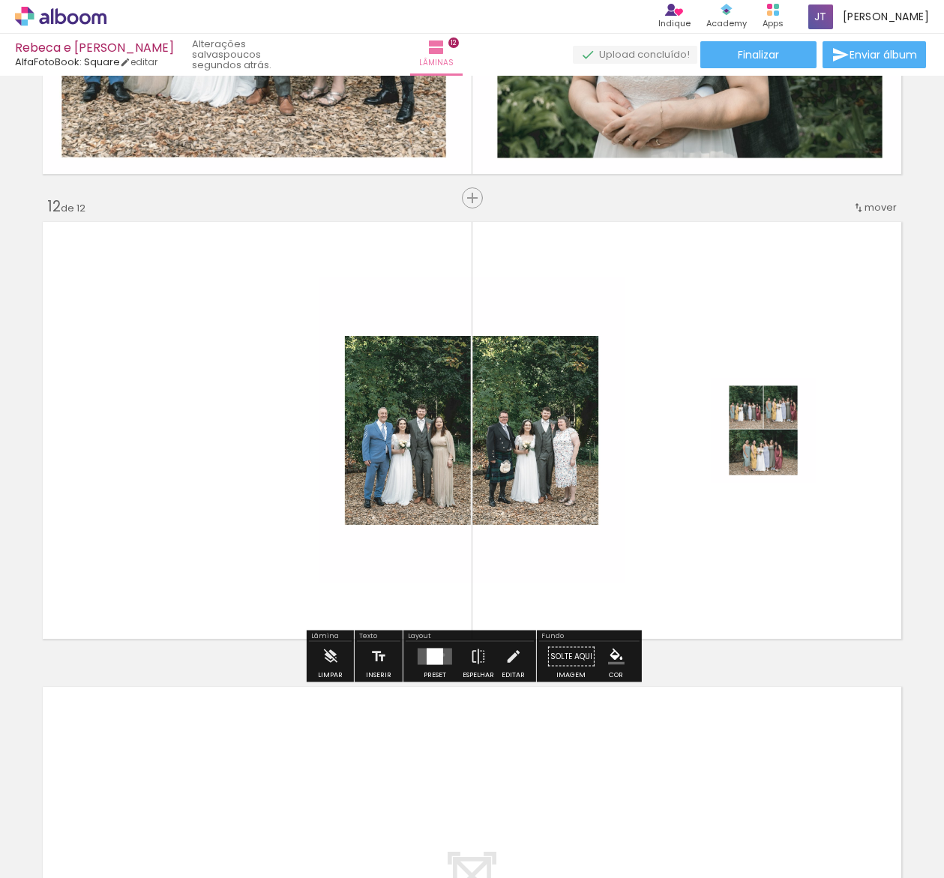
click at [440, 655] on div at bounding box center [435, 657] width 17 height 17
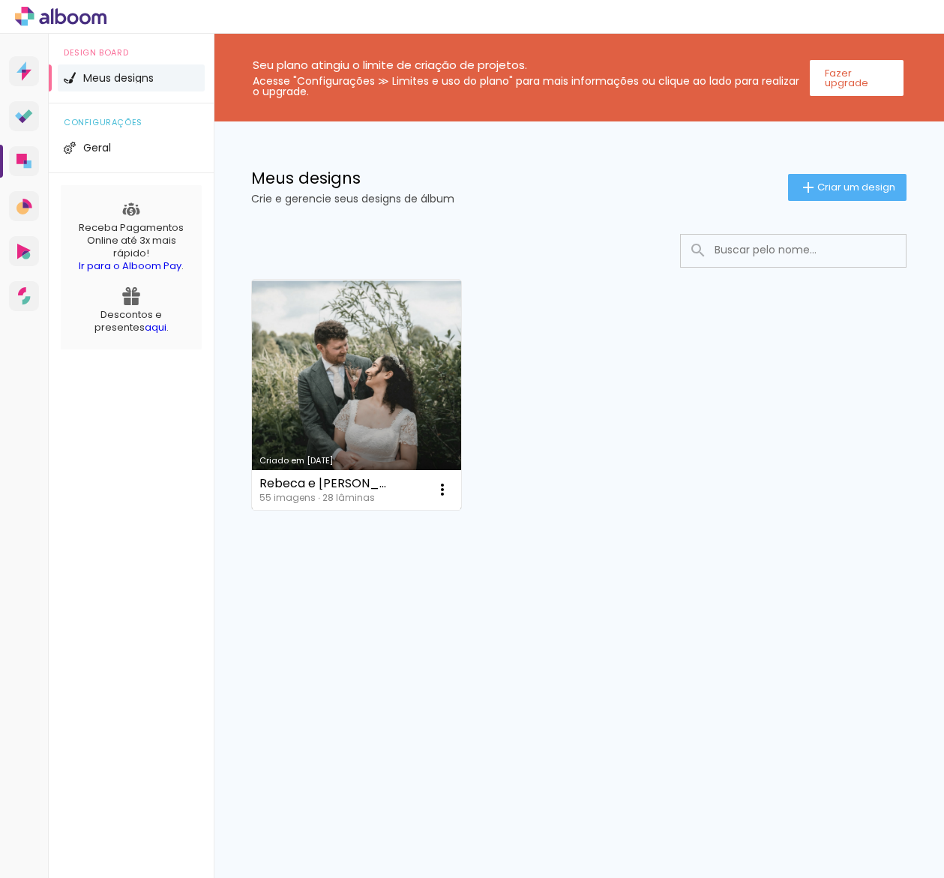
click at [378, 386] on link "Criado em 25/09/25" at bounding box center [356, 395] width 209 height 230
